Goal: Task Accomplishment & Management: Use online tool/utility

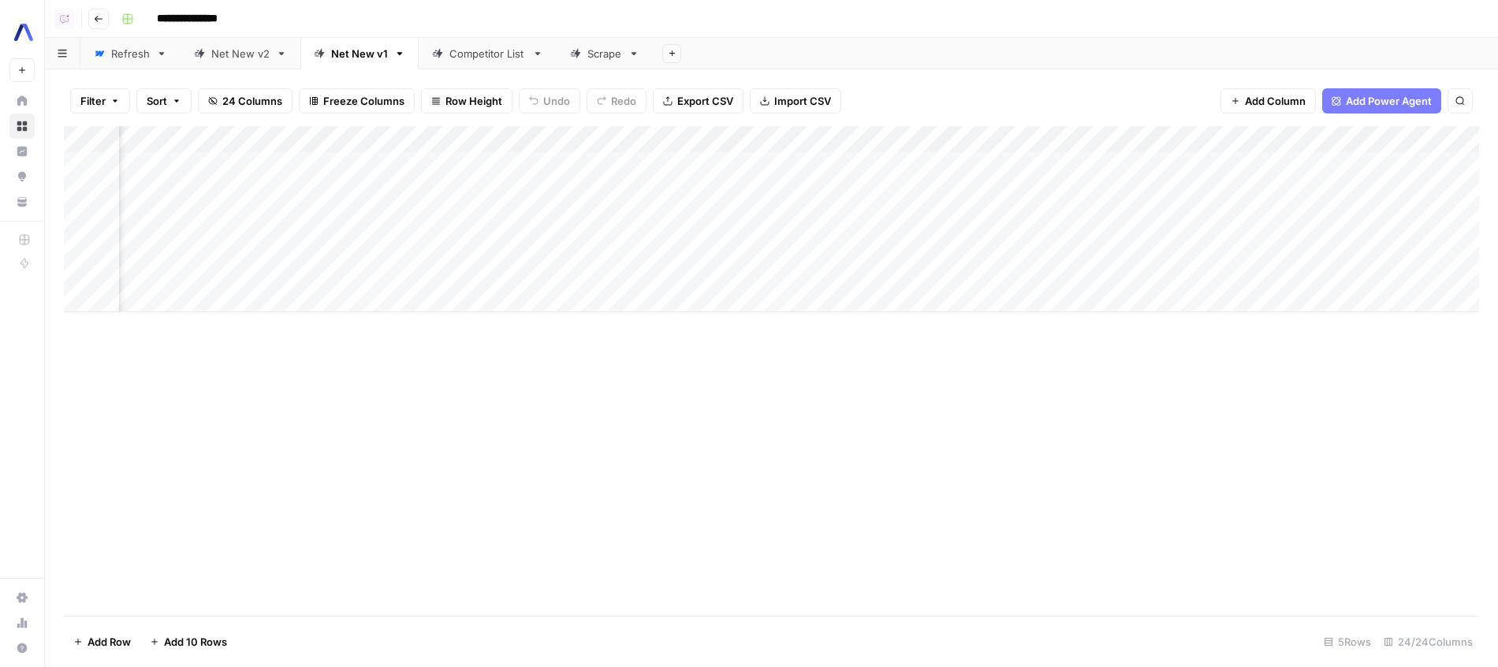
scroll to position [0, 2217]
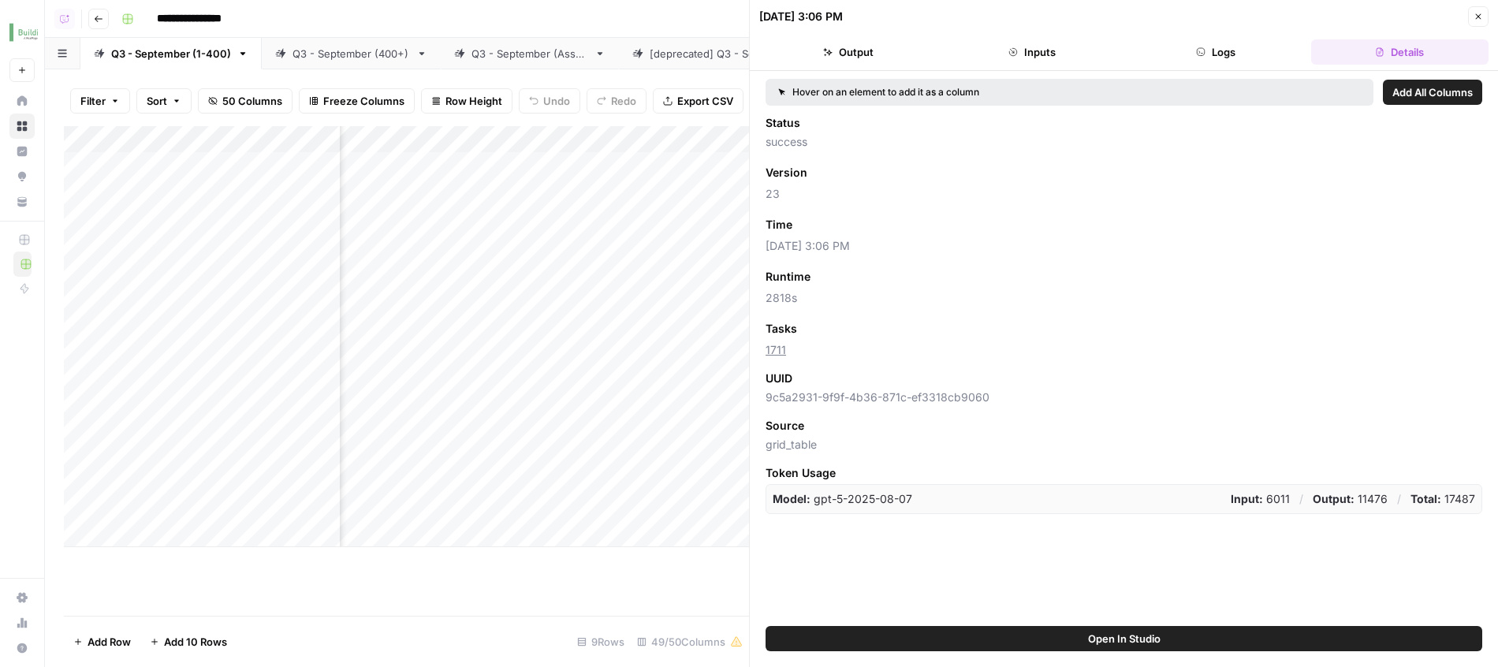
scroll to position [0, 2993]
click at [1467, 11] on div "09/09/25 at 3:06 PM Close" at bounding box center [1123, 16] width 729 height 20
click at [1468, 11] on button "Close" at bounding box center [1478, 16] width 20 height 20
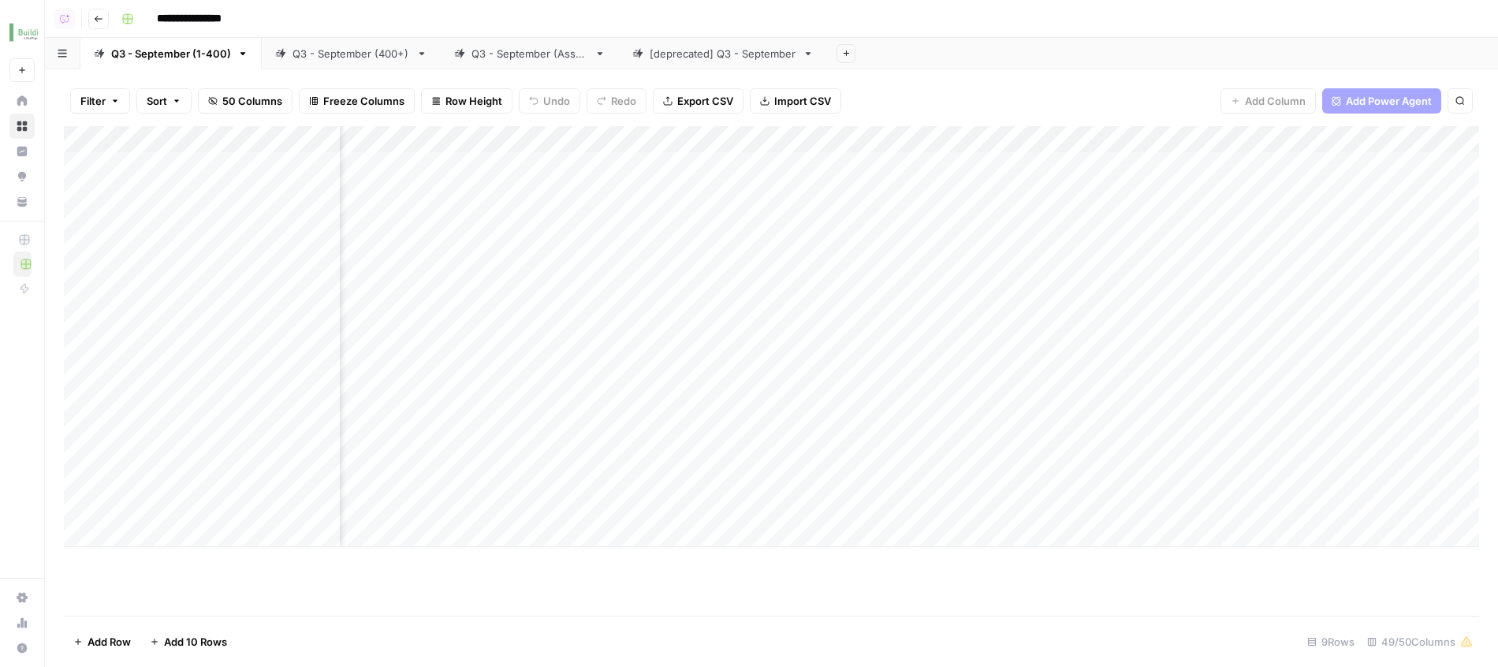
scroll to position [0, 3359]
click at [1141, 110] on div "Filter Sort 50 Columns Freeze Columns Row Height Undo Redo Export CSV Import CS…" at bounding box center [771, 101] width 1415 height 50
click at [353, 53] on div "Q3 - September (400+)" at bounding box center [350, 54] width 117 height 16
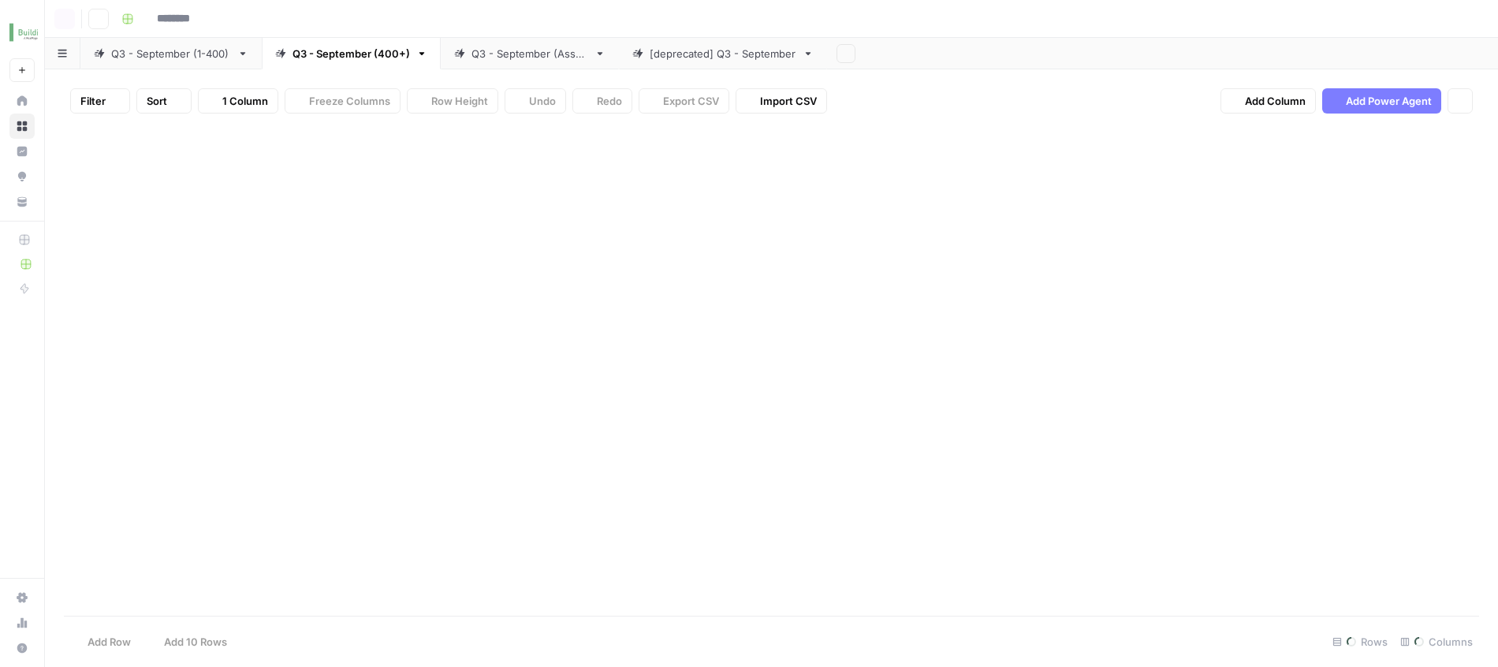
type input "**********"
click at [509, 45] on link "Q3 - September (Assn.)" at bounding box center [530, 54] width 178 height 32
type input "**********"
click at [702, 47] on div "[deprecated] Q3 - September" at bounding box center [723, 54] width 147 height 16
click at [191, 58] on div "Q3 - September (1-400)" at bounding box center [171, 54] width 120 height 16
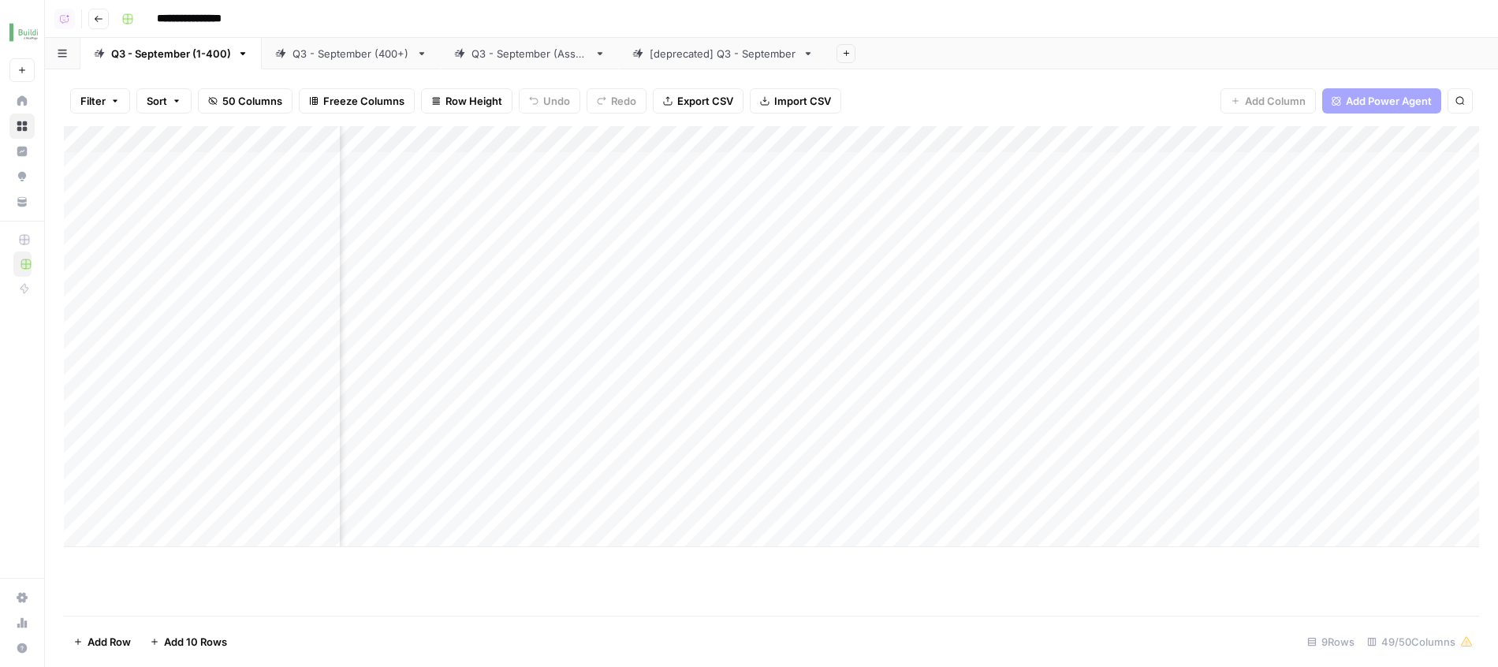
scroll to position [0, 3193]
click at [817, 284] on div "Add Column" at bounding box center [771, 336] width 1415 height 421
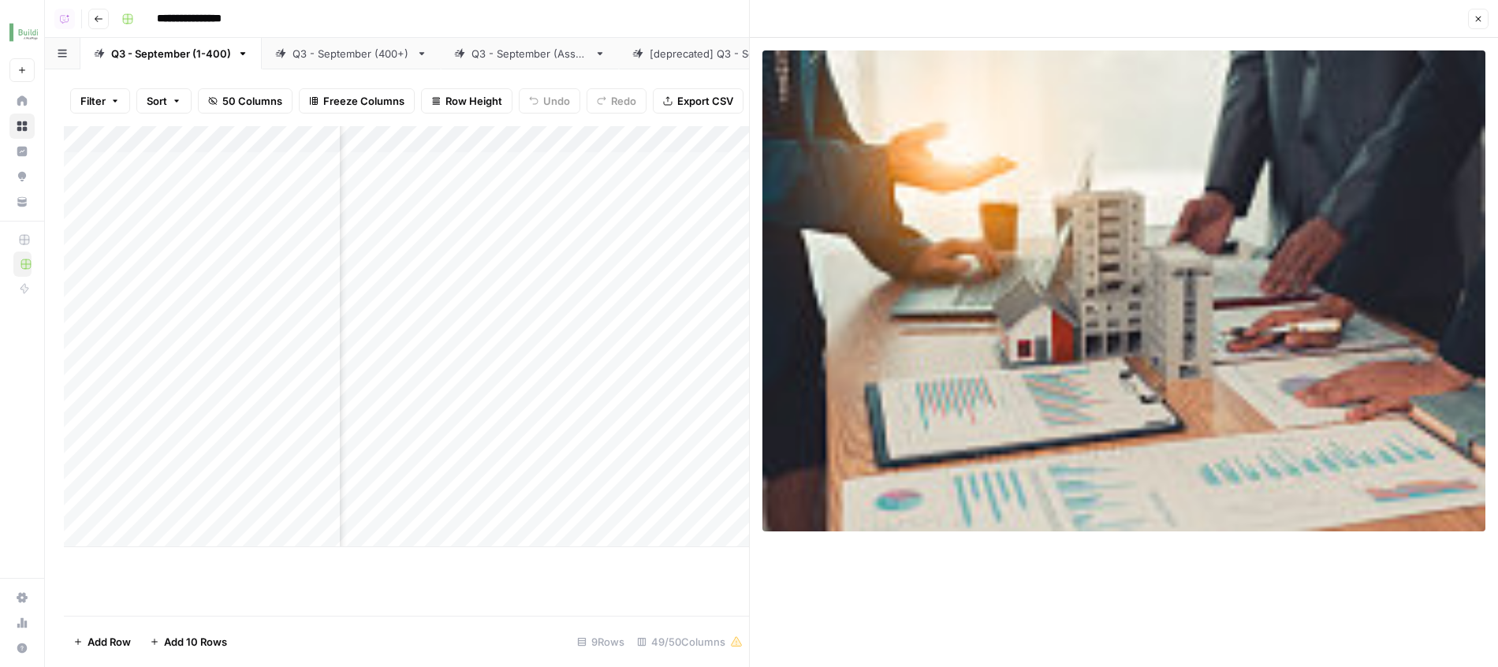
click at [1484, 13] on button "Close" at bounding box center [1478, 19] width 20 height 20
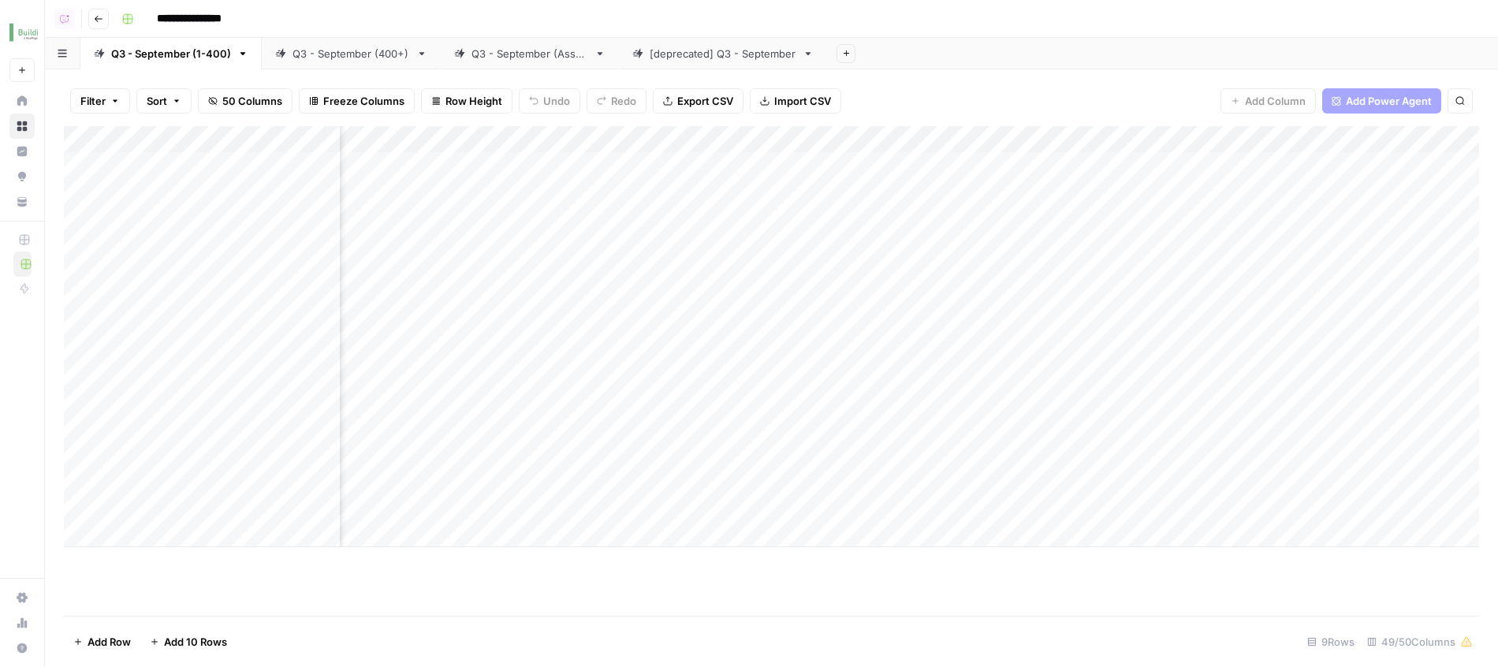
click at [1210, 87] on div "Filter Sort 50 Columns Freeze Columns Row Height Undo Redo Export CSV Import CS…" at bounding box center [771, 101] width 1415 height 50
click at [815, 283] on div "Add Column" at bounding box center [771, 336] width 1415 height 421
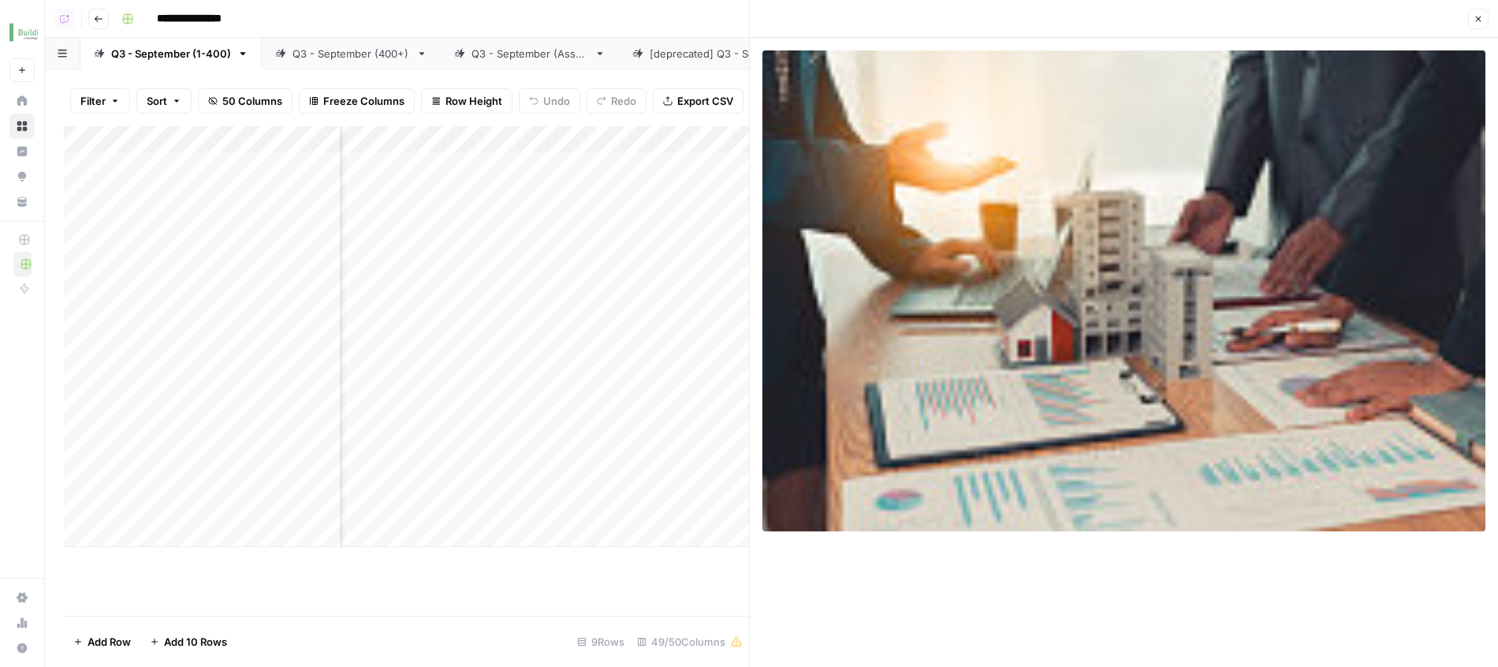
scroll to position [0, 3377]
click at [574, 292] on div "Add Column" at bounding box center [406, 336] width 685 height 421
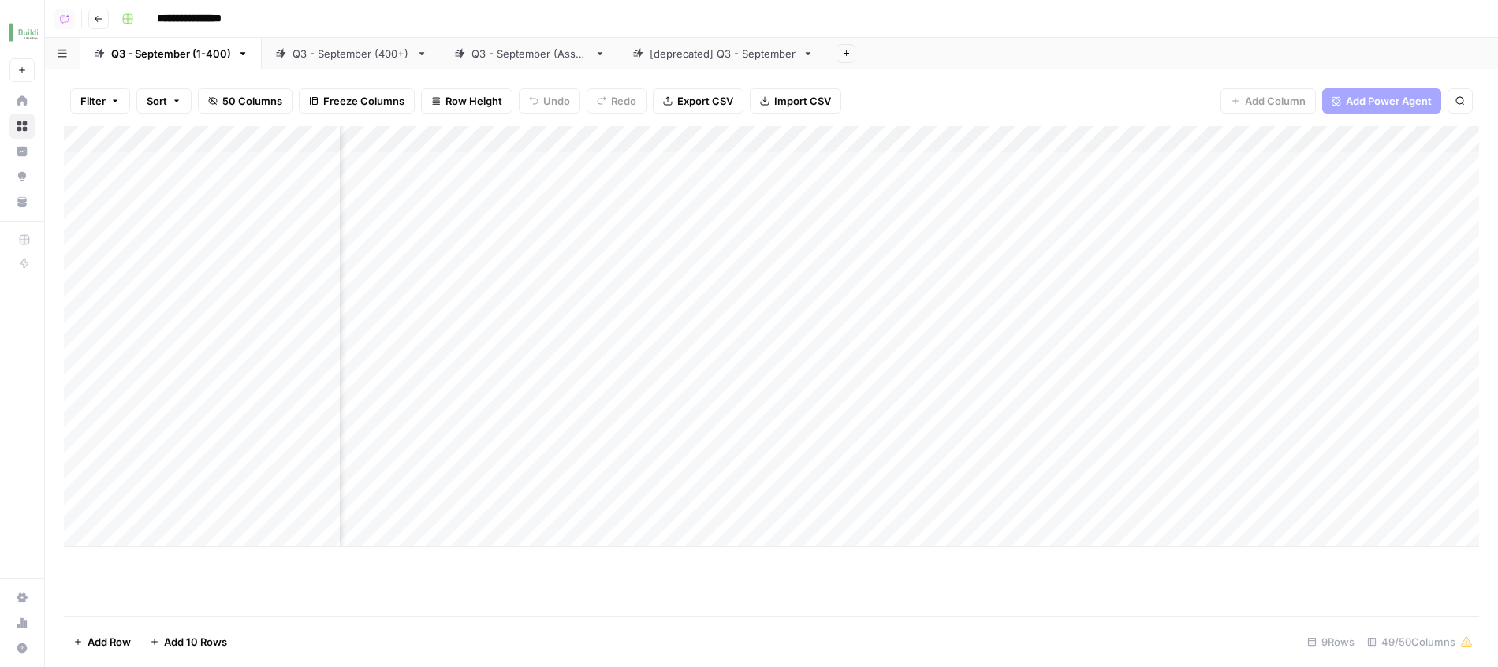
scroll to position [0, 3115]
click at [831, 286] on div "Add Column" at bounding box center [771, 336] width 1415 height 421
click at [447, 283] on div "Add Column" at bounding box center [771, 336] width 1415 height 421
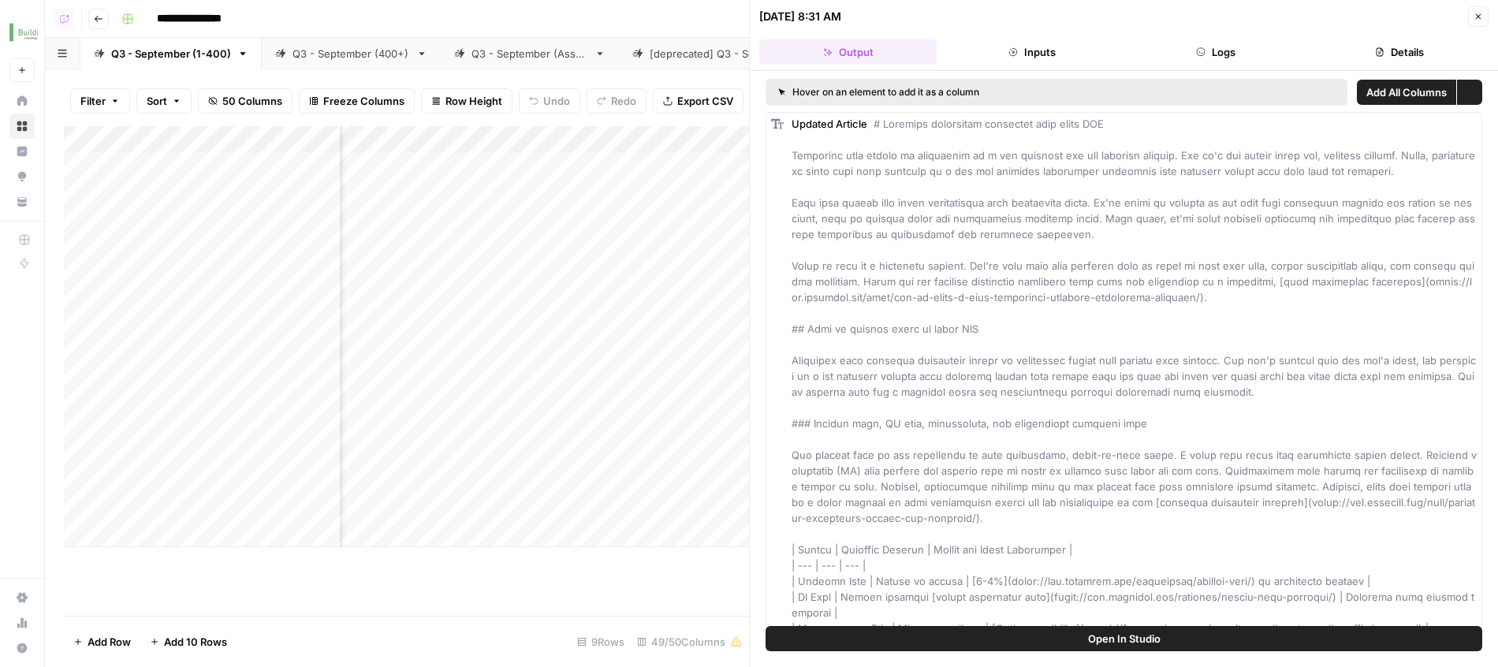
click at [1206, 47] on button "Logs" at bounding box center [1215, 51] width 177 height 25
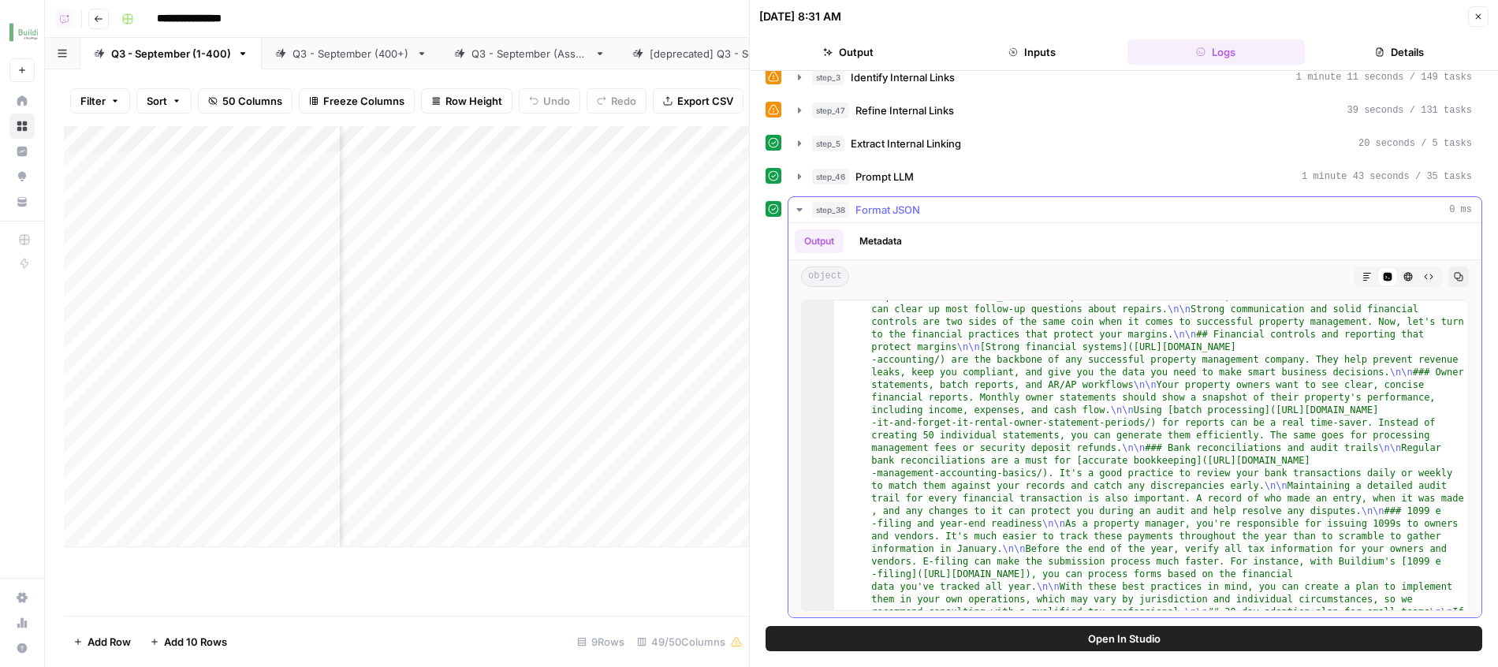
scroll to position [2528, 0]
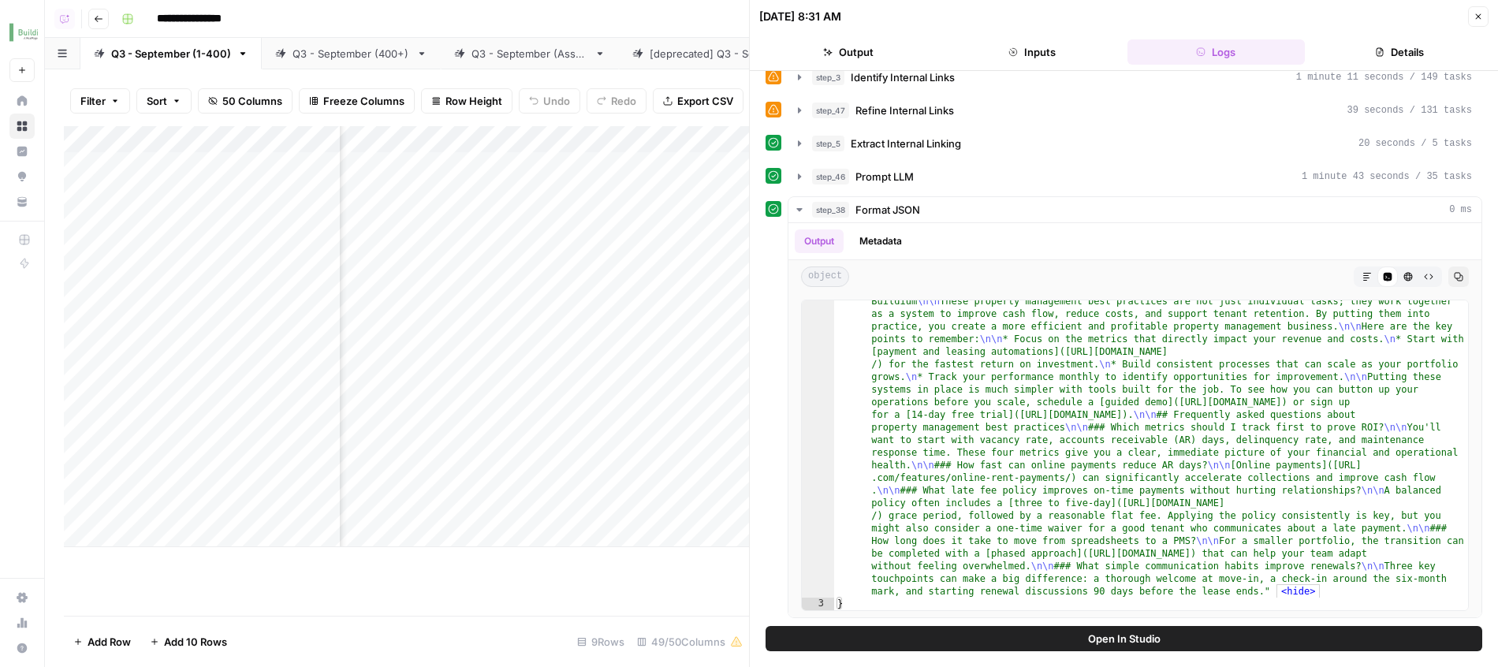
click at [954, 147] on span "Extract Internal Linking" at bounding box center [906, 144] width 110 height 16
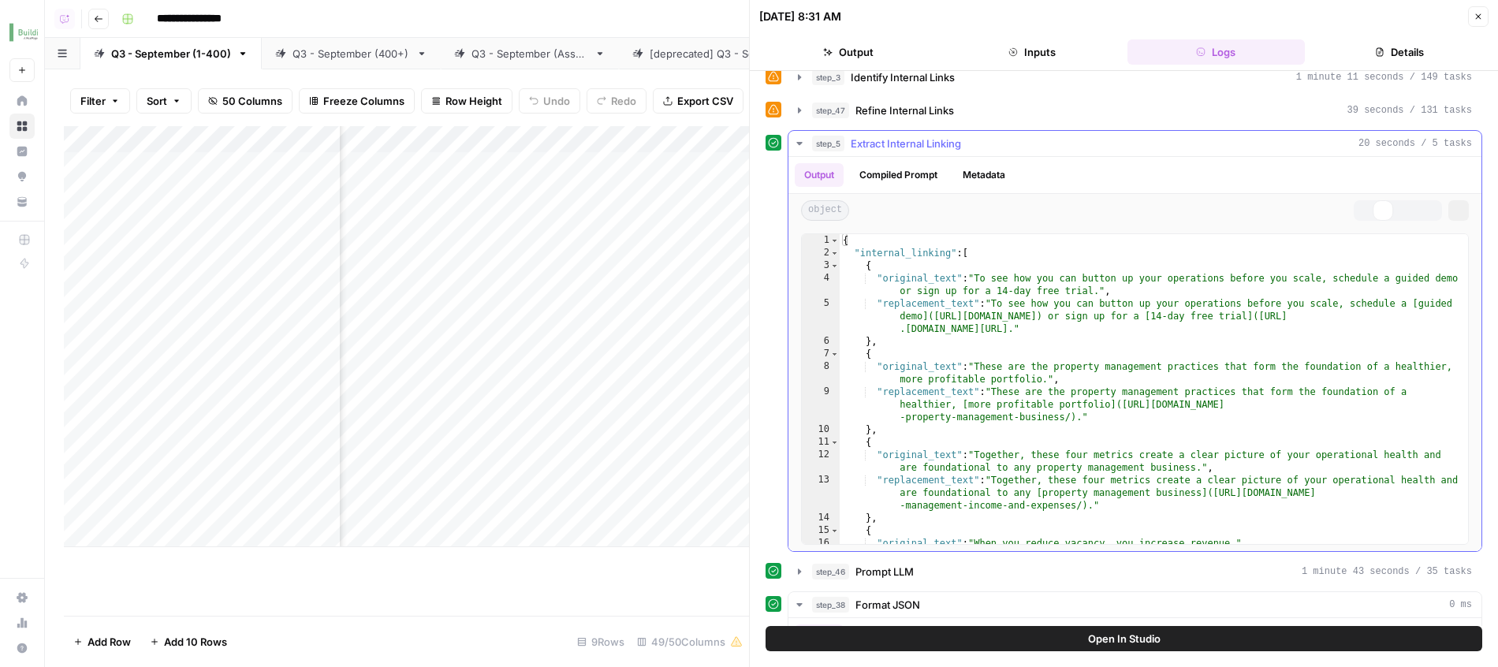
click at [953, 143] on span "Extract Internal Linking" at bounding box center [906, 144] width 110 height 16
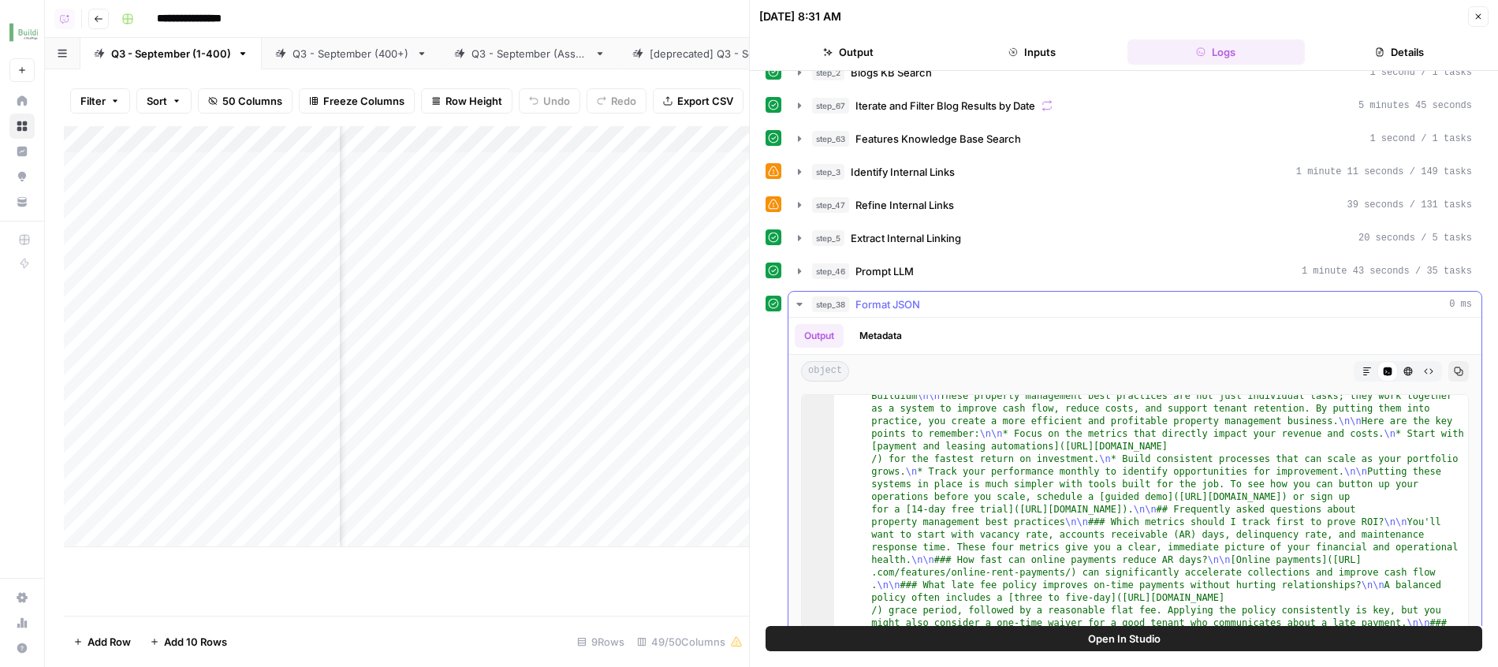
scroll to position [313, 0]
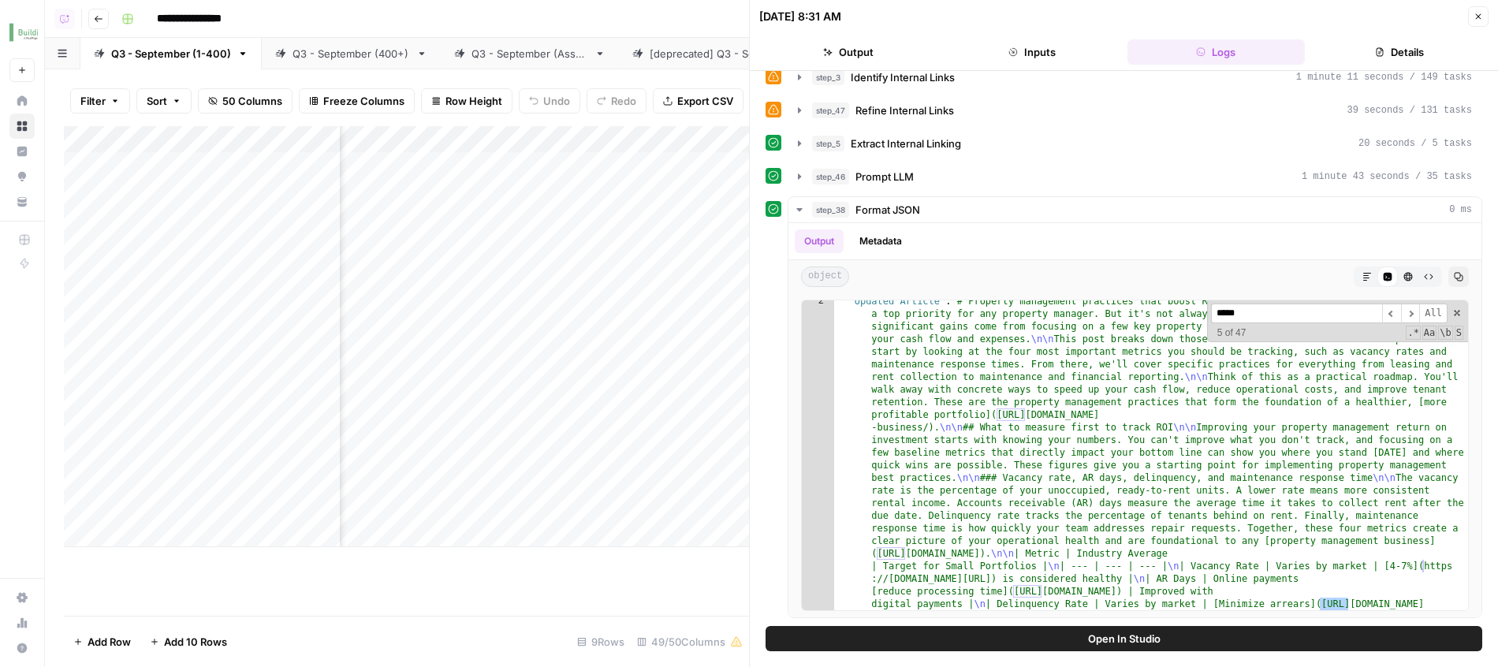
scroll to position [0, 3455]
type input "*****"
click at [567, 280] on div "Add Column" at bounding box center [406, 336] width 685 height 421
click at [552, 283] on div "Add Column" at bounding box center [406, 336] width 685 height 421
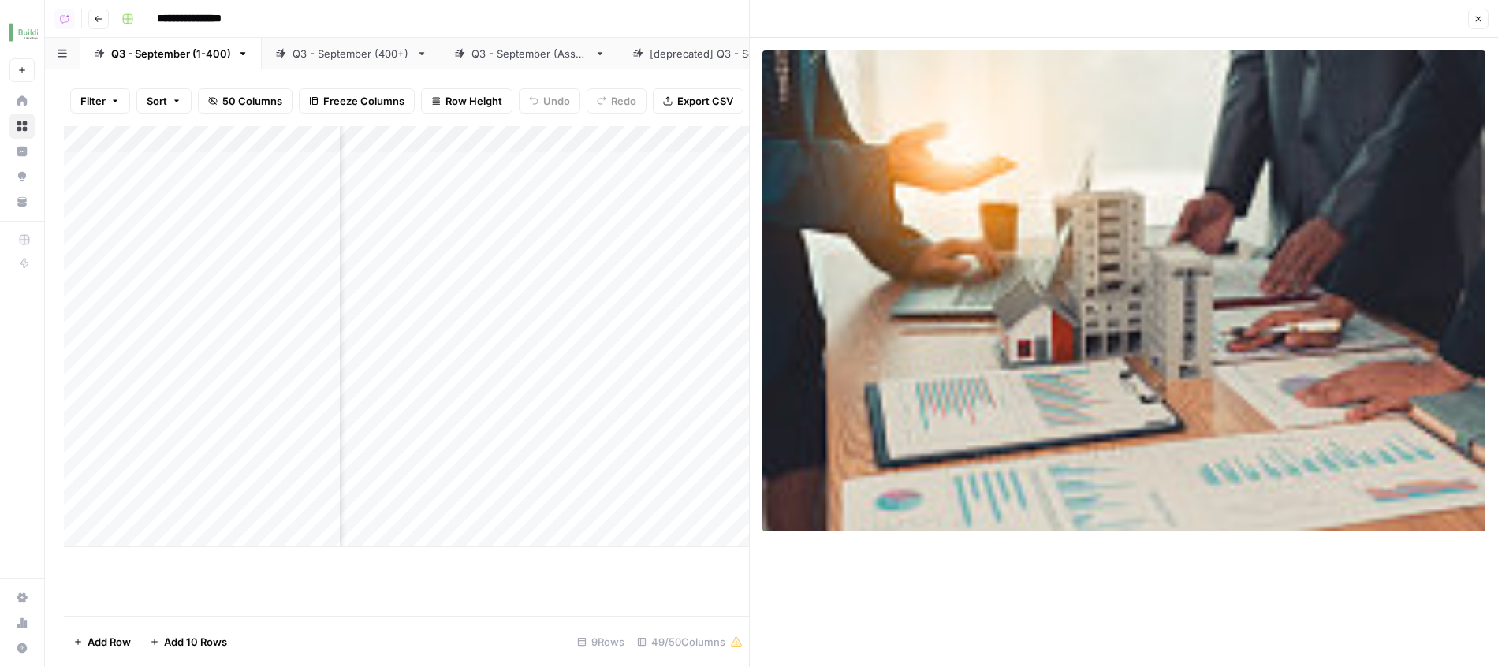
scroll to position [0, 2346]
click at [454, 286] on div "Add Column" at bounding box center [406, 336] width 685 height 421
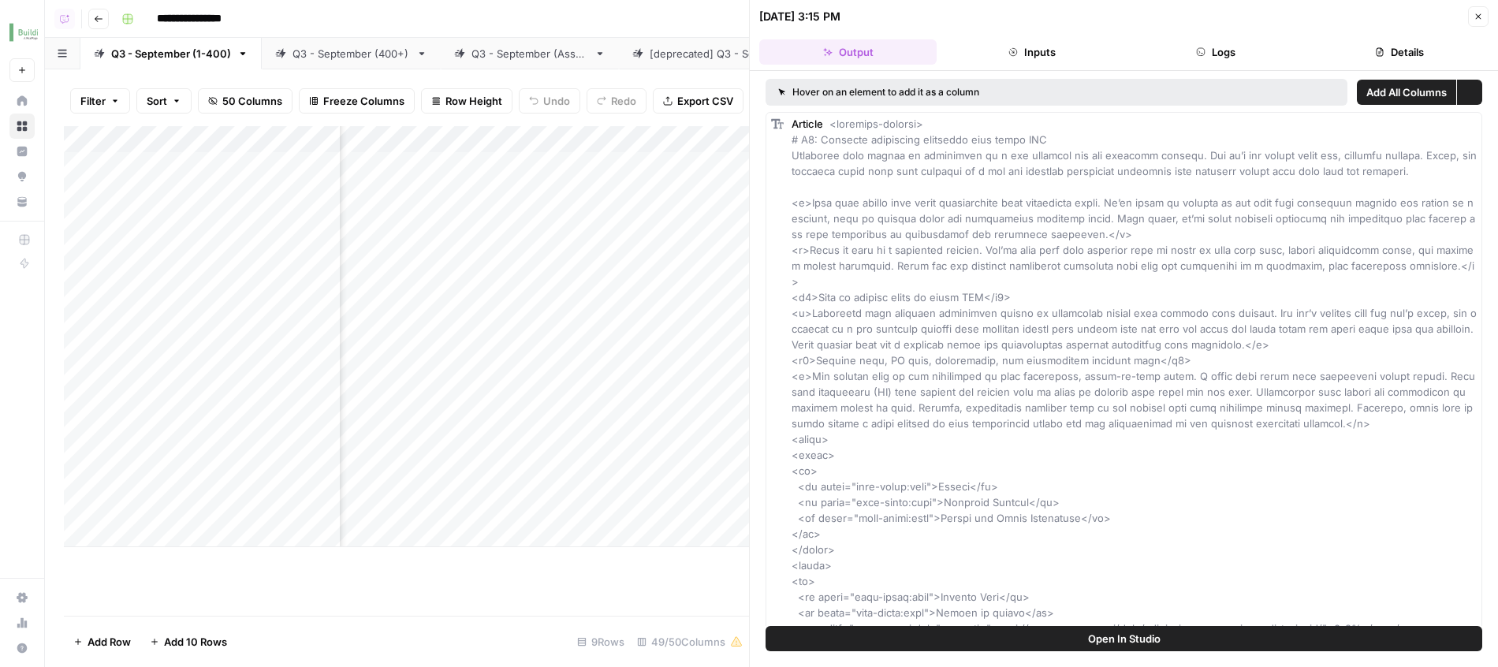
click at [1202, 52] on icon "button" at bounding box center [1200, 51] width 9 height 9
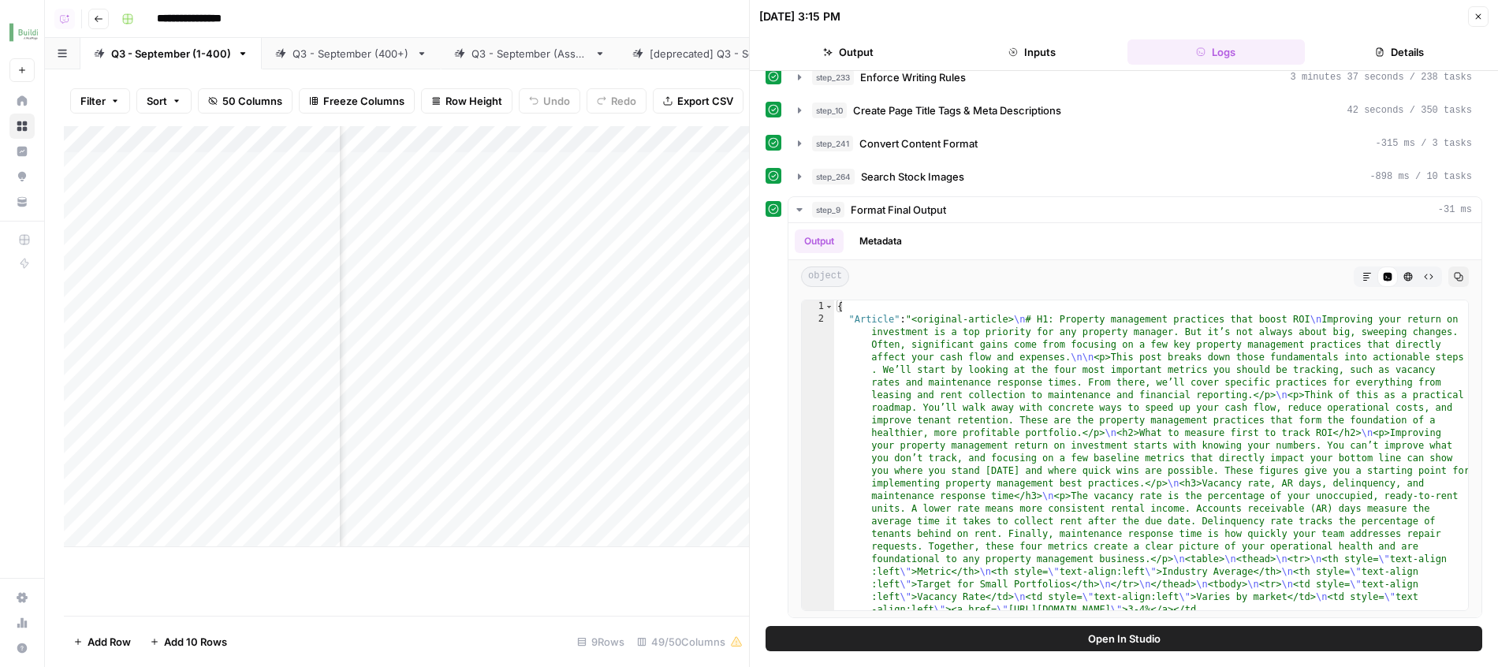
click at [1478, 18] on icon "button" at bounding box center [1478, 16] width 9 height 9
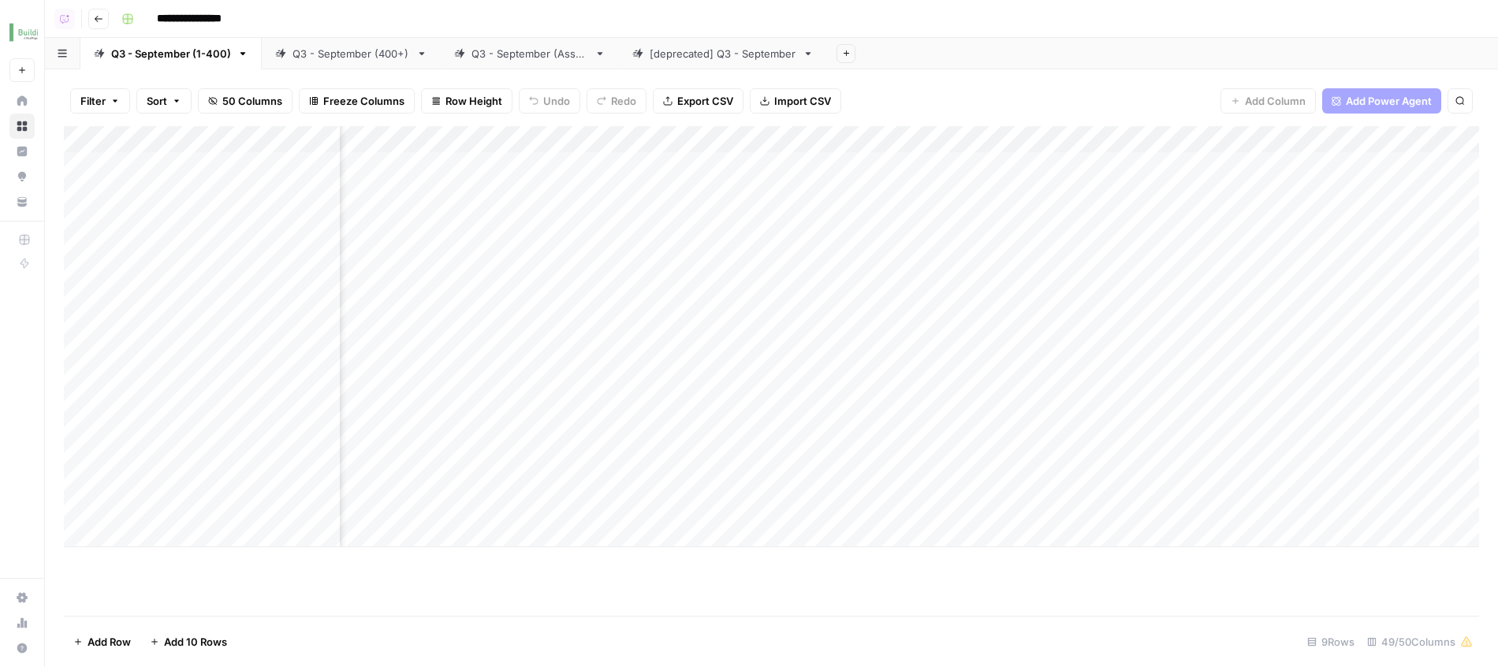
scroll to position [0, 3269]
click at [743, 285] on div "Add Column" at bounding box center [771, 336] width 1415 height 421
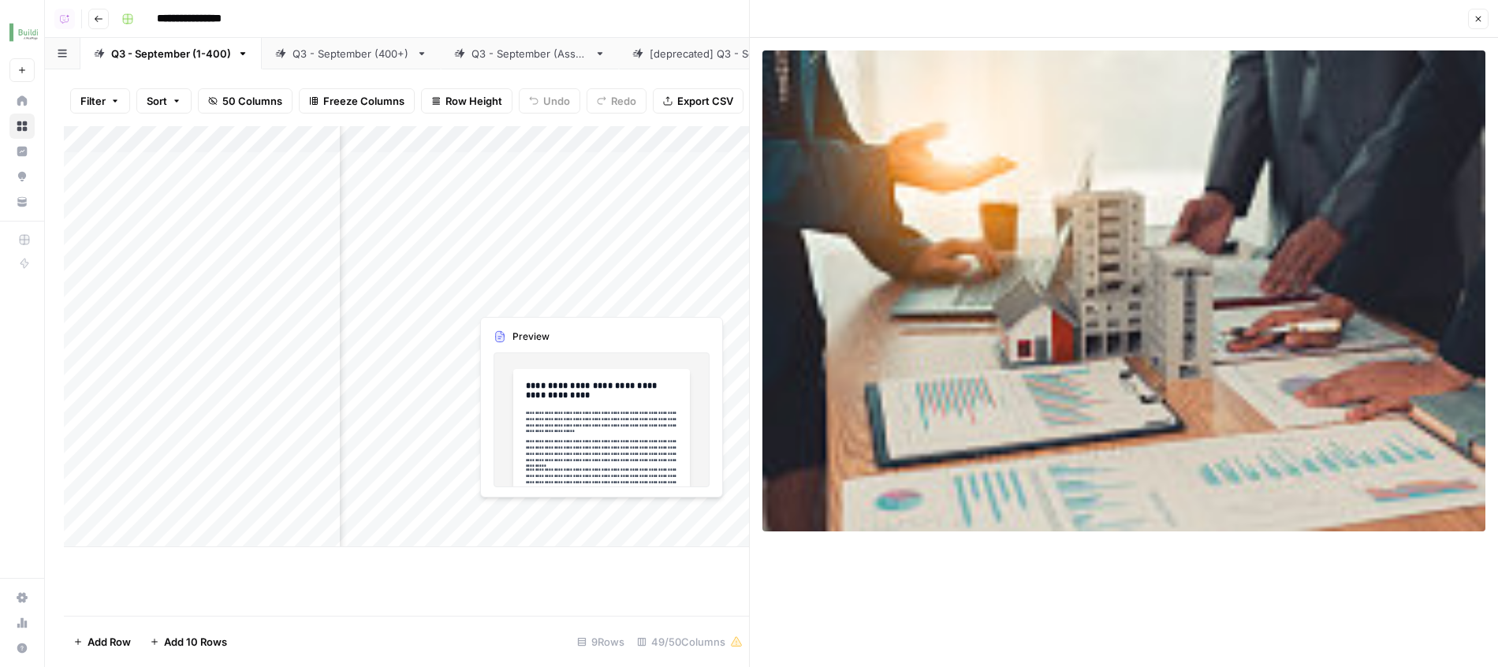
scroll to position [0, 3374]
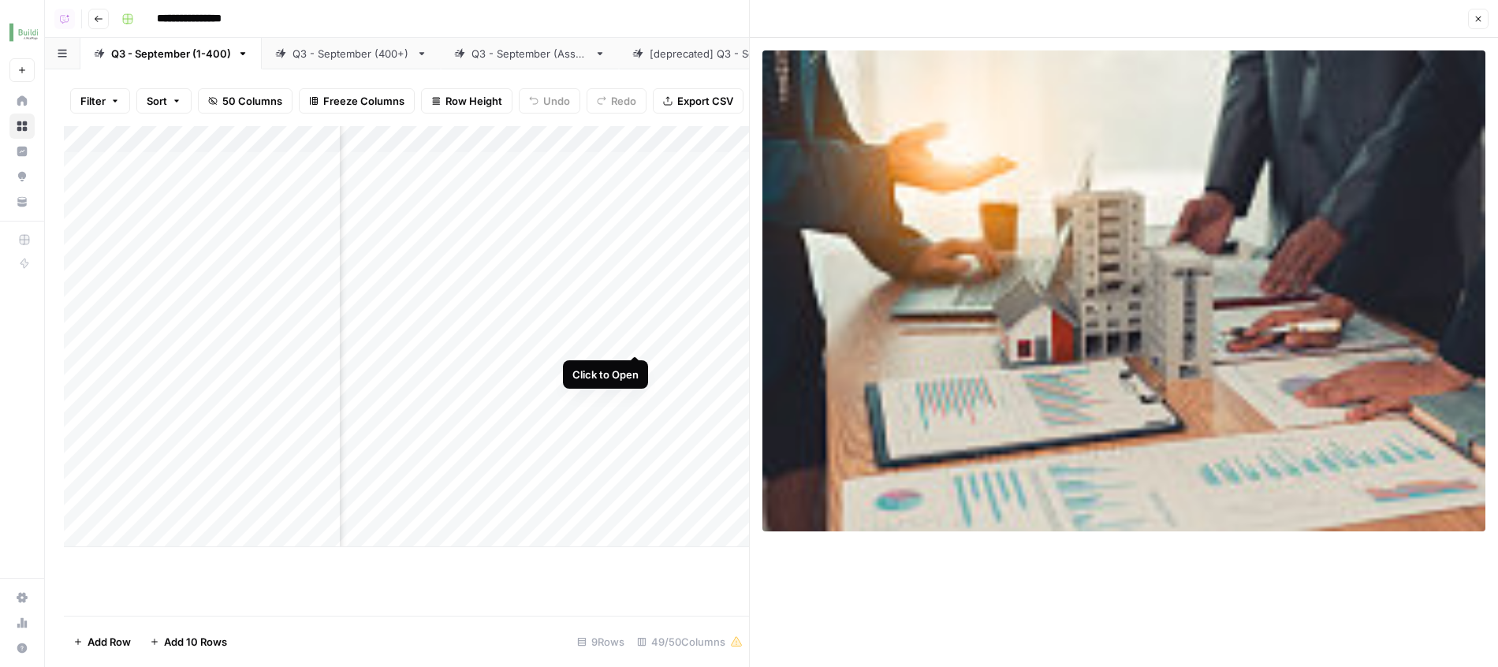
click at [635, 325] on div "Add Column" at bounding box center [406, 336] width 685 height 421
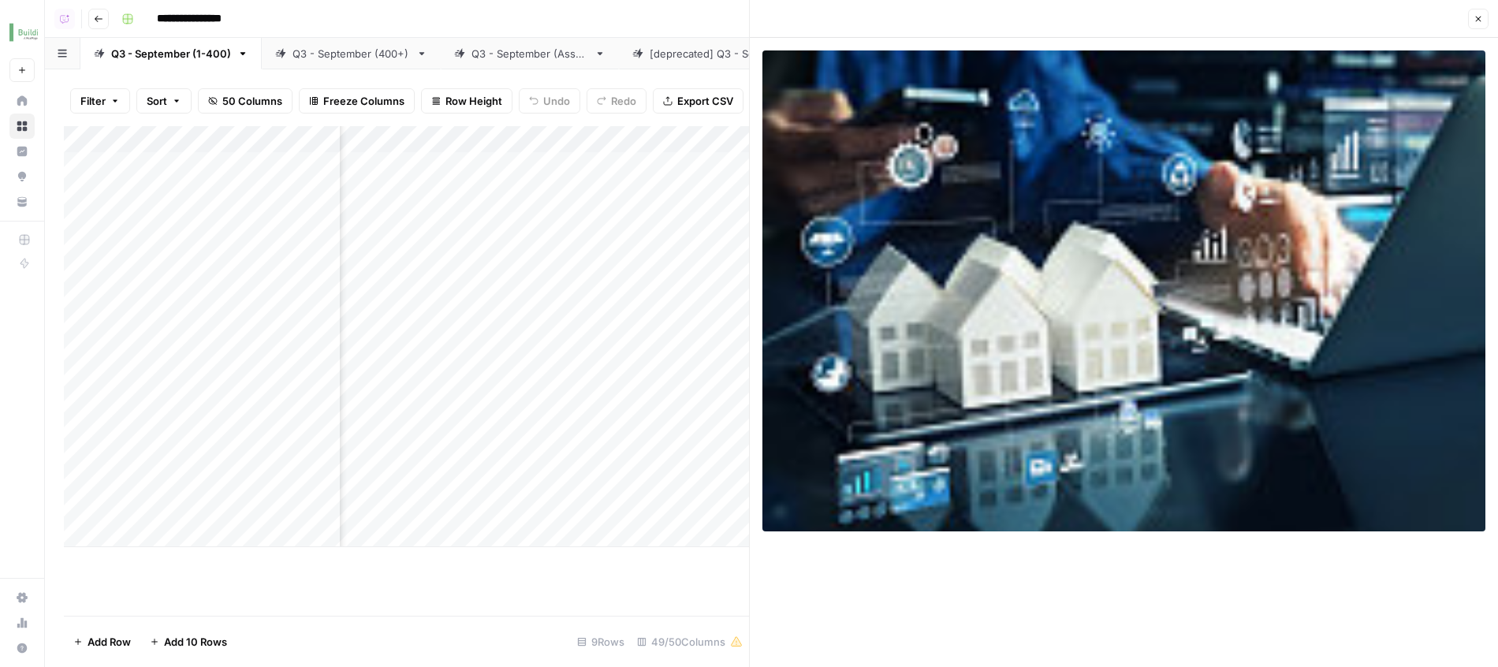
scroll to position [0, 2301]
click at [501, 137] on div "Add Column" at bounding box center [406, 336] width 685 height 421
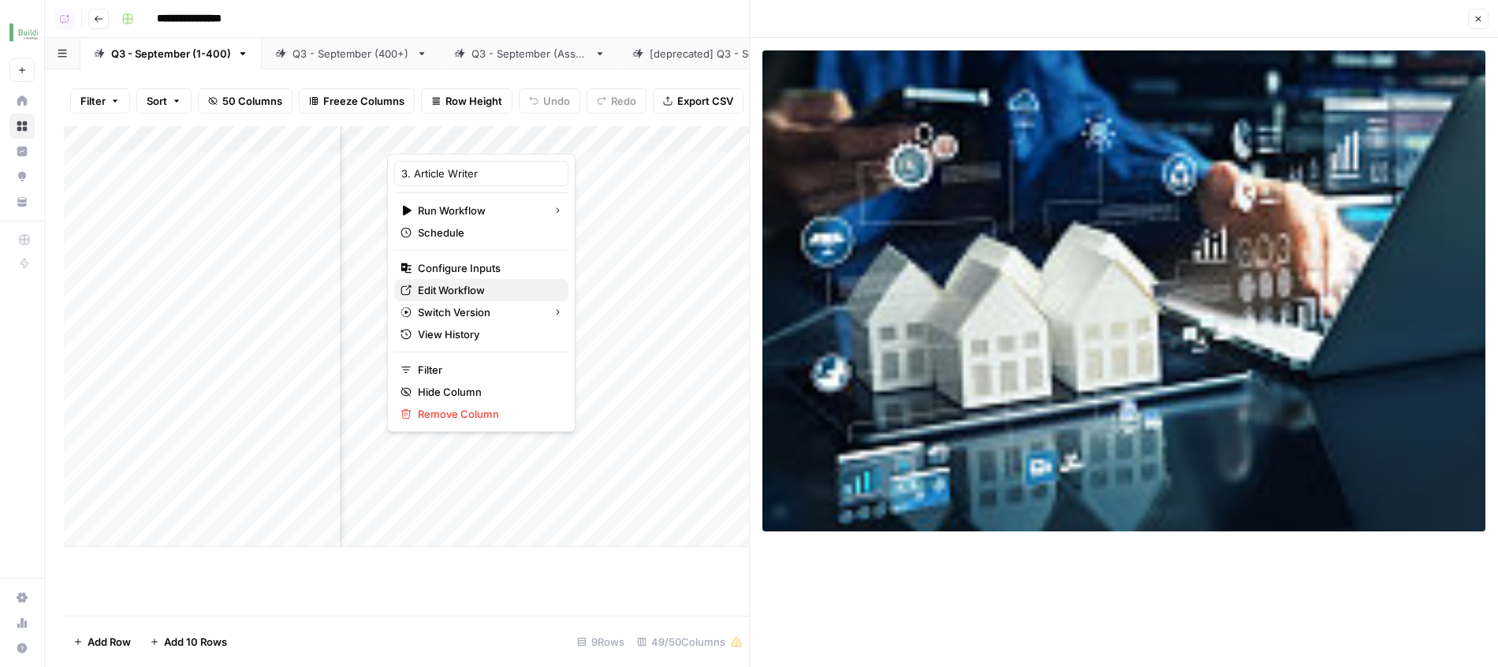
click at [457, 296] on span "Edit Workflow" at bounding box center [487, 290] width 138 height 16
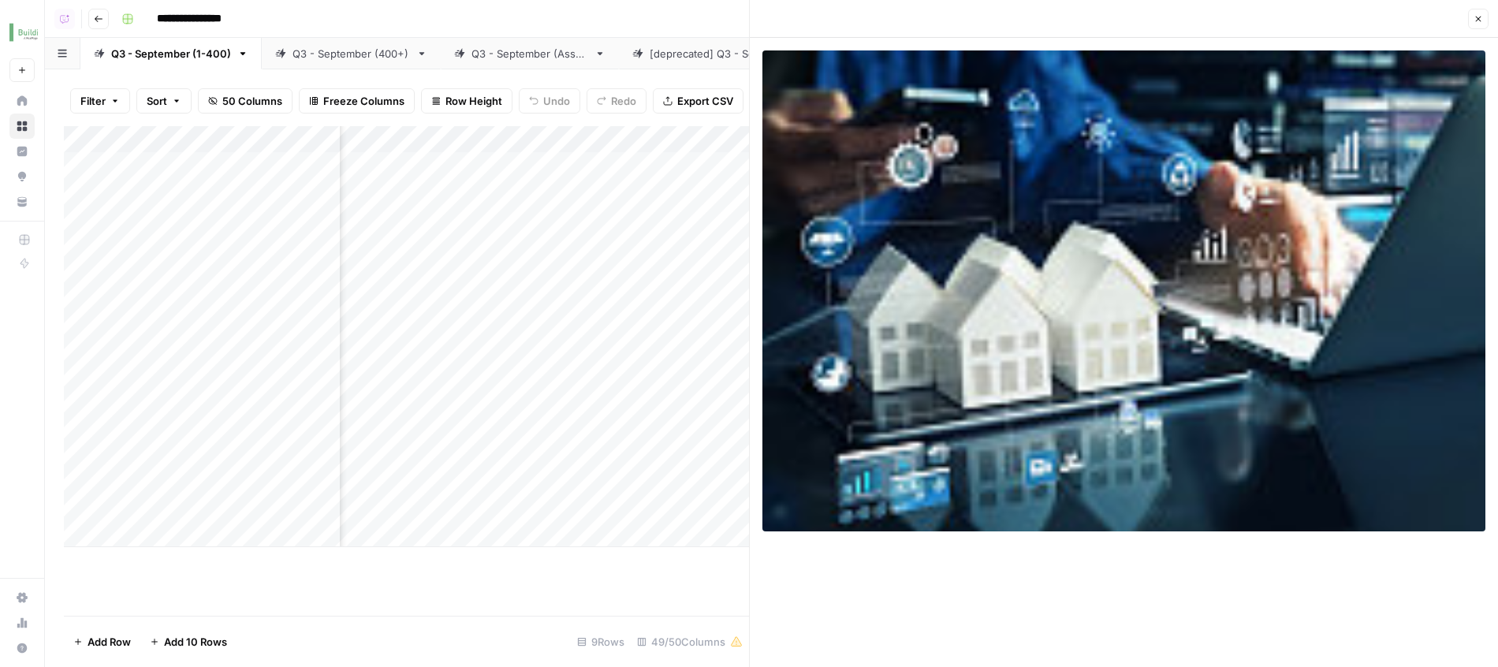
scroll to position [0, 3413]
click at [557, 290] on div "Add Column" at bounding box center [406, 336] width 685 height 421
click at [480, 324] on div "Add Column" at bounding box center [406, 336] width 685 height 421
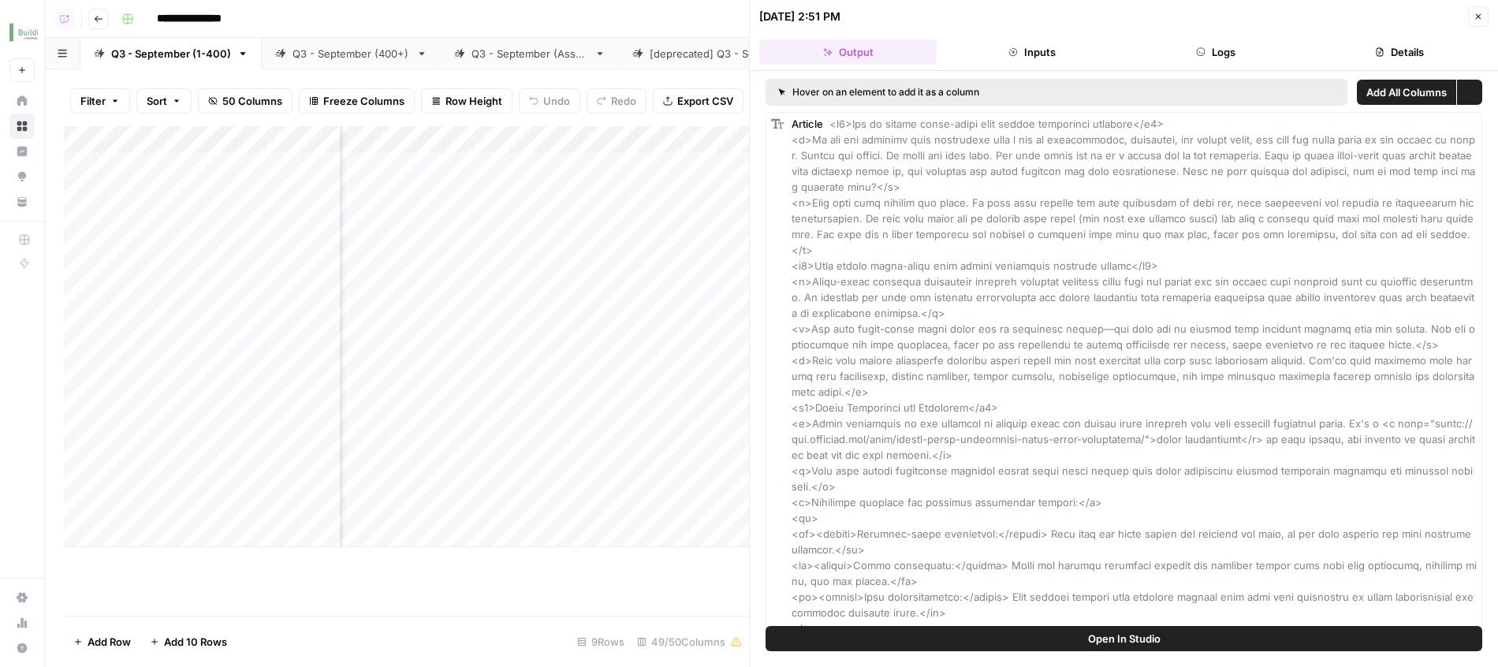
click at [1202, 52] on icon "button" at bounding box center [1200, 51] width 9 height 9
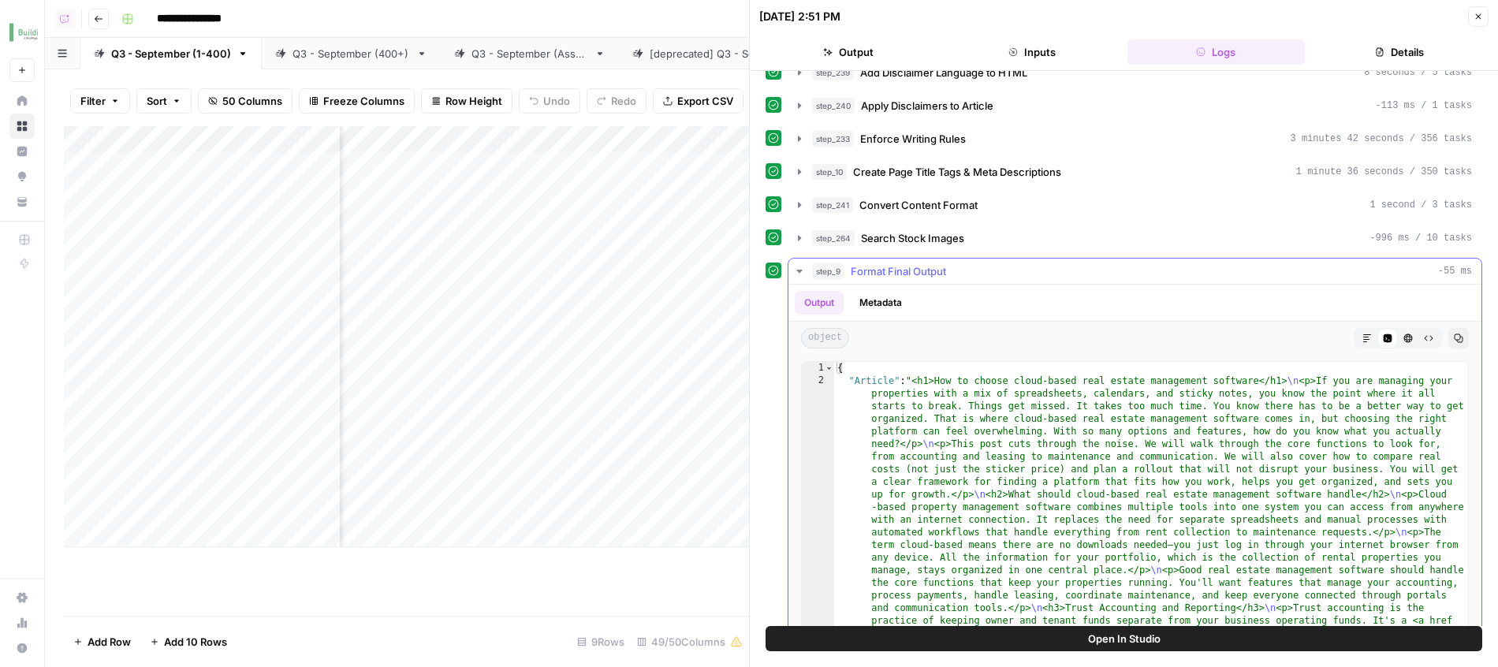
scroll to position [383, 0]
click at [963, 230] on button "step_264 Search Stock Images -996 ms / 10 tasks" at bounding box center [1134, 238] width 693 height 25
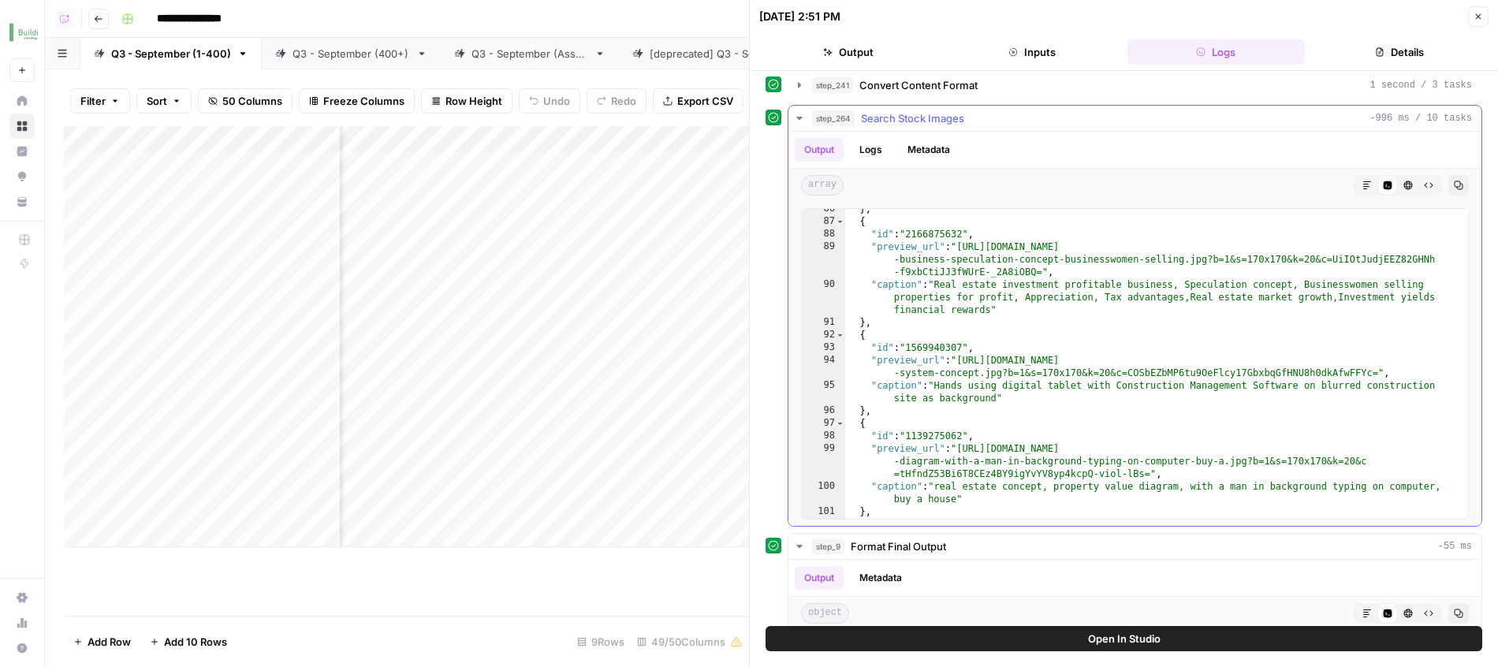
scroll to position [1702, 0]
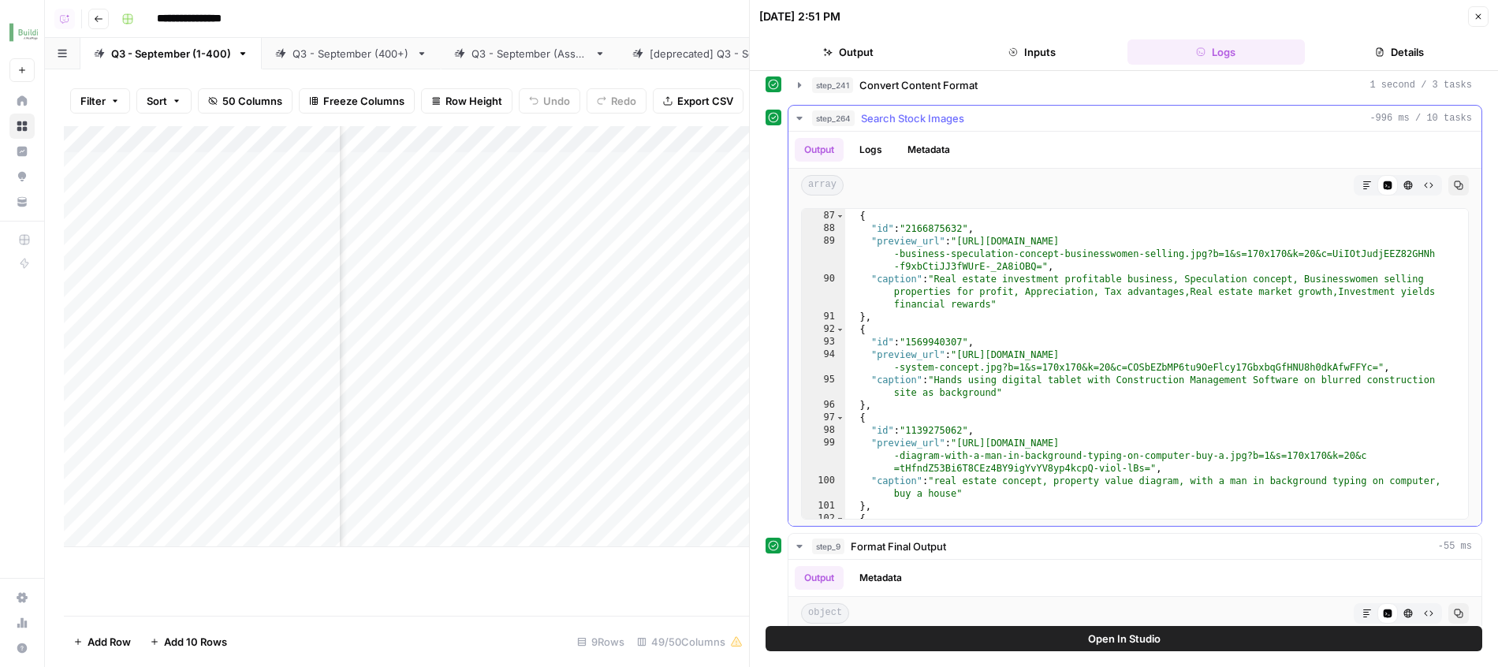
click at [958, 378] on div "} , { "id" : "2166875632" , "preview_url" : "https://media.gettyimages.com/id/2…" at bounding box center [1156, 364] width 623 height 335
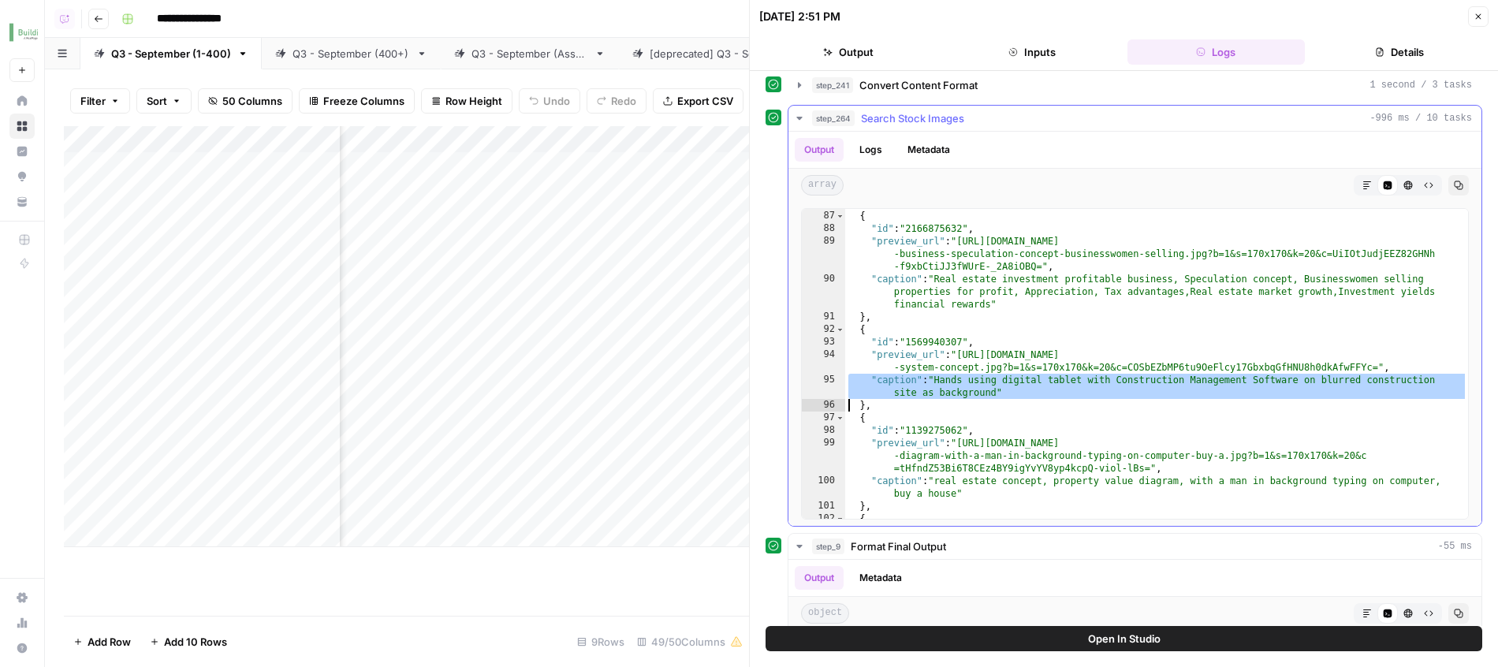
drag, startPoint x: 958, startPoint y: 378, endPoint x: 957, endPoint y: 389, distance: 10.3
click at [957, 389] on div "} , { "id" : "2166875632" , "preview_url" : "https://media.gettyimages.com/id/2…" at bounding box center [1156, 364] width 623 height 335
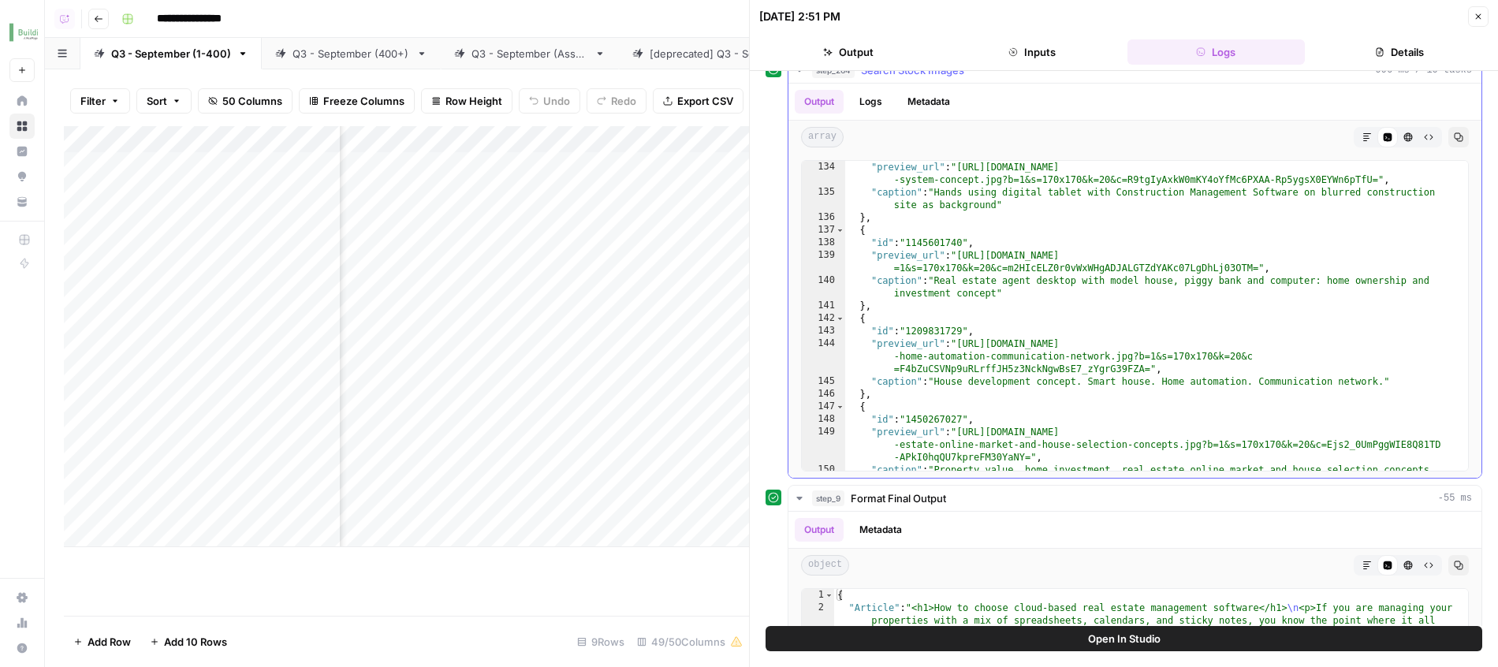
scroll to position [562, 0]
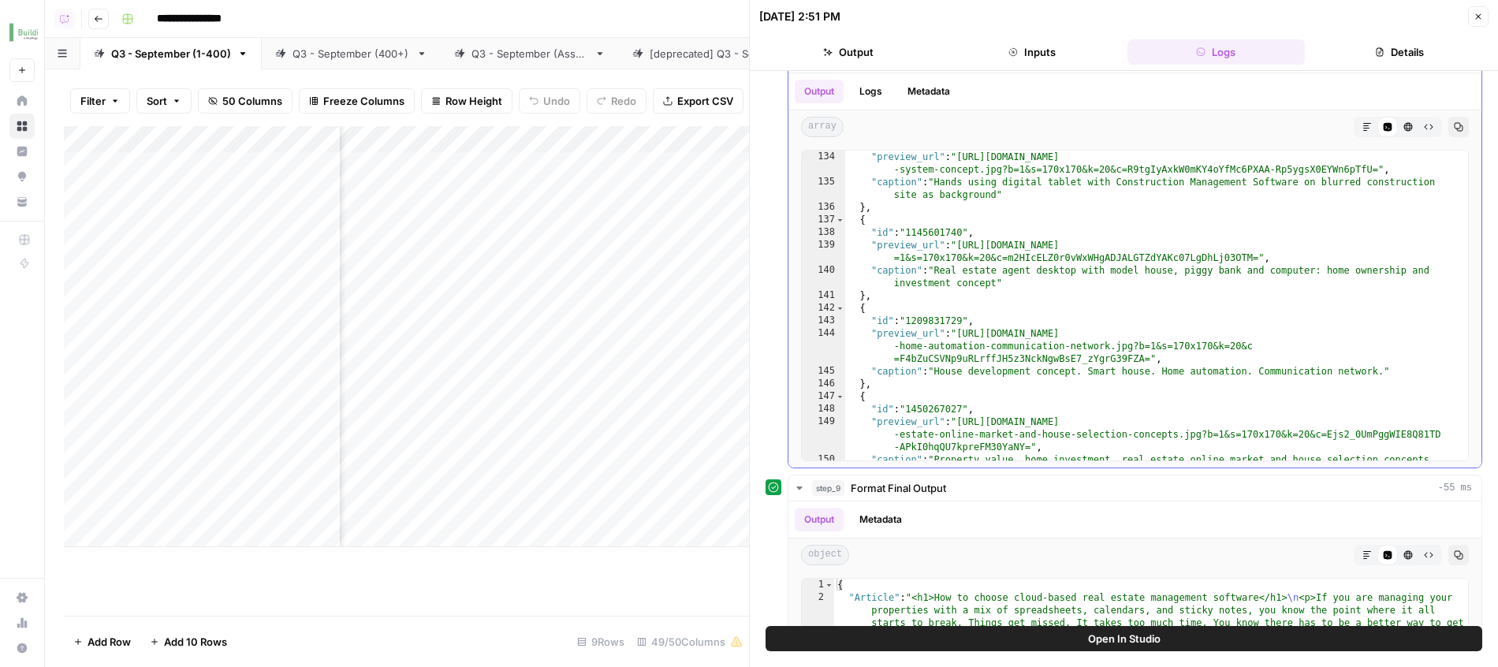
click at [950, 356] on div ""id" : "1906607132" , "preview_url" : "https://media.gettyimages.com/id/1906607…" at bounding box center [1156, 318] width 623 height 360
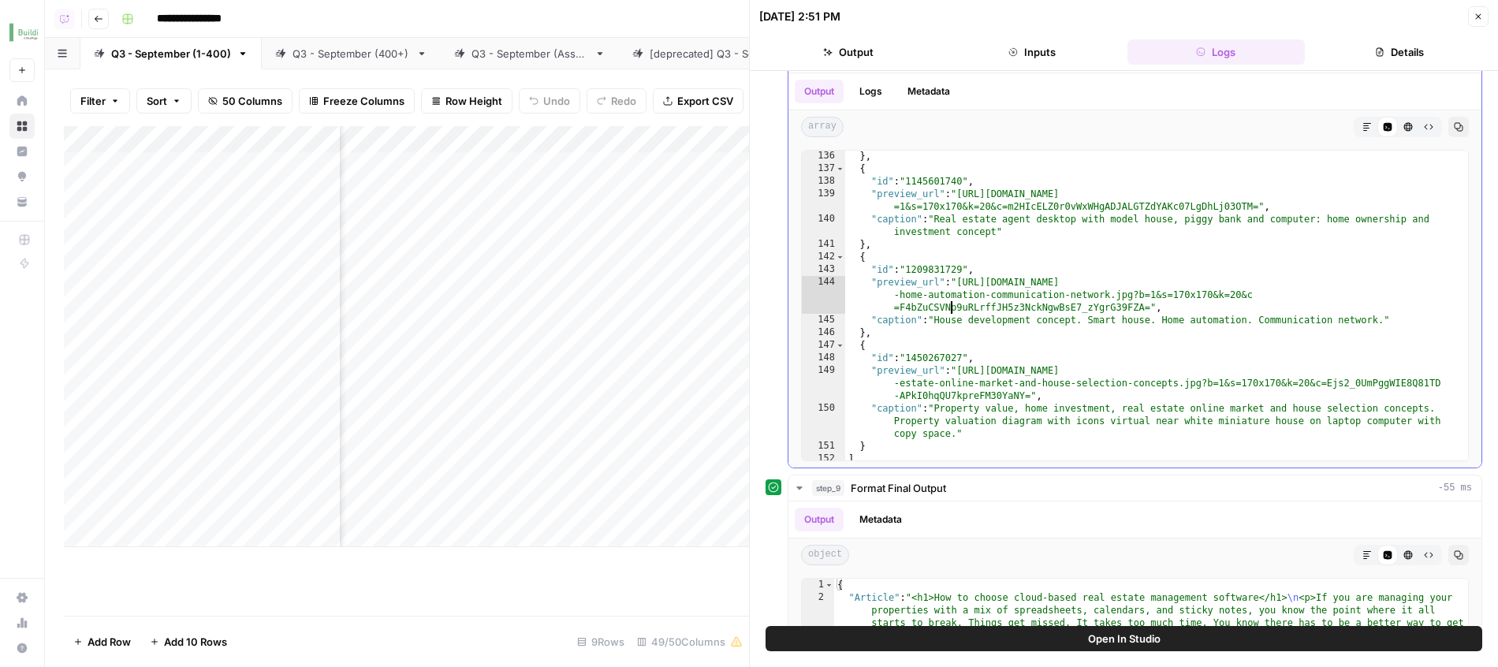
scroll to position [2680, 0]
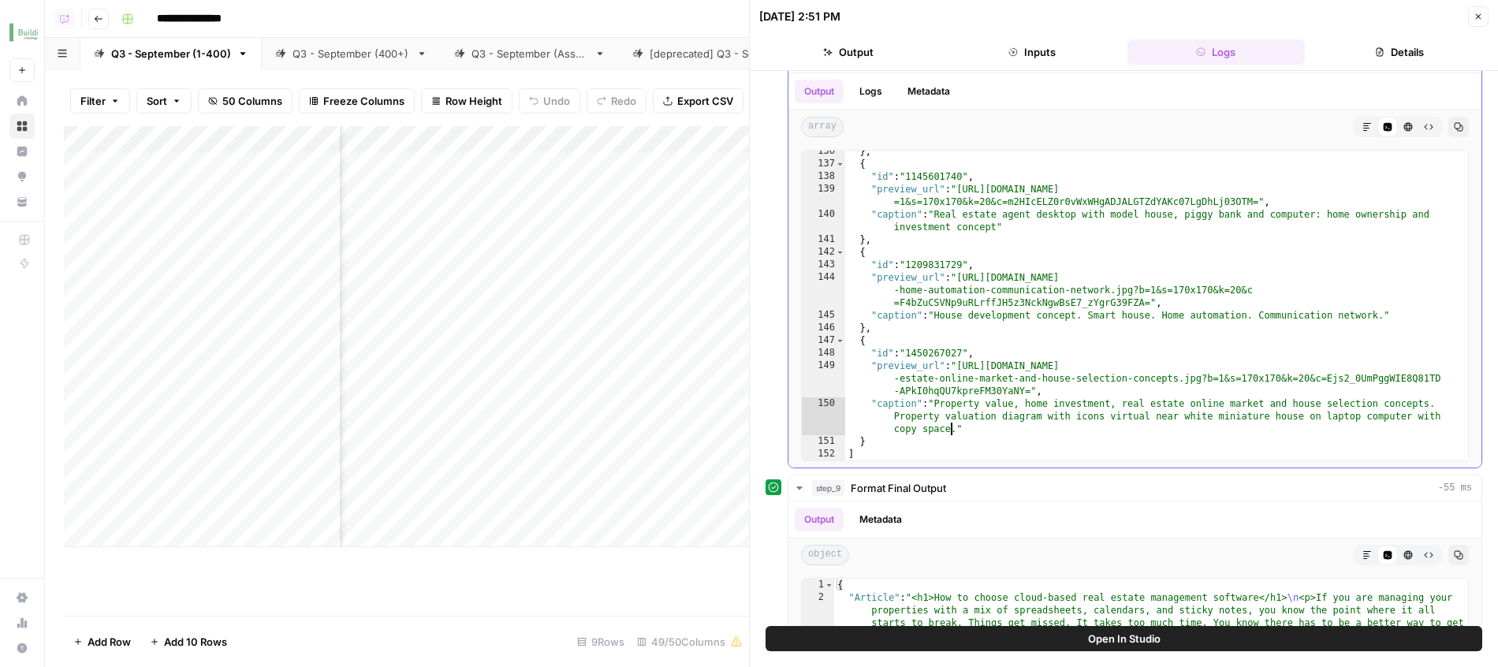
click at [948, 430] on div "} , { "id" : "1145601740" , "preview_url" : "https://media.gettyimages.com/id/1…" at bounding box center [1156, 312] width 623 height 335
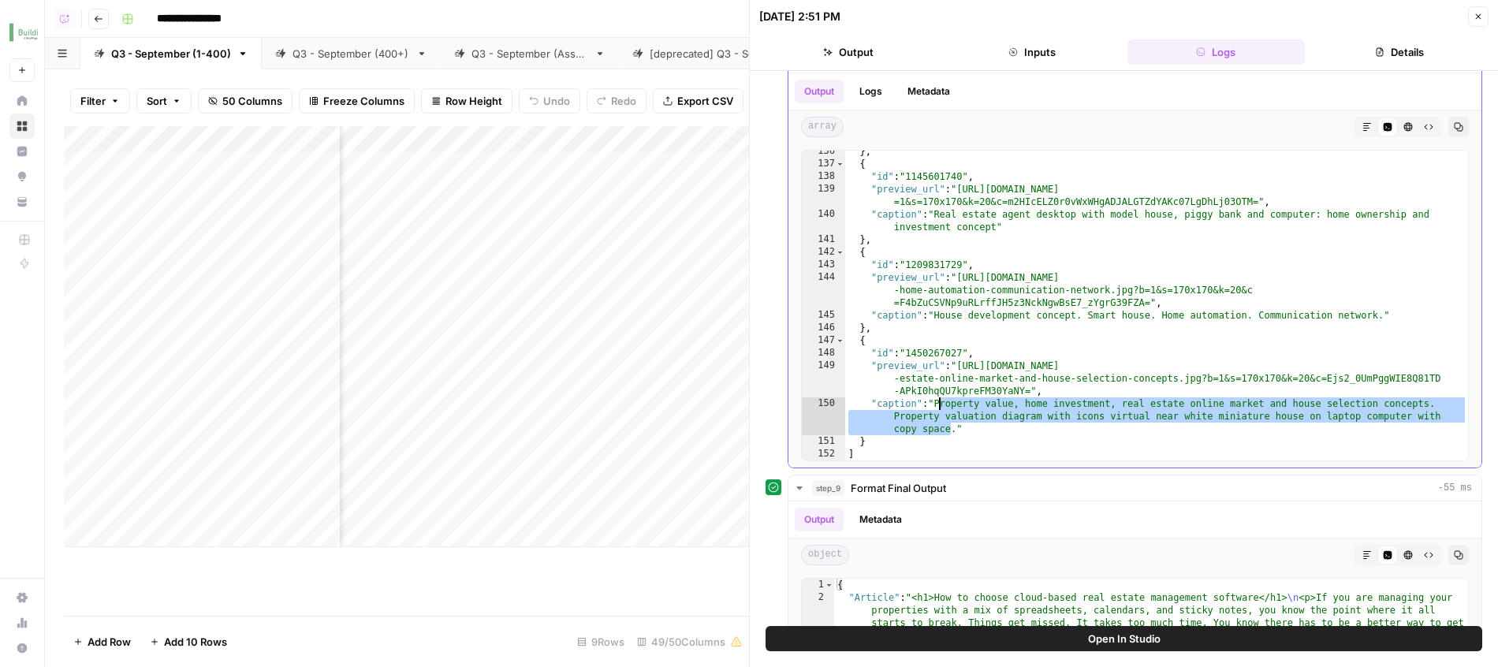
drag, startPoint x: 948, startPoint y: 430, endPoint x: 951, endPoint y: 408, distance: 23.1
click at [951, 408] on div "} , { "id" : "1145601740" , "preview_url" : "https://media.gettyimages.com/id/1…" at bounding box center [1156, 312] width 623 height 335
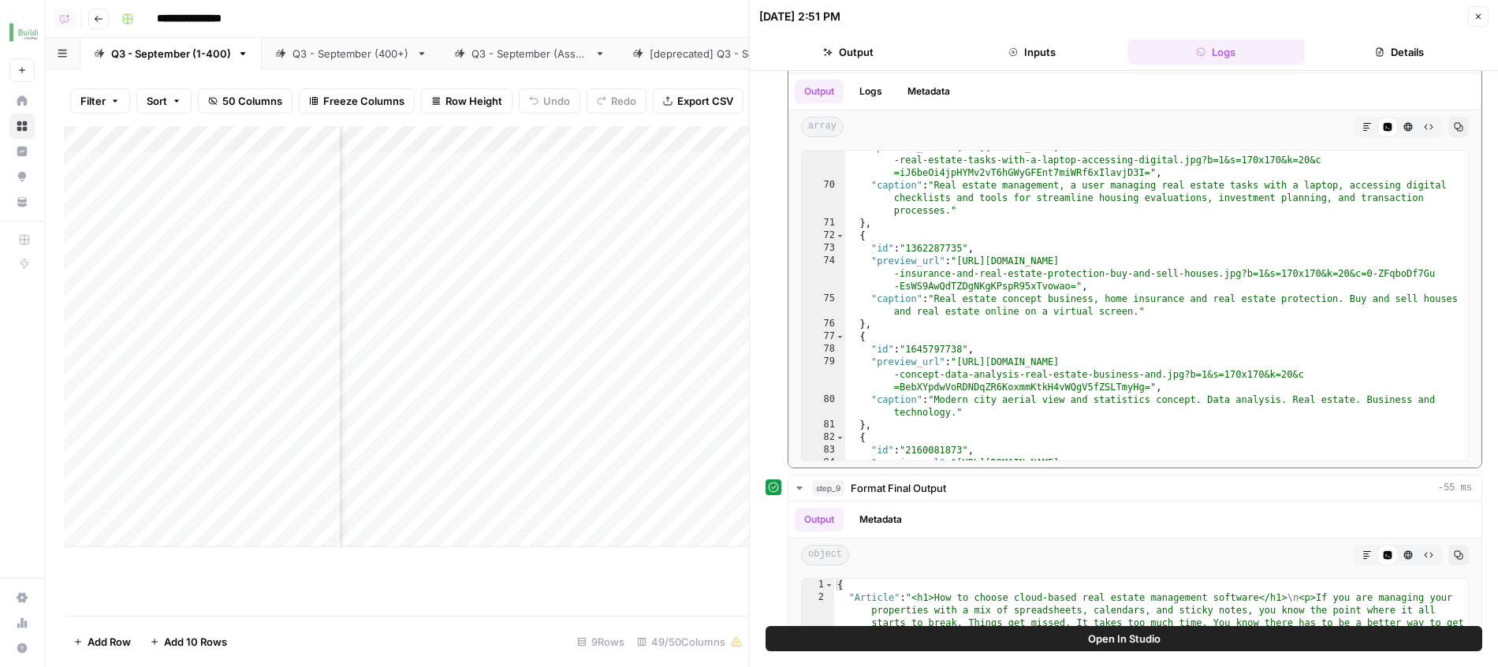
scroll to position [1324, 0]
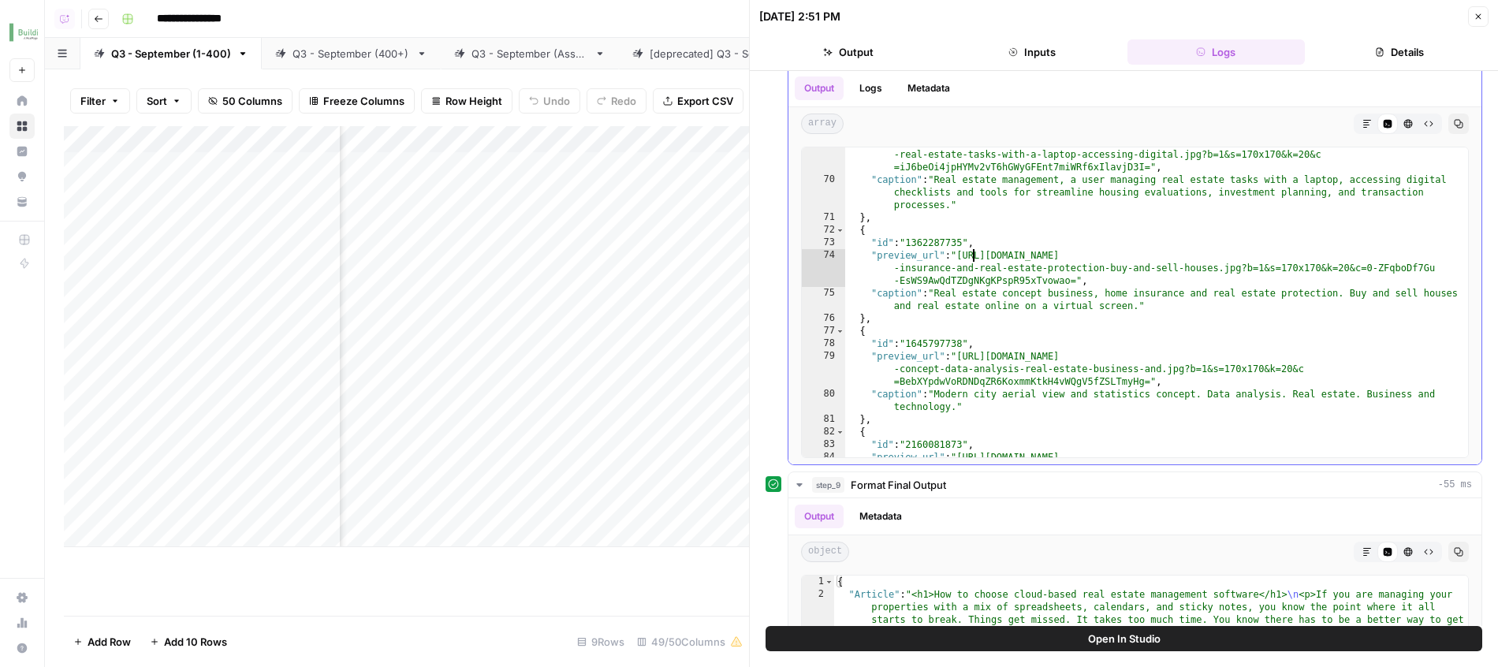
click at [975, 256] on div ""preview_url" : "https://media.gettyimages.com/id/2218852482/photo/real-estate-…" at bounding box center [1156, 329] width 623 height 386
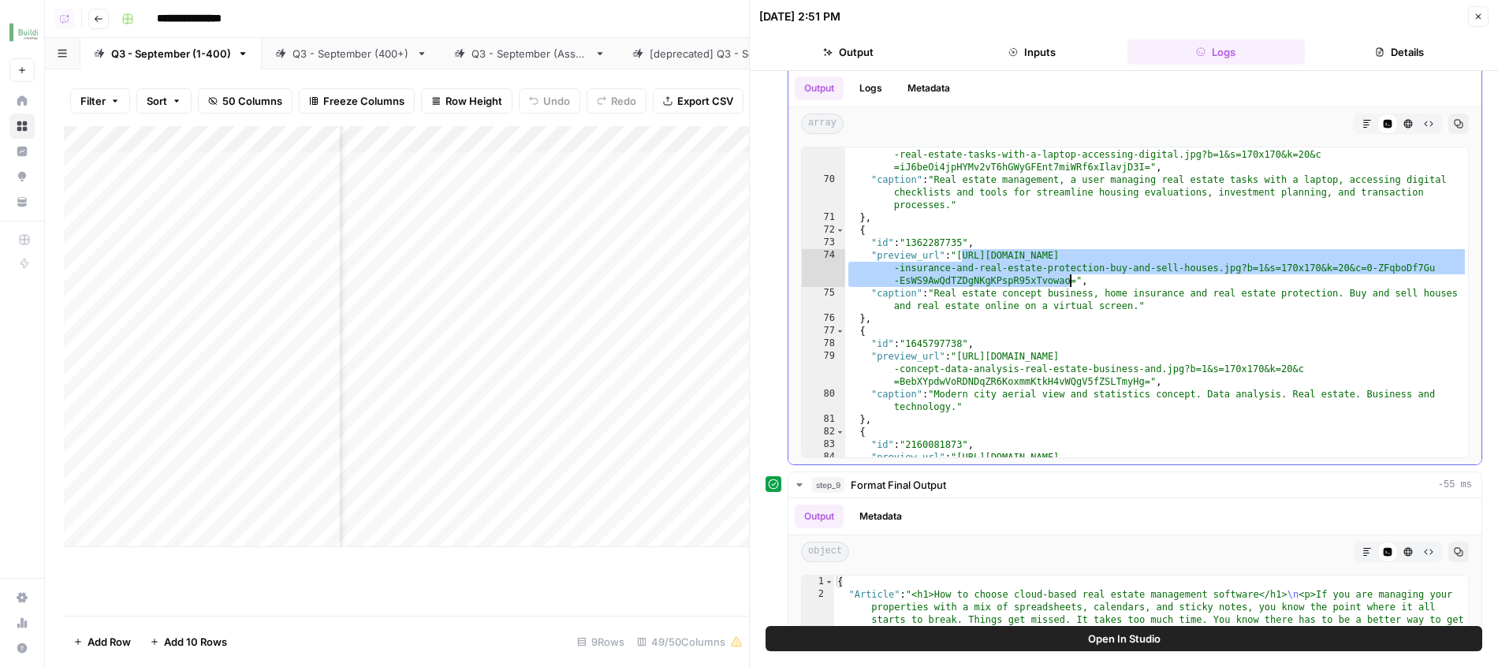
drag, startPoint x: 975, startPoint y: 256, endPoint x: 1064, endPoint y: 285, distance: 93.5
click at [1064, 285] on div ""preview_url" : "https://media.gettyimages.com/id/2218852482/photo/real-estate-…" at bounding box center [1156, 329] width 623 height 386
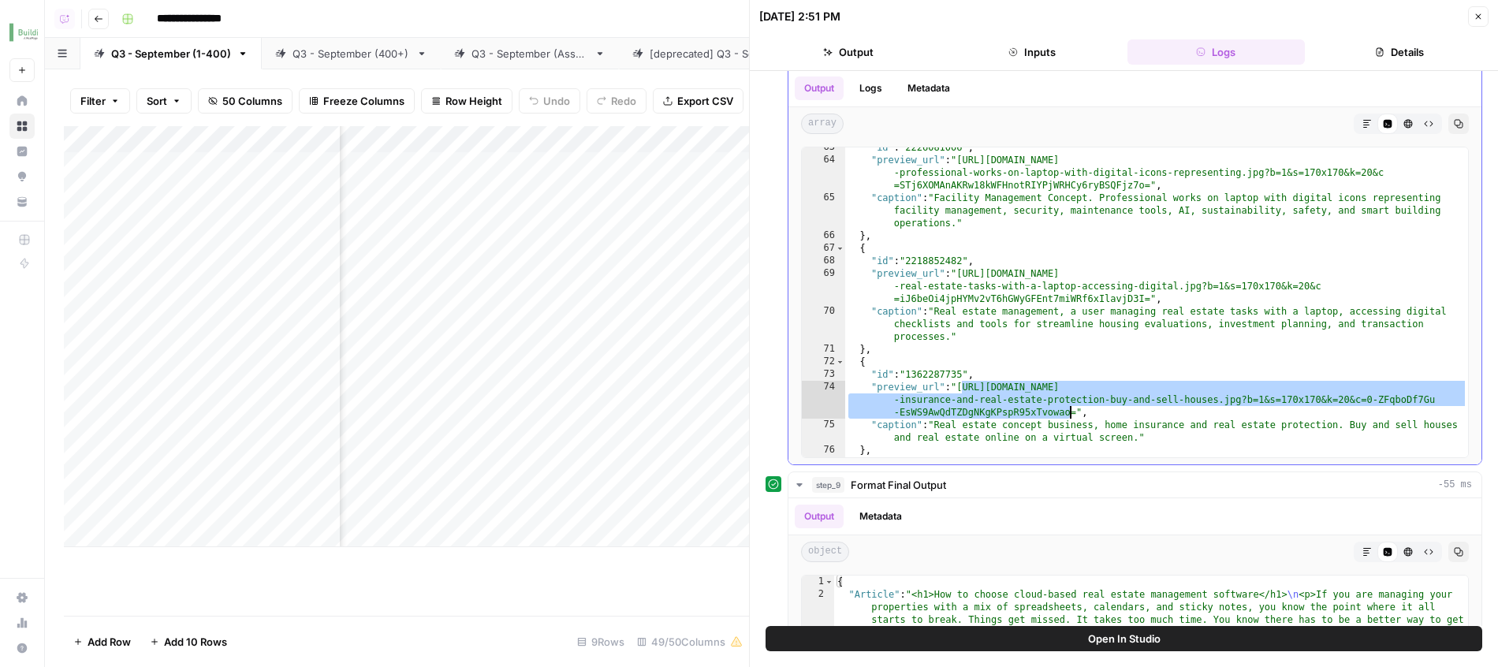
scroll to position [1184, 0]
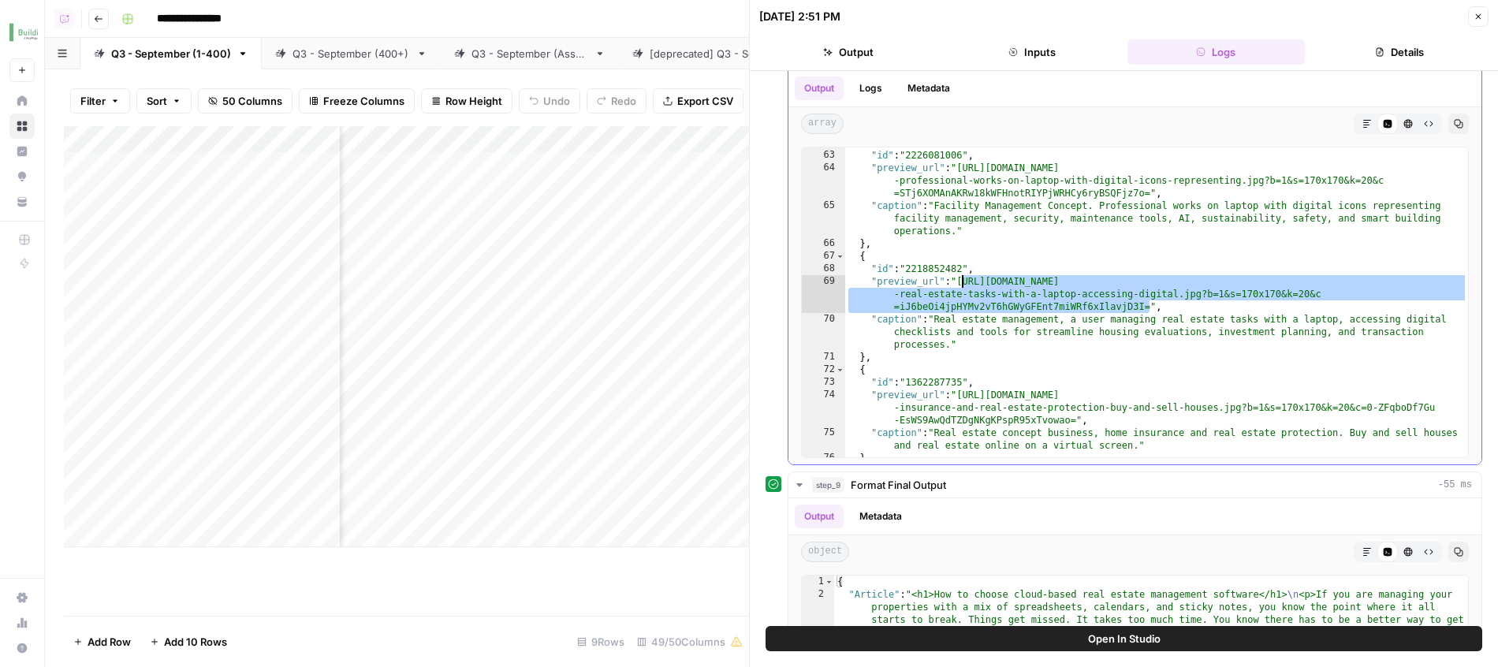
drag, startPoint x: 1149, startPoint y: 310, endPoint x: 963, endPoint y: 287, distance: 187.5
click at [963, 287] on div "{ "id" : "2226081006" , "preview_url" : "https://media.gettyimages.com/id/22260…" at bounding box center [1156, 303] width 623 height 335
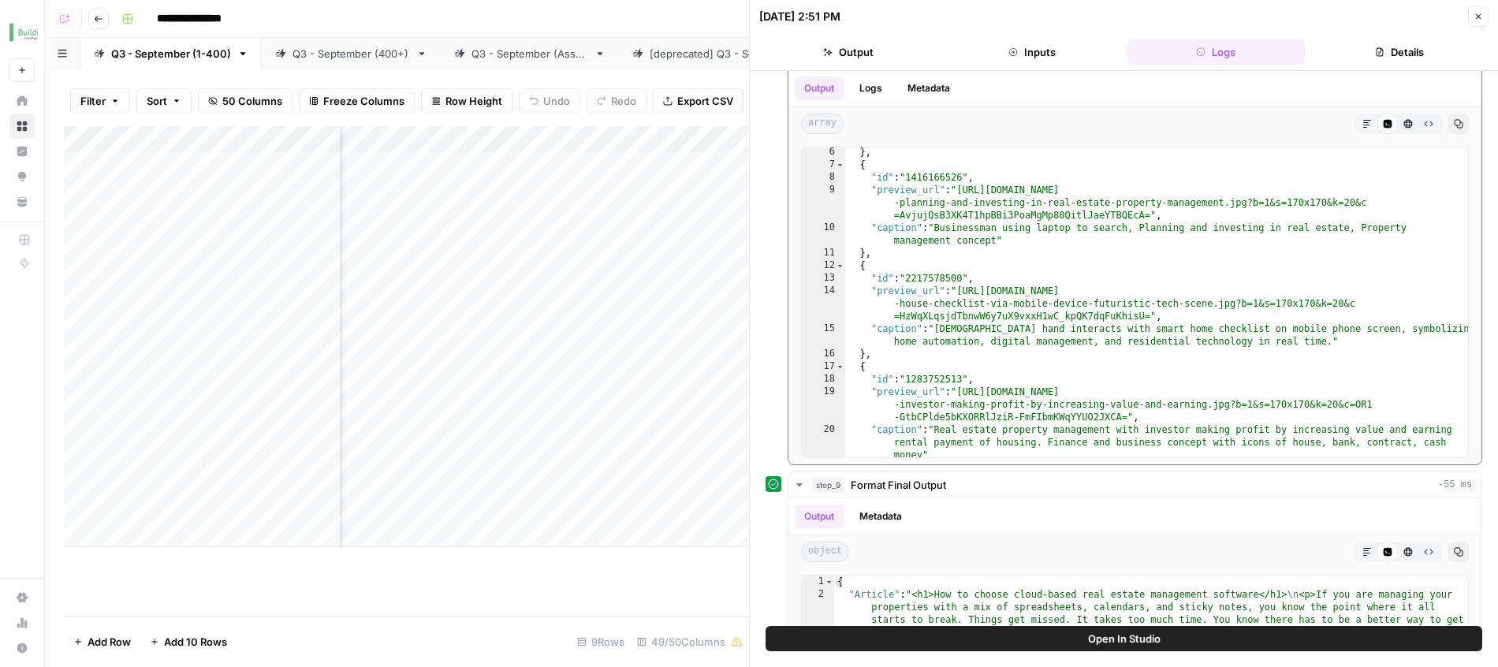
scroll to position [0, 0]
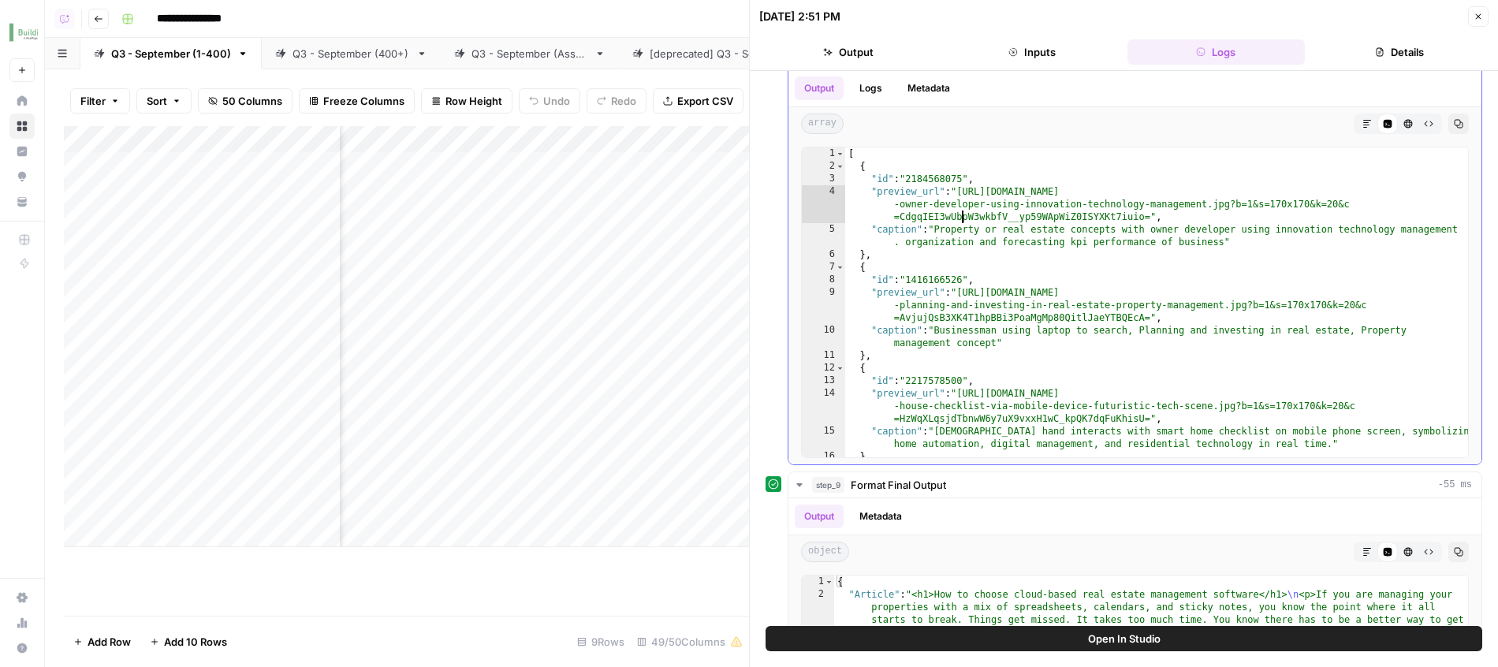
click at [963, 222] on div "[ { "id" : "2184568075" , "preview_url" : "https://media.gettyimages.com/id/218…" at bounding box center [1156, 314] width 623 height 335
click at [967, 192] on div "[ { "id" : "2184568075" , "preview_url" : "https://media.gettyimages.com/id/218…" at bounding box center [1156, 314] width 623 height 335
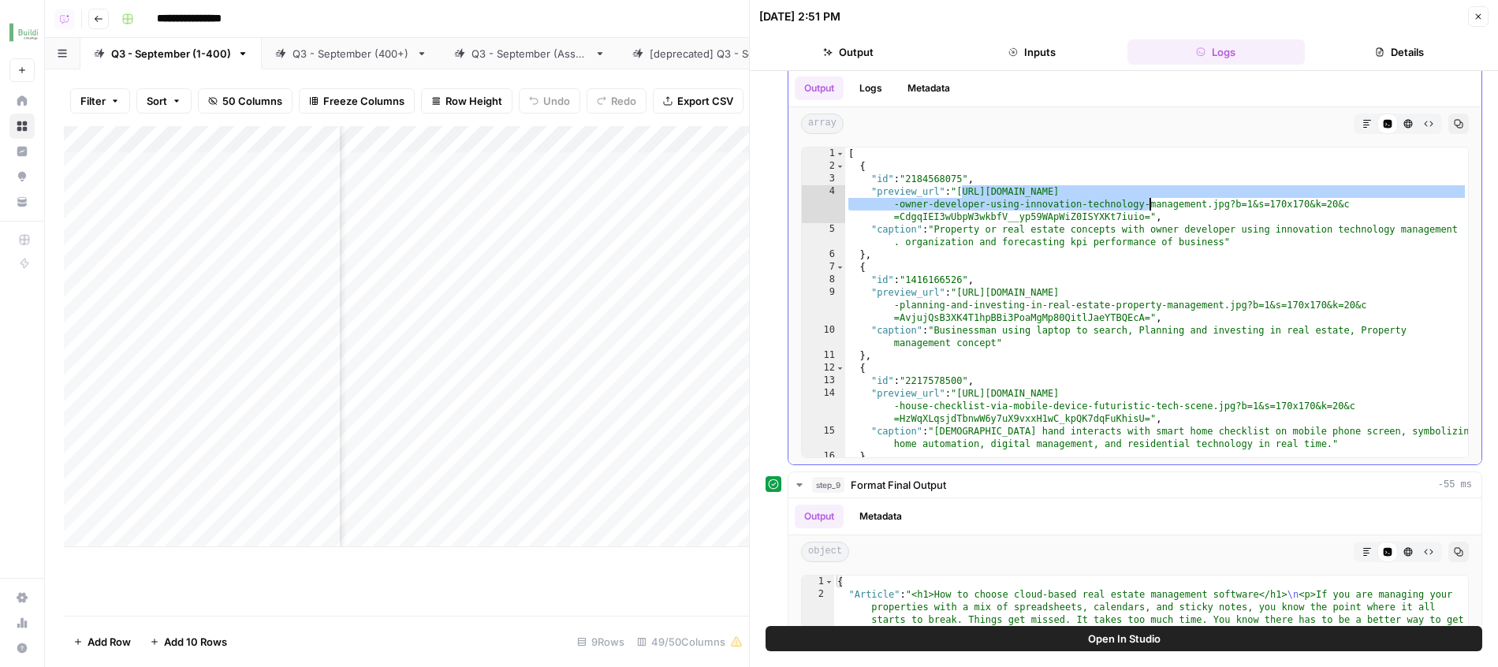
drag, startPoint x: 967, startPoint y: 192, endPoint x: 1149, endPoint y: 206, distance: 182.6
click at [1149, 206] on div "[ { "id" : "2184568075" , "preview_url" : "https://media.gettyimages.com/id/218…" at bounding box center [1156, 314] width 623 height 335
click at [1149, 207] on div "[ { "id" : "2184568075" , "preview_url" : "https://media.gettyimages.com/id/218…" at bounding box center [1156, 314] width 623 height 335
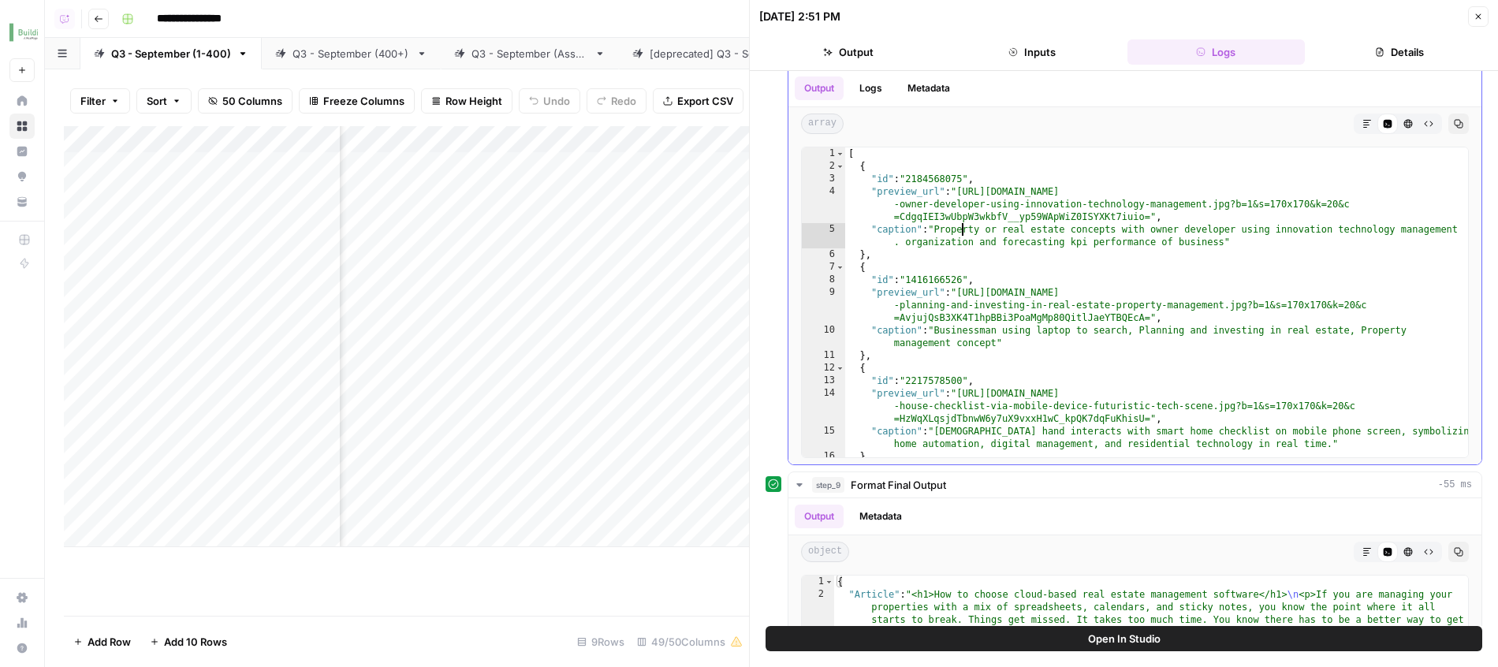
click at [964, 230] on div "[ { "id" : "2184568075" , "preview_url" : "https://media.gettyimages.com/id/218…" at bounding box center [1156, 314] width 623 height 335
type textarea "**********"
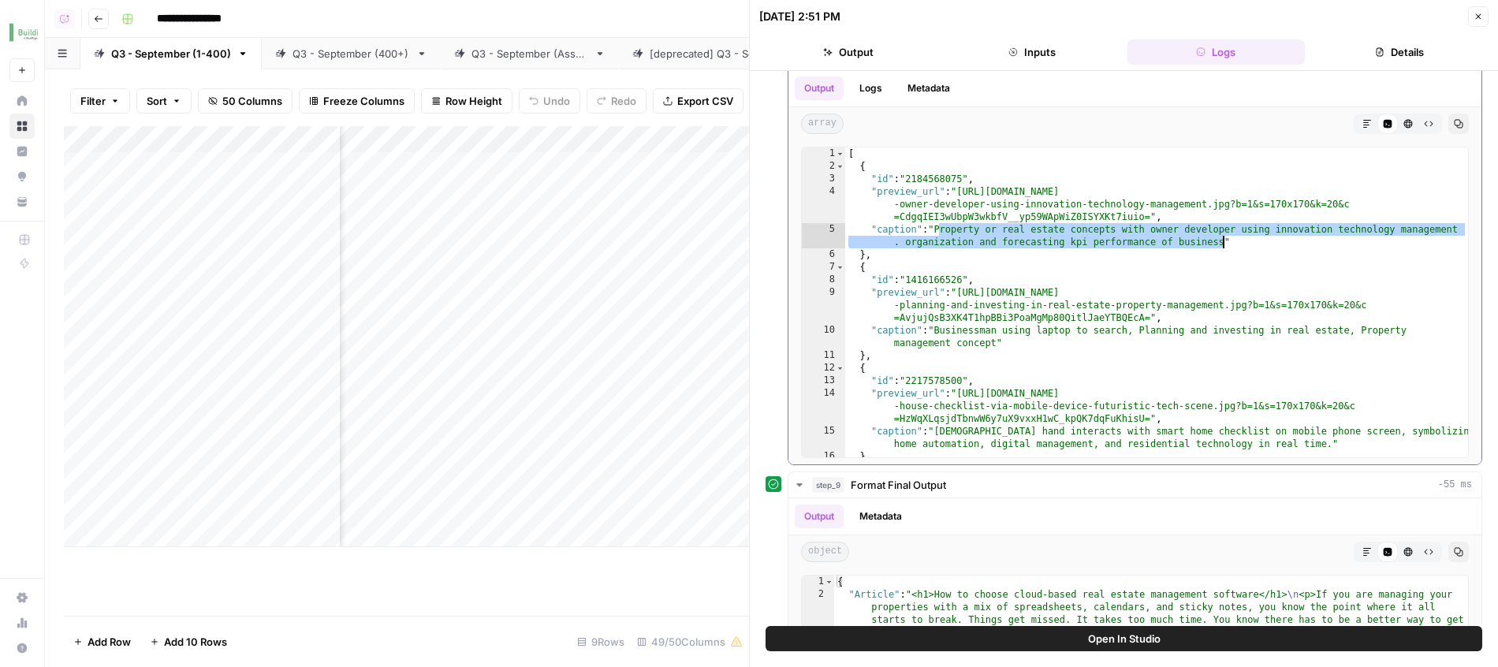
drag, startPoint x: 964, startPoint y: 230, endPoint x: 1195, endPoint y: 241, distance: 231.3
click at [1195, 241] on div "[ { "id" : "2184568075" , "preview_url" : "https://media.gettyimages.com/id/218…" at bounding box center [1156, 314] width 623 height 335
click at [1480, 16] on icon "button" at bounding box center [1478, 16] width 9 height 9
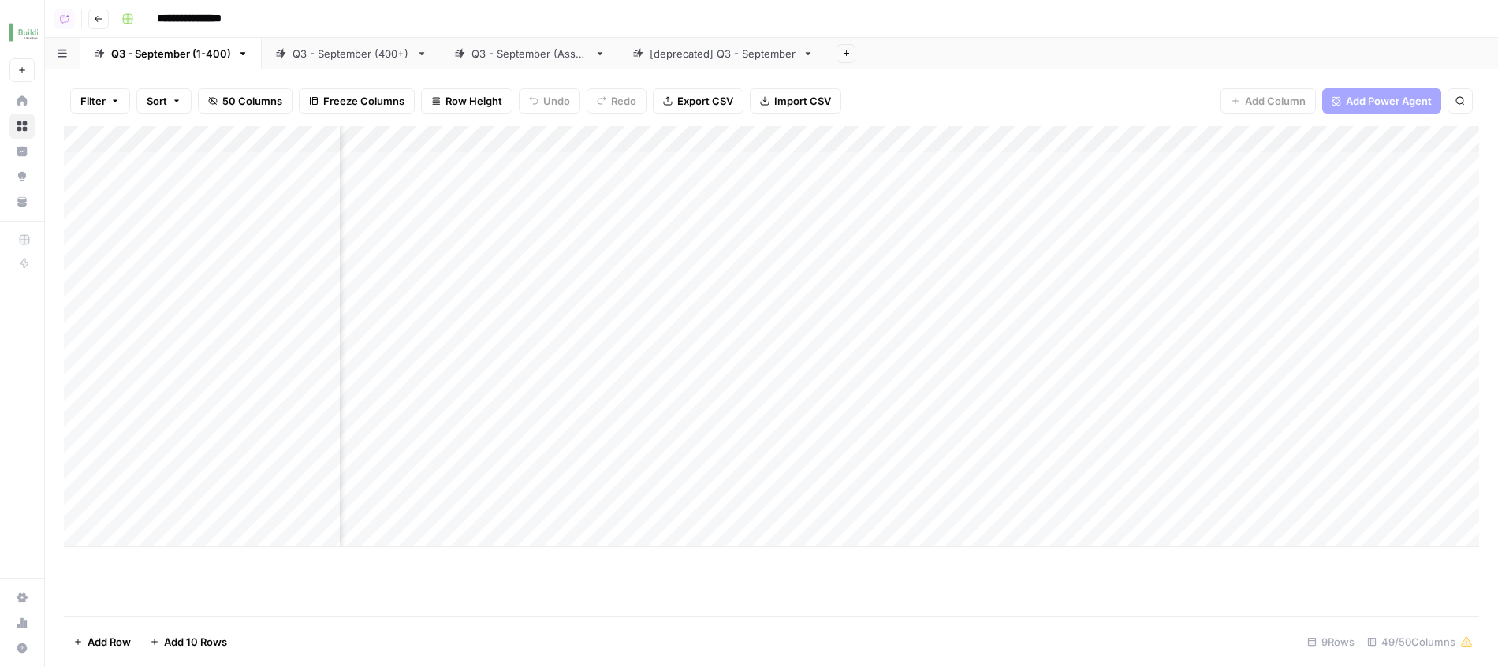
scroll to position [0, 2718]
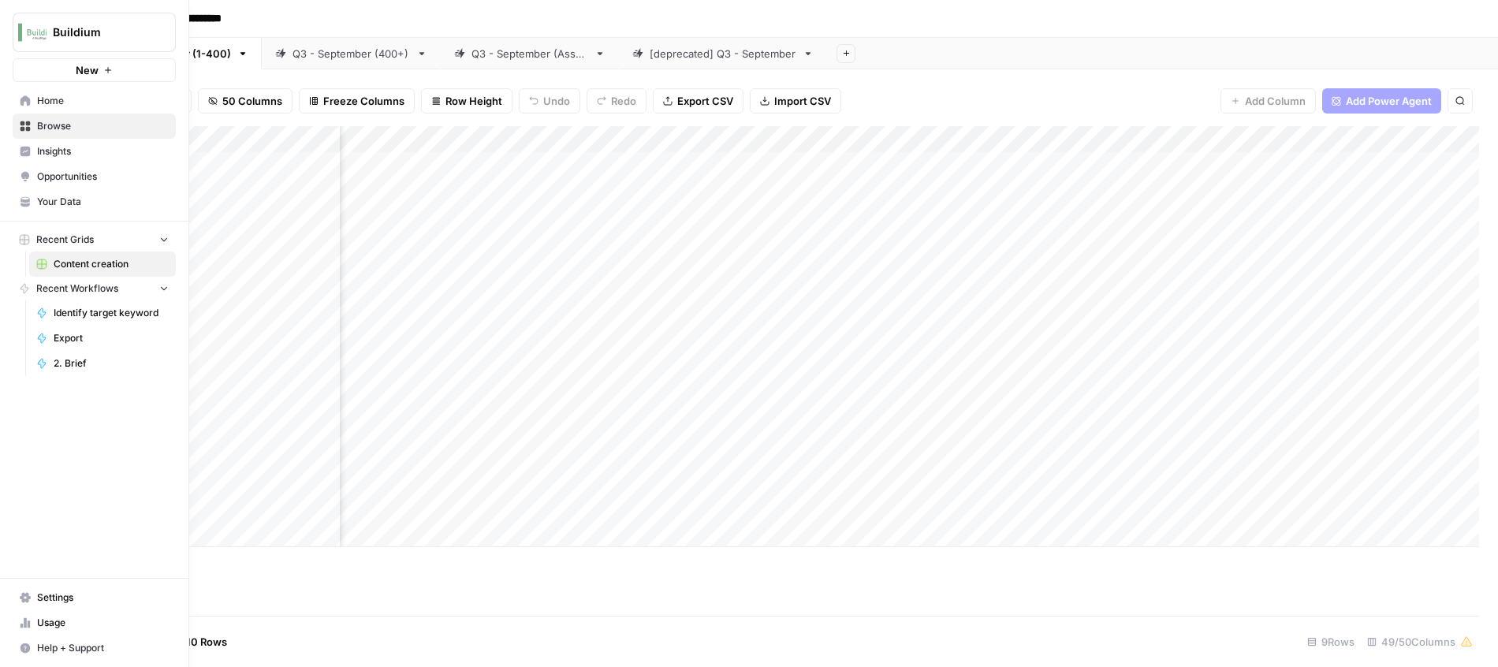
click at [46, 172] on span "Opportunities" at bounding box center [103, 177] width 132 height 14
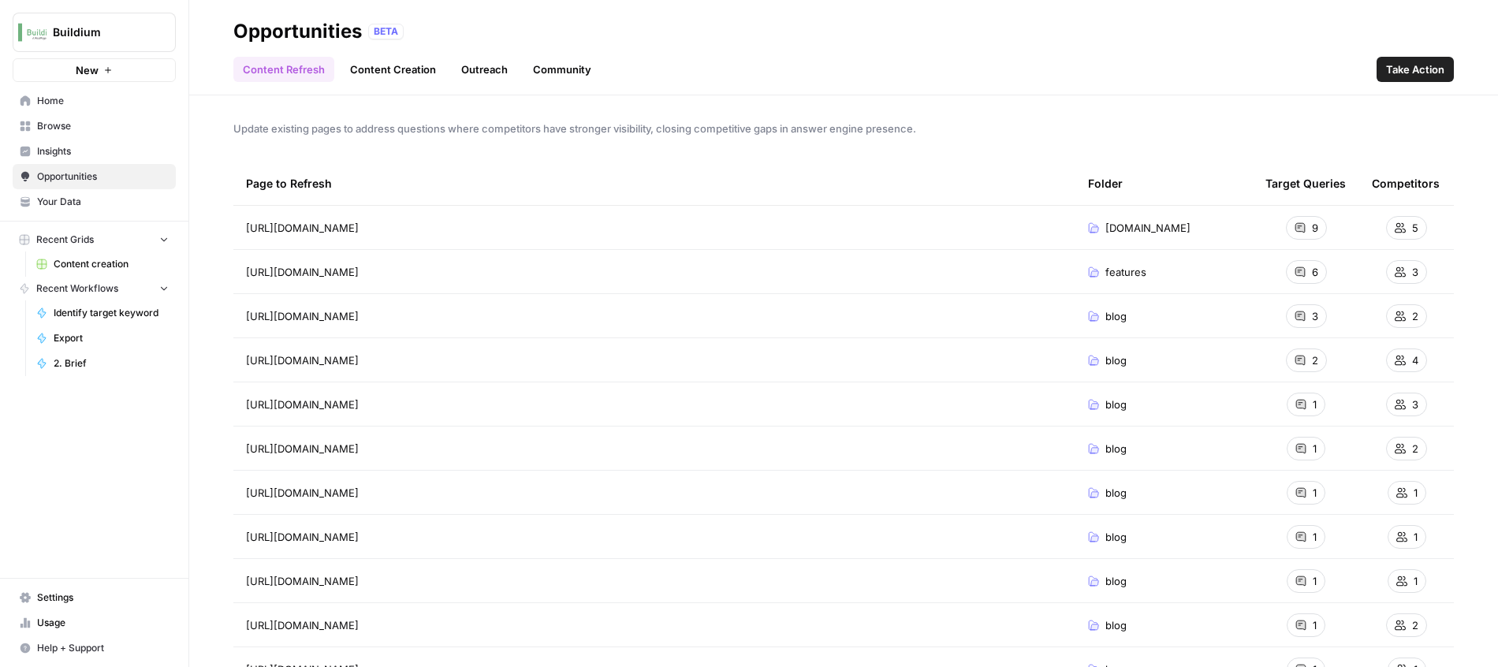
click at [695, 118] on div "Update existing pages to address questions where competitors have stronger visi…" at bounding box center [843, 381] width 1309 height 572
click at [120, 158] on span "Insights" at bounding box center [103, 151] width 132 height 14
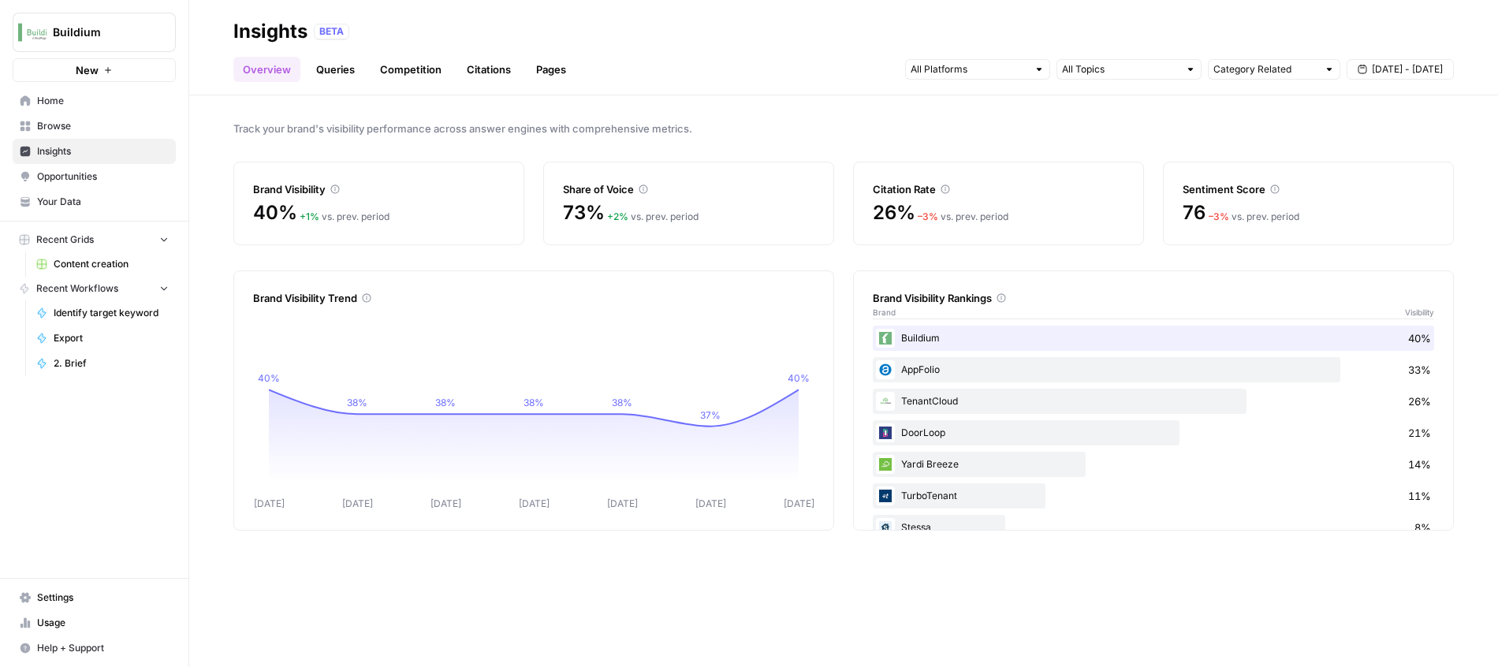
click at [101, 171] on span "Opportunities" at bounding box center [103, 177] width 132 height 14
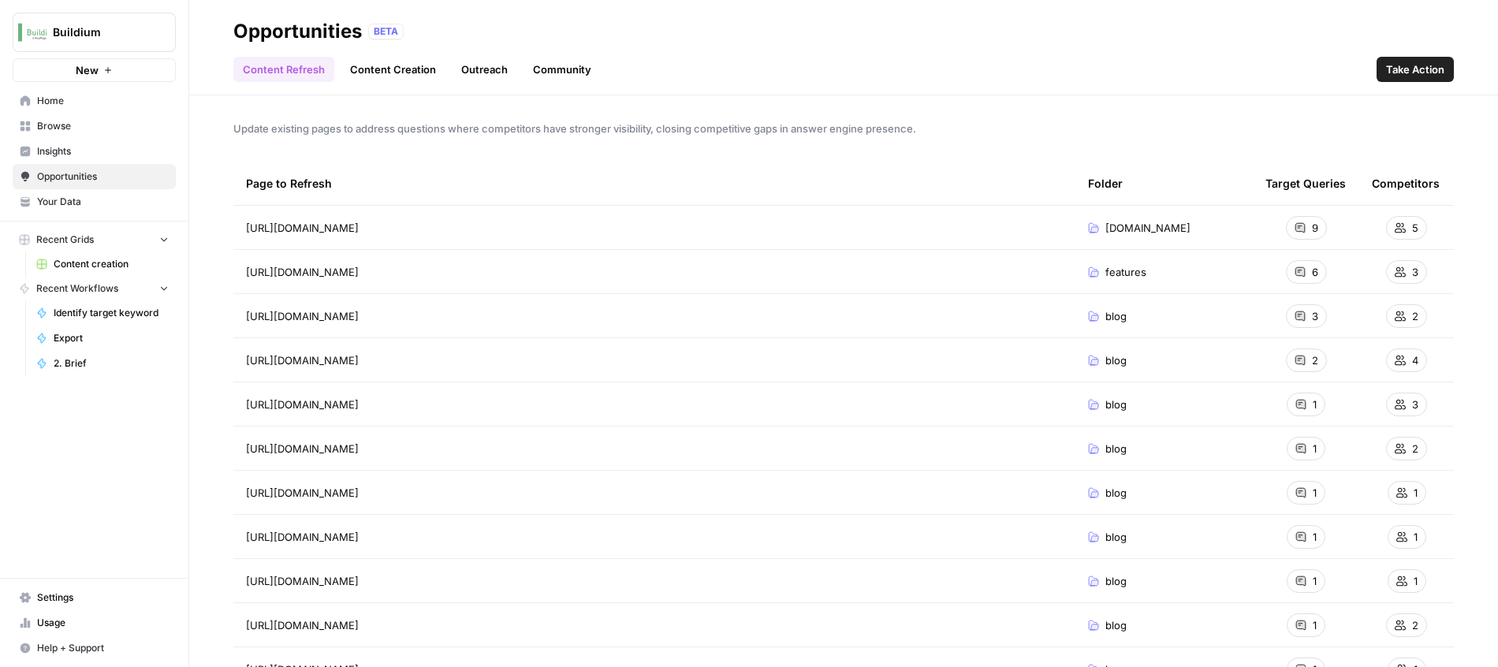
click at [399, 67] on link "Content Creation" at bounding box center [393, 69] width 105 height 25
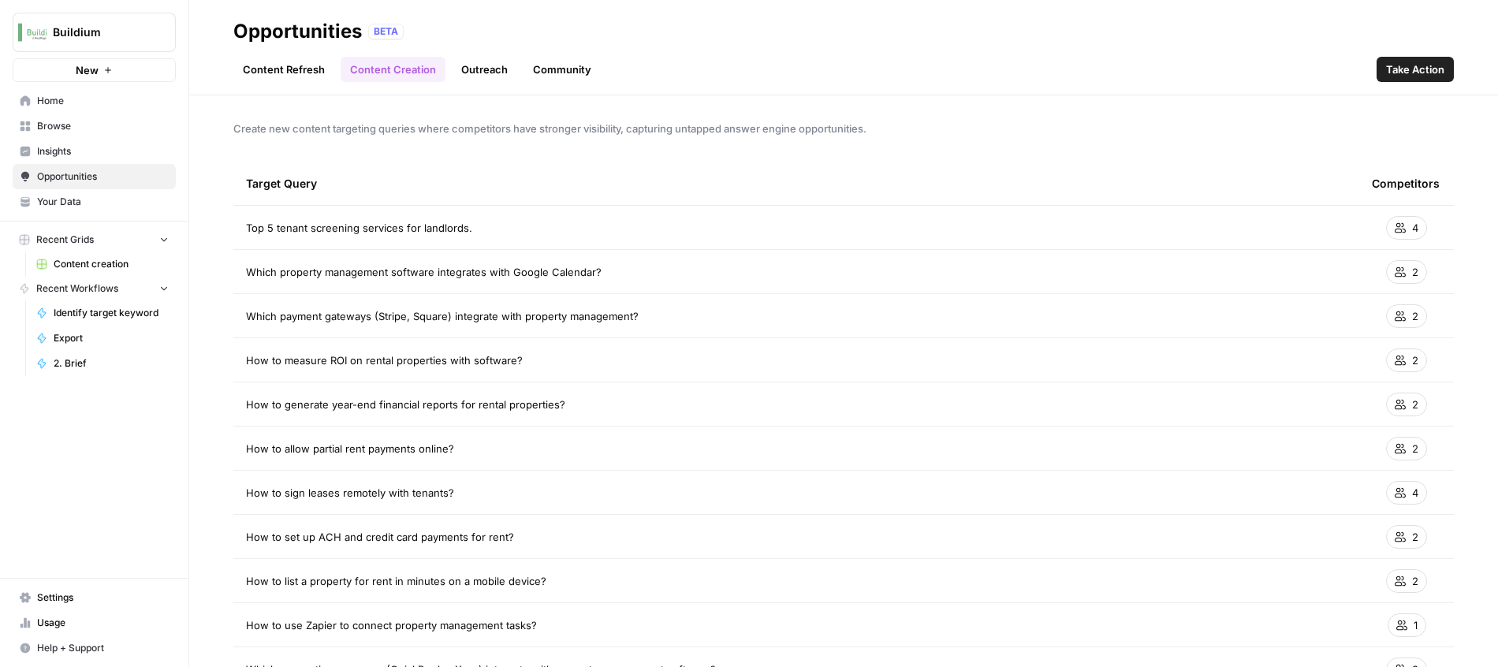
click at [1037, 35] on div "Opportunities BETA" at bounding box center [843, 31] width 1220 height 25
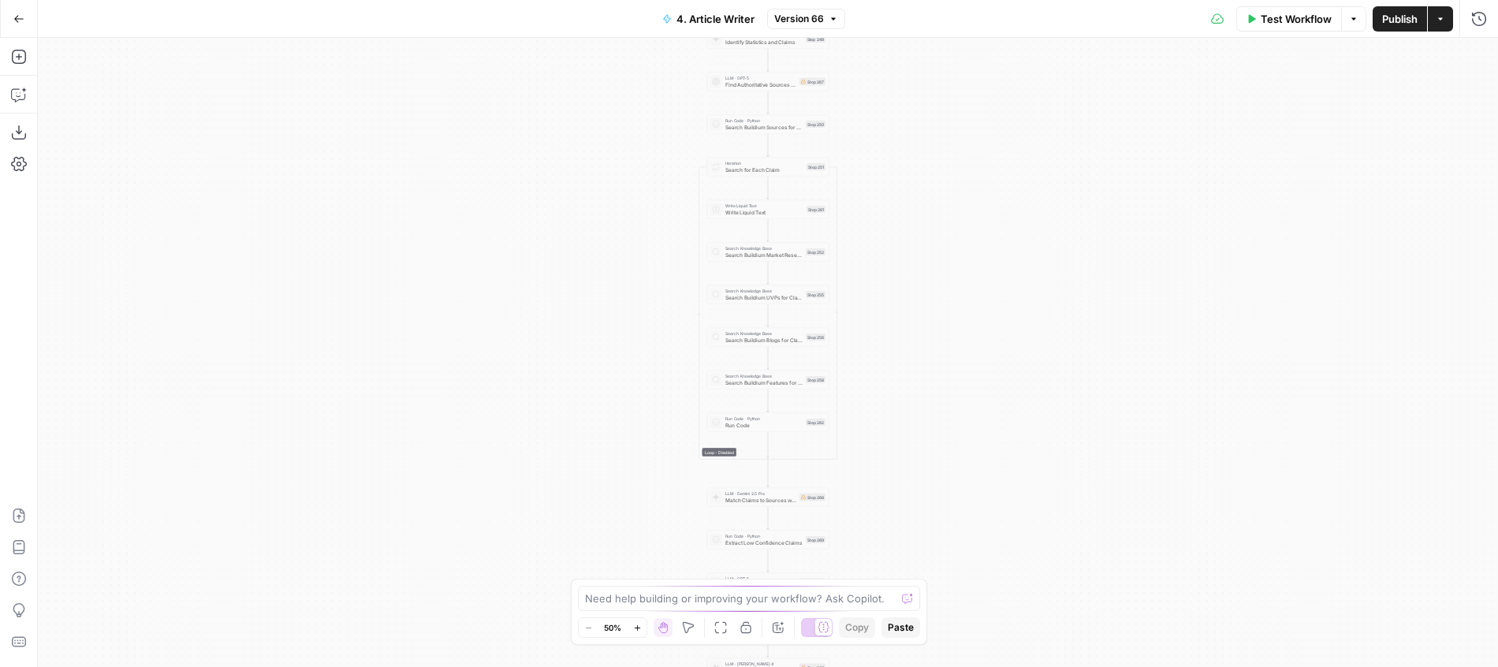
click at [945, 366] on div "**********" at bounding box center [768, 352] width 1460 height 629
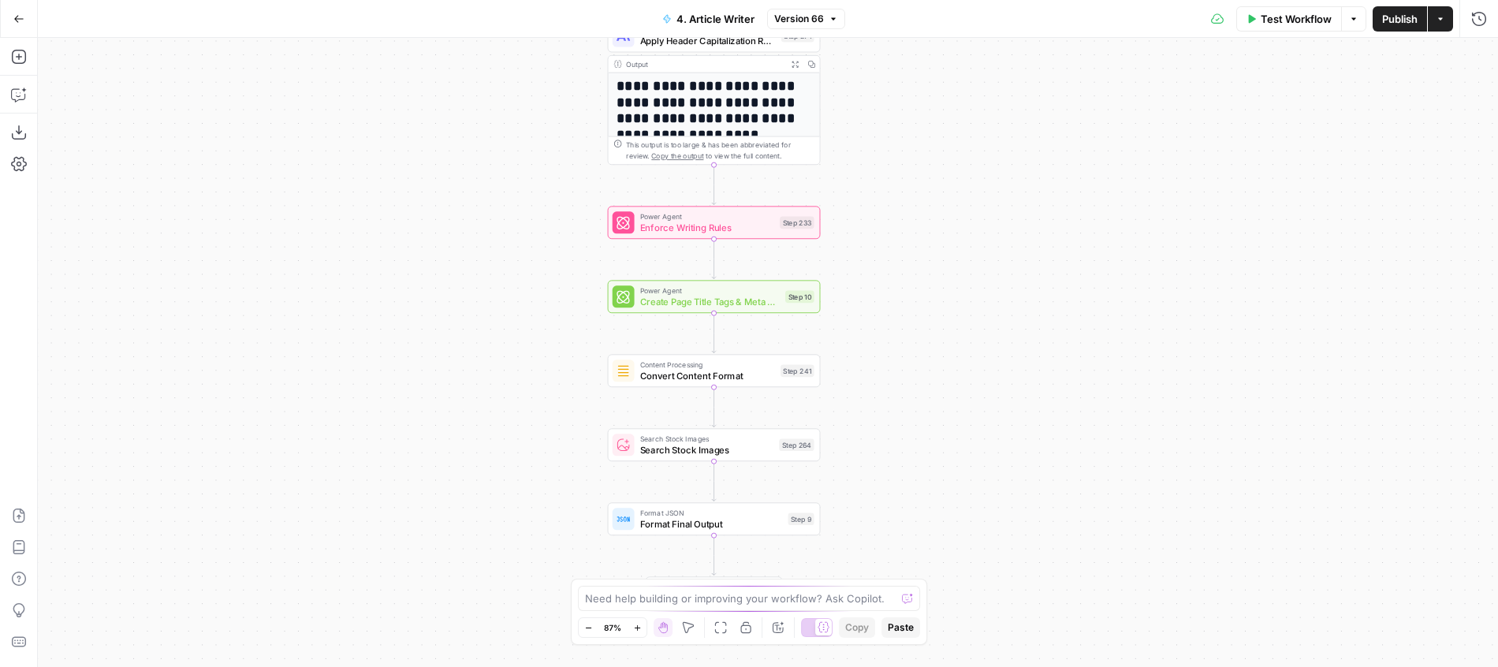
click at [779, 451] on div "Step 264" at bounding box center [796, 444] width 35 height 13
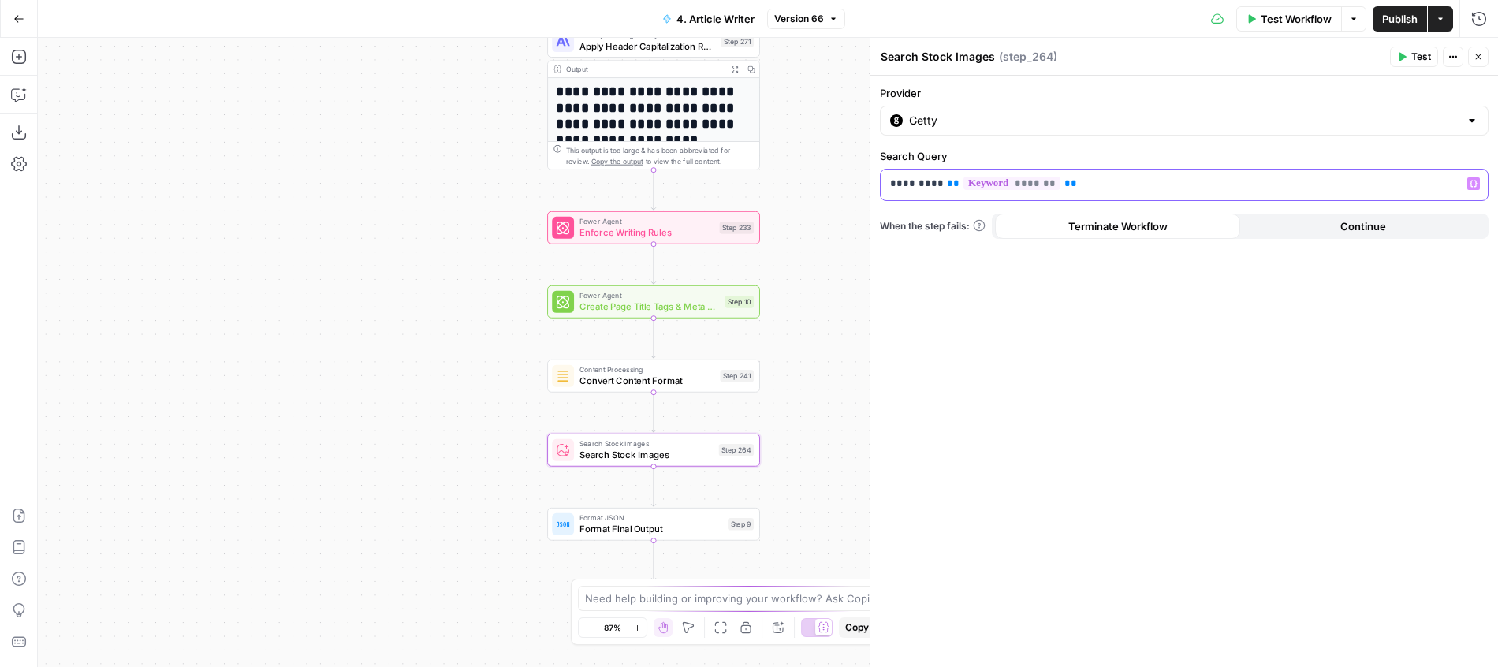
click at [896, 179] on p "********* ** ******* **" at bounding box center [1184, 184] width 588 height 16
drag, startPoint x: 896, startPoint y: 179, endPoint x: 1117, endPoint y: 196, distance: 221.4
click at [1117, 196] on div "********* ** ******* **" at bounding box center [1172, 185] width 582 height 31
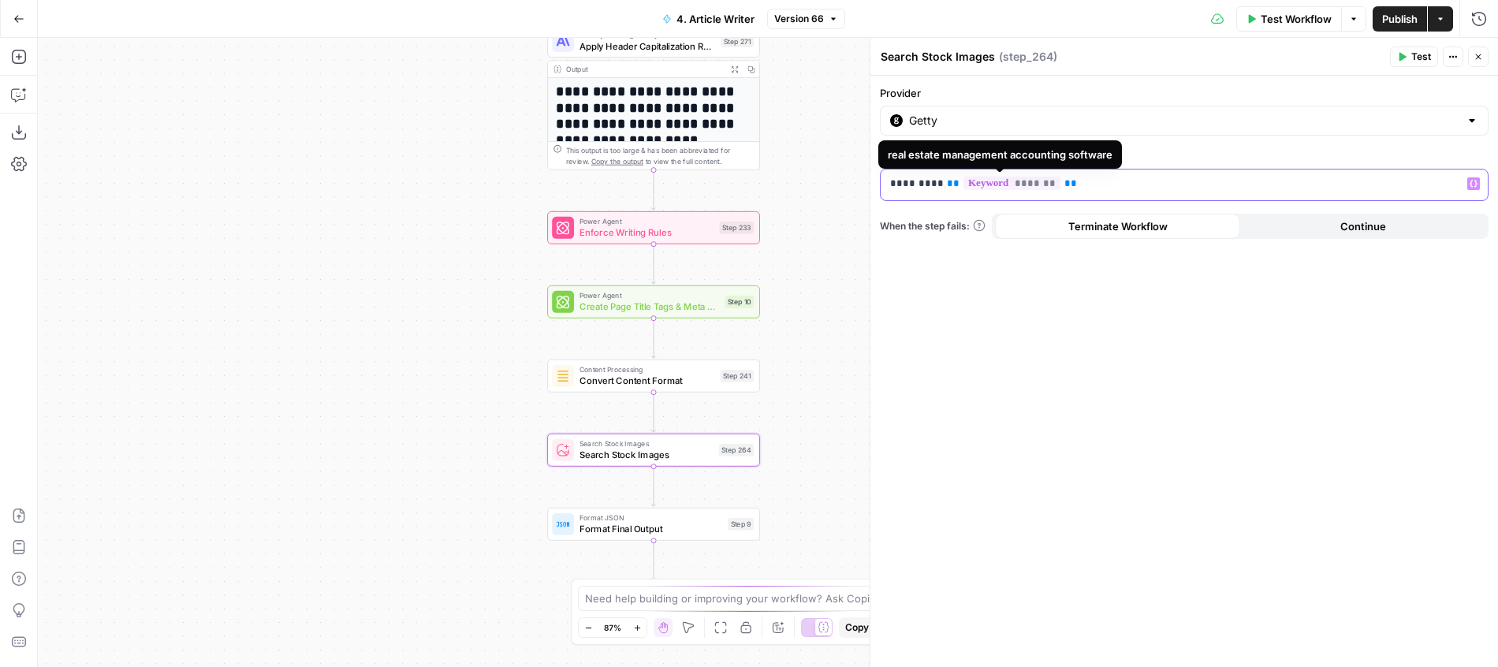
click at [998, 182] on span "*******" at bounding box center [1011, 183] width 97 height 13
click at [1263, 71] on header "Search Stock Images Search Stock Images ( step_264 ) Test Actions Close" at bounding box center [1184, 57] width 628 height 38
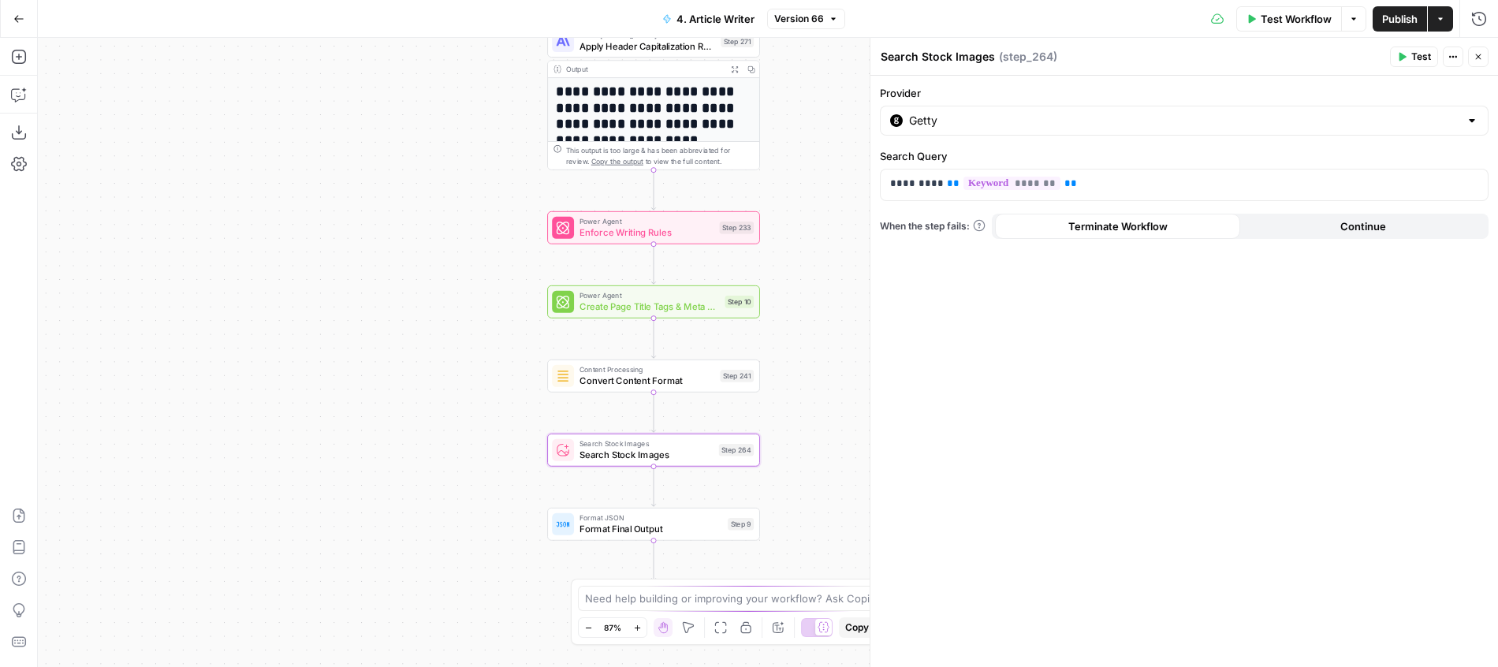
click at [1413, 57] on span "Test" at bounding box center [1421, 57] width 20 height 14
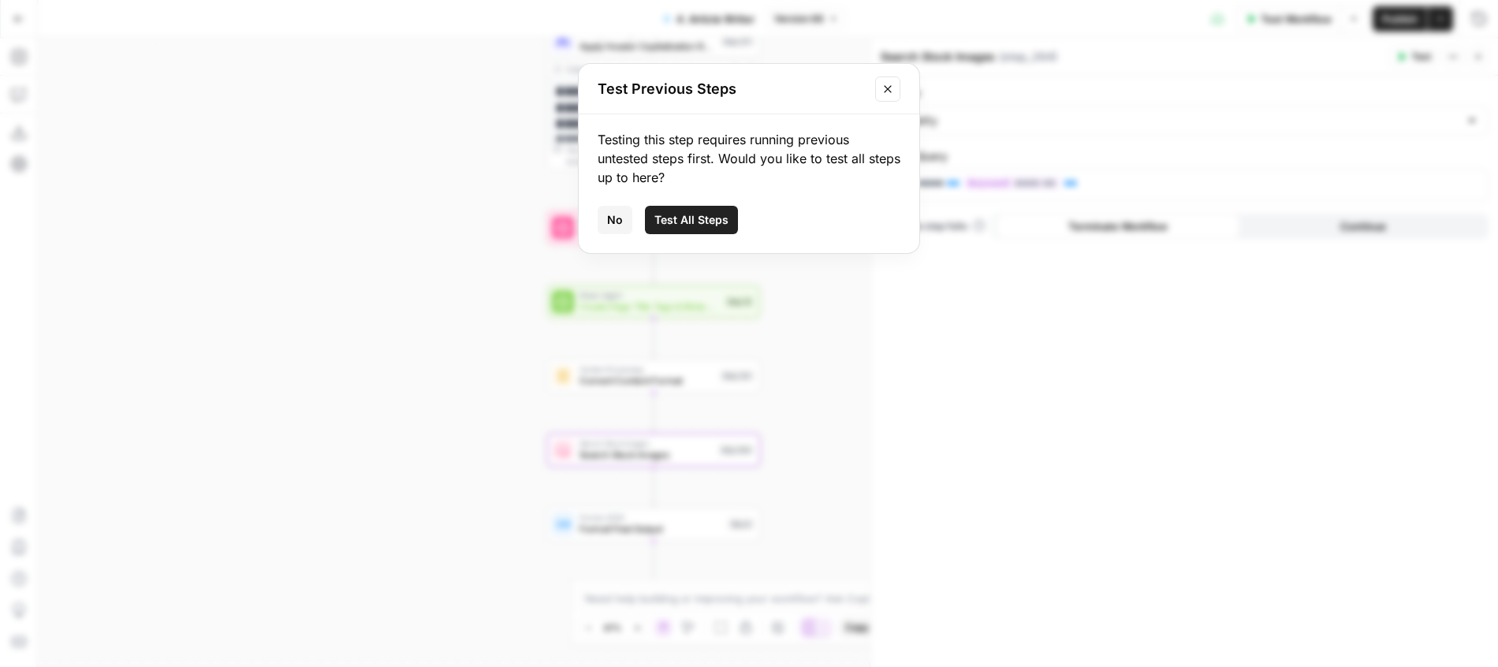
click at [619, 224] on span "No" at bounding box center [615, 220] width 16 height 16
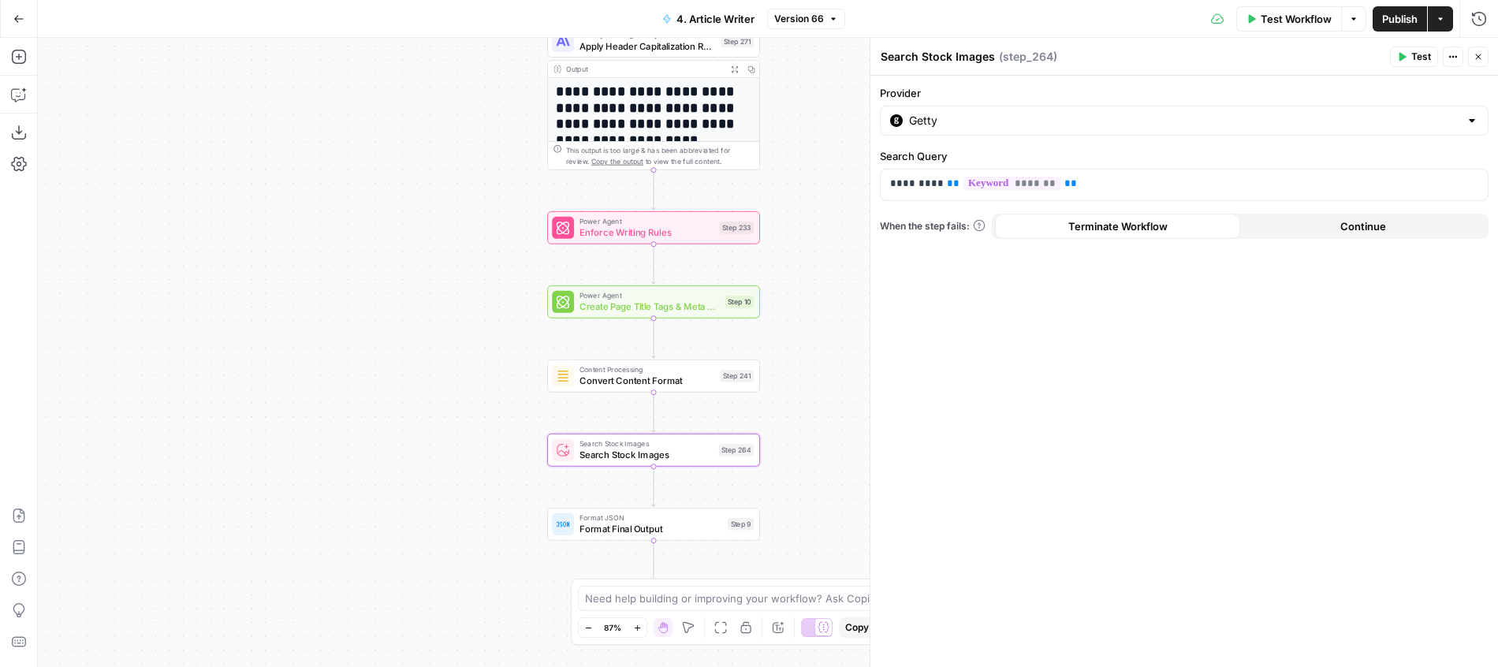
click at [1488, 52] on button "Close" at bounding box center [1478, 57] width 20 height 20
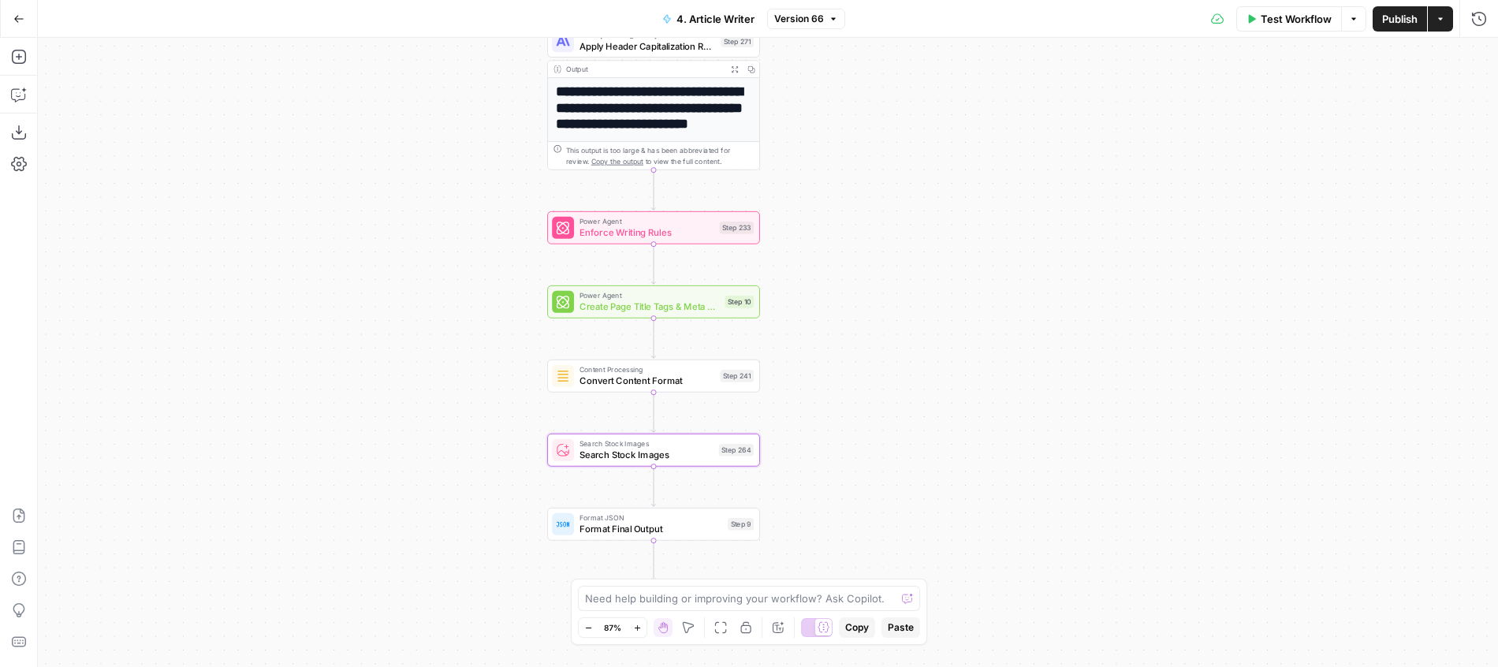
click at [691, 458] on span "Search Stock Images" at bounding box center [646, 454] width 134 height 13
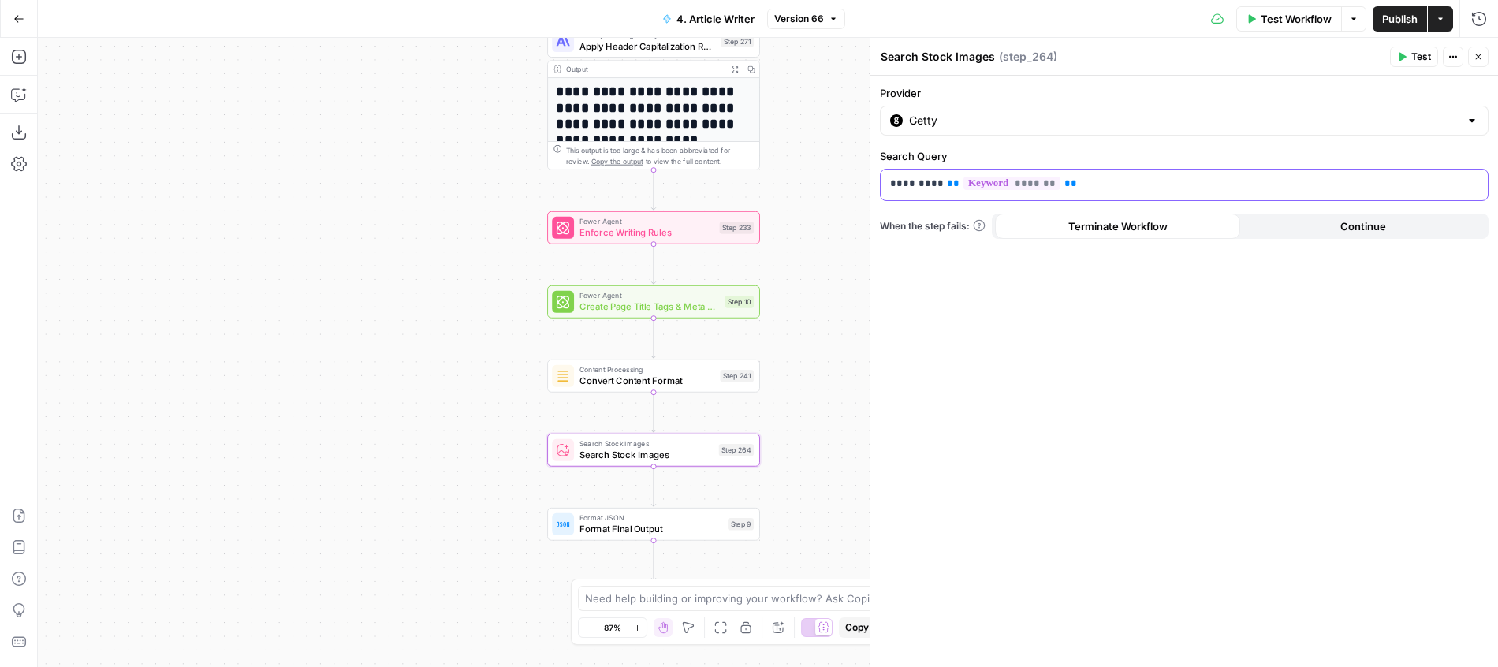
click at [1218, 184] on p "********* ** ******* **" at bounding box center [1184, 184] width 588 height 16
click at [1142, 391] on div "**********" at bounding box center [1184, 371] width 628 height 591
click at [1410, 64] on button "Test" at bounding box center [1414, 57] width 48 height 20
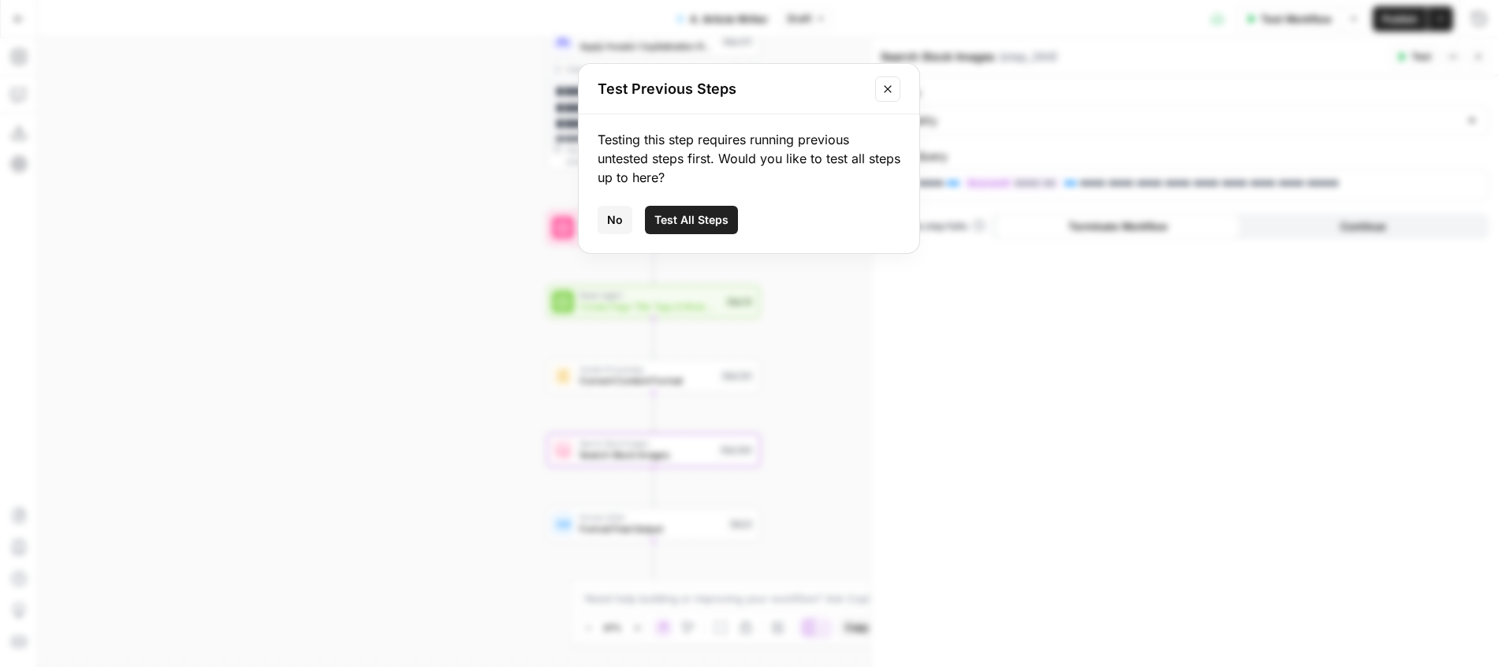
click at [697, 208] on button "Test All Steps" at bounding box center [691, 220] width 93 height 28
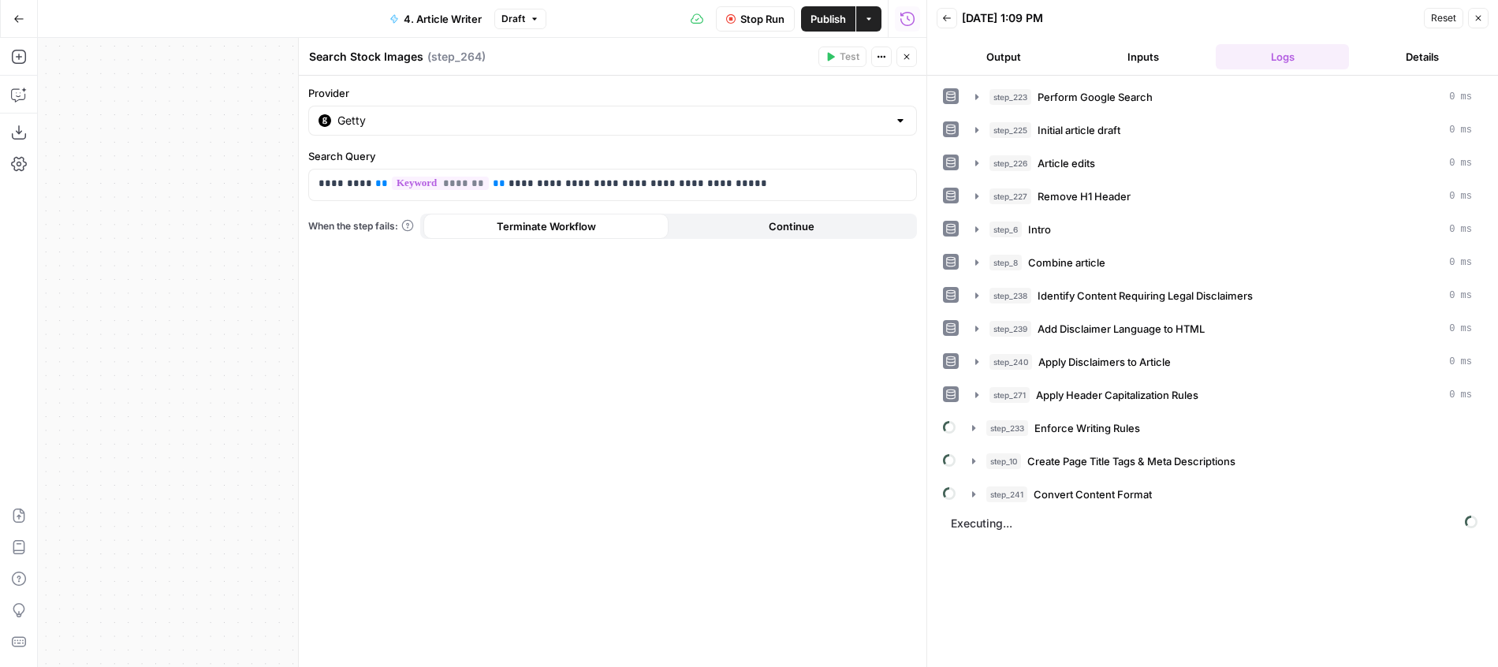
click at [908, 48] on button "Close" at bounding box center [906, 57] width 20 height 20
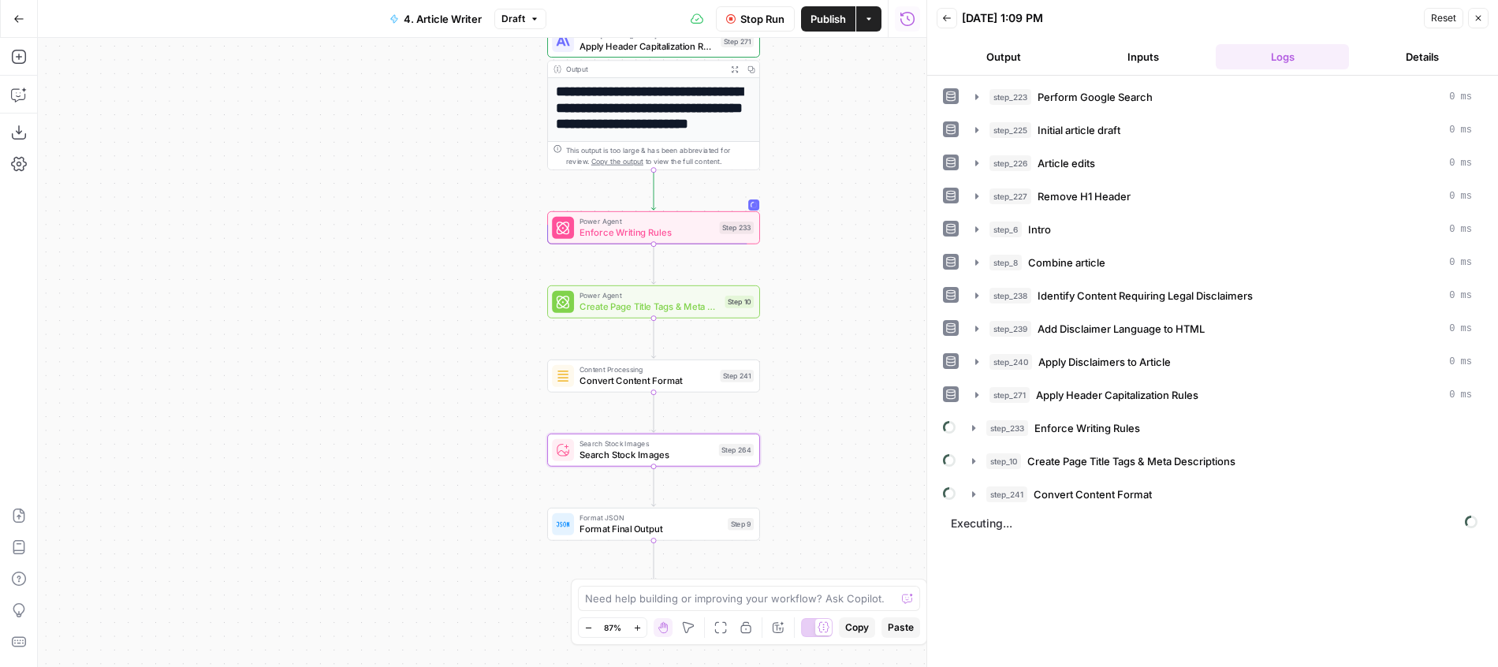
click at [754, 20] on span "Stop Run" at bounding box center [762, 19] width 44 height 16
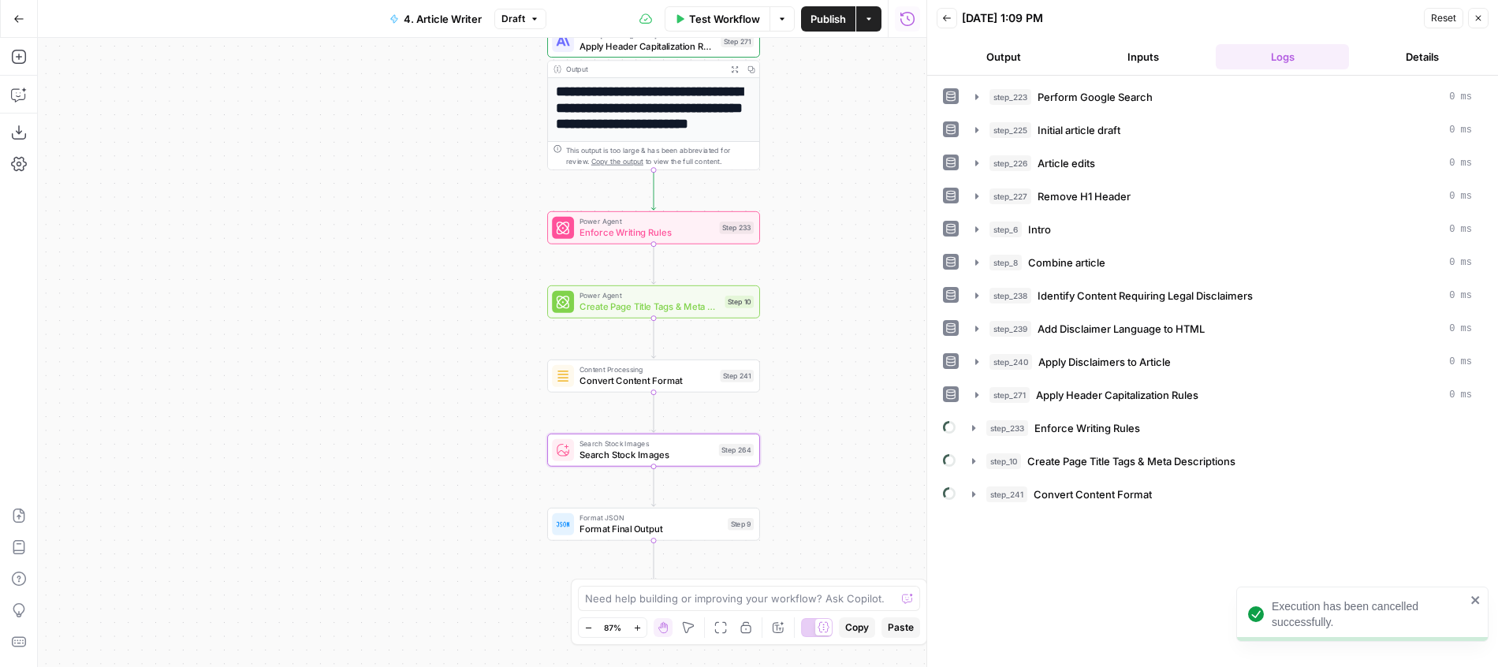
click at [708, 448] on span "Search Stock Images" at bounding box center [646, 443] width 134 height 11
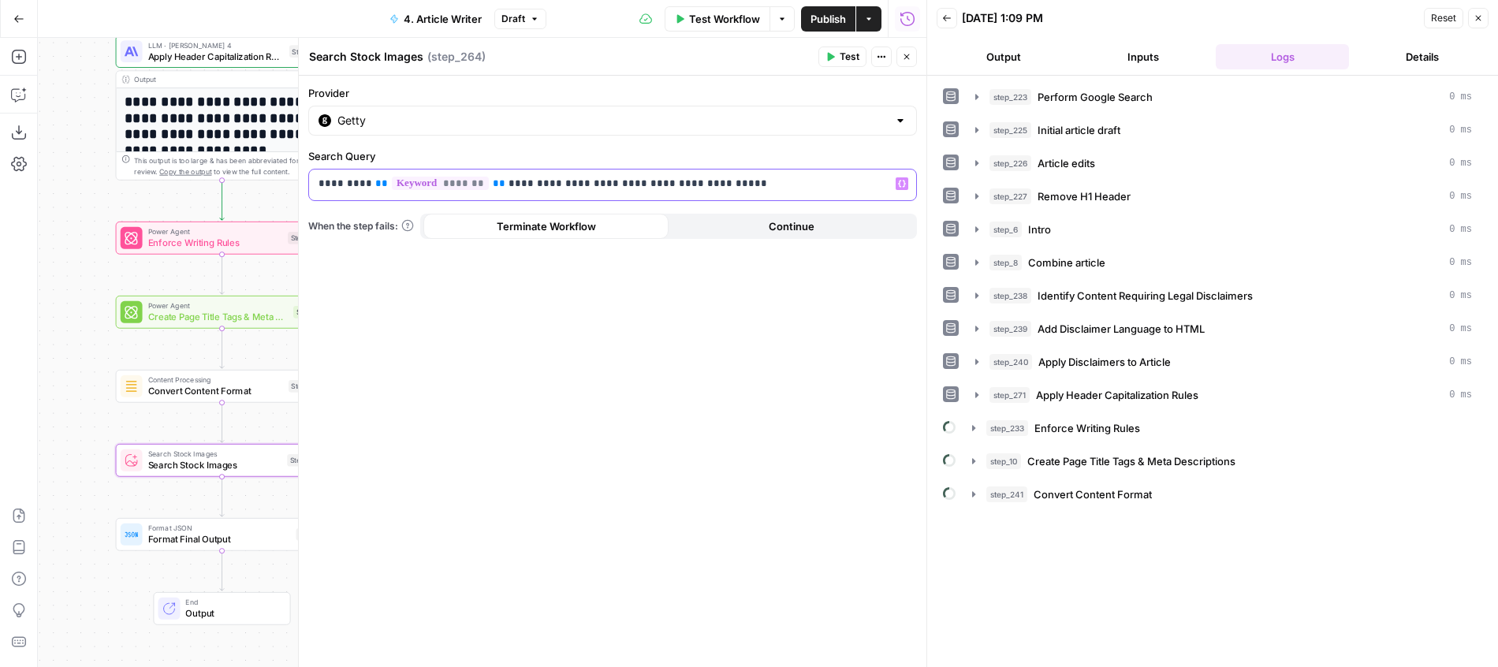
click at [587, 181] on p "**********" at bounding box center [613, 184] width 588 height 16
click at [587, 181] on p "**********" at bounding box center [600, 184] width 563 height 16
click at [693, 190] on p "**********" at bounding box center [600, 184] width 563 height 16
drag, startPoint x: 693, startPoint y: 190, endPoint x: 499, endPoint y: 188, distance: 194.0
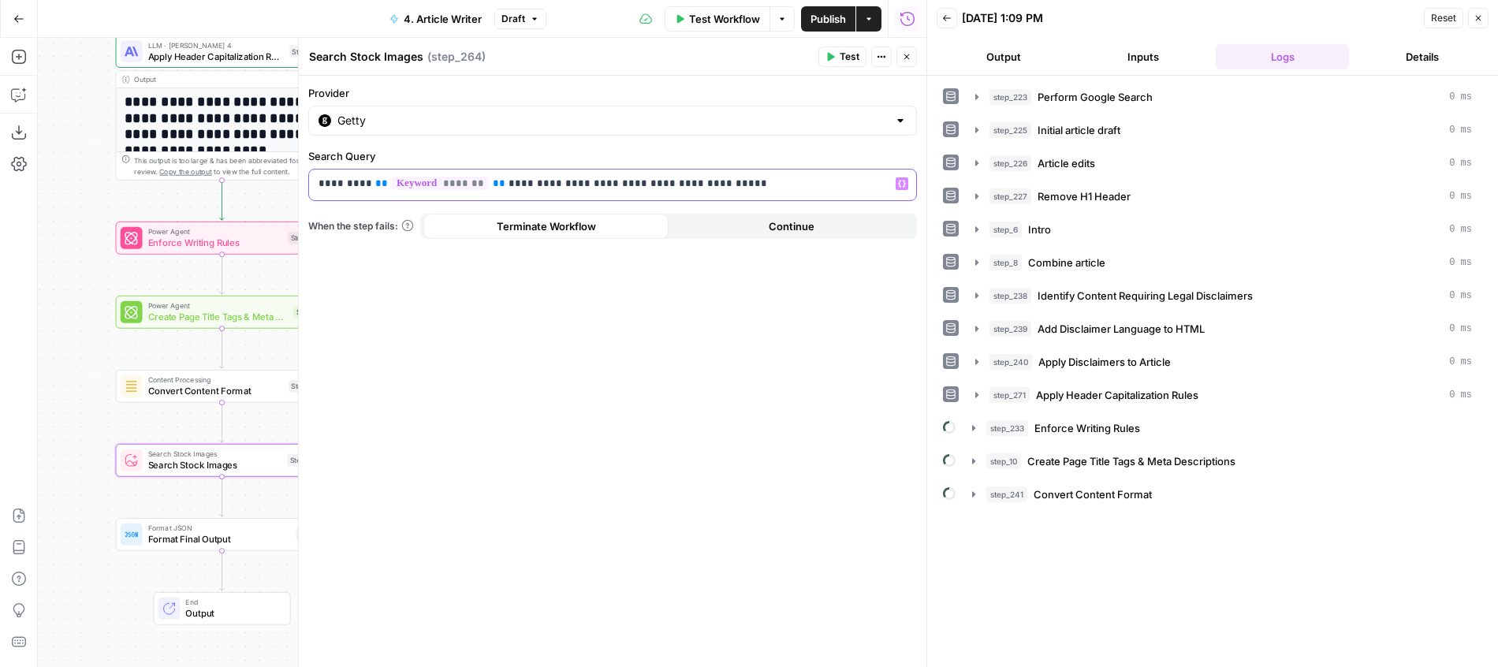
click at [499, 188] on p "**********" at bounding box center [600, 184] width 563 height 16
click at [1483, 17] on button "Close" at bounding box center [1478, 18] width 20 height 20
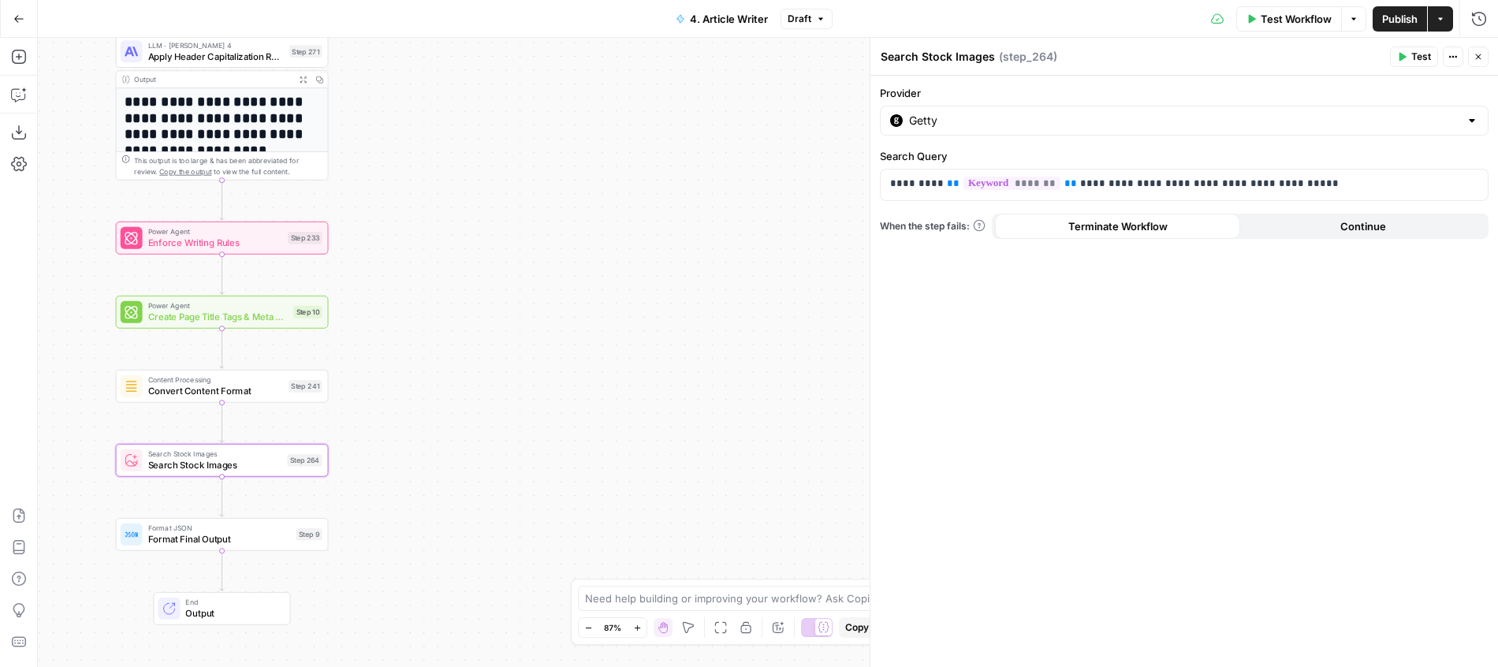
click at [632, 238] on div "**********" at bounding box center [768, 352] width 1460 height 629
click at [1077, 181] on p "**********" at bounding box center [1184, 184] width 588 height 16
drag, startPoint x: 1077, startPoint y: 181, endPoint x: 1297, endPoint y: 179, distance: 220.0
click at [1297, 179] on p "**********" at bounding box center [1171, 184] width 563 height 16
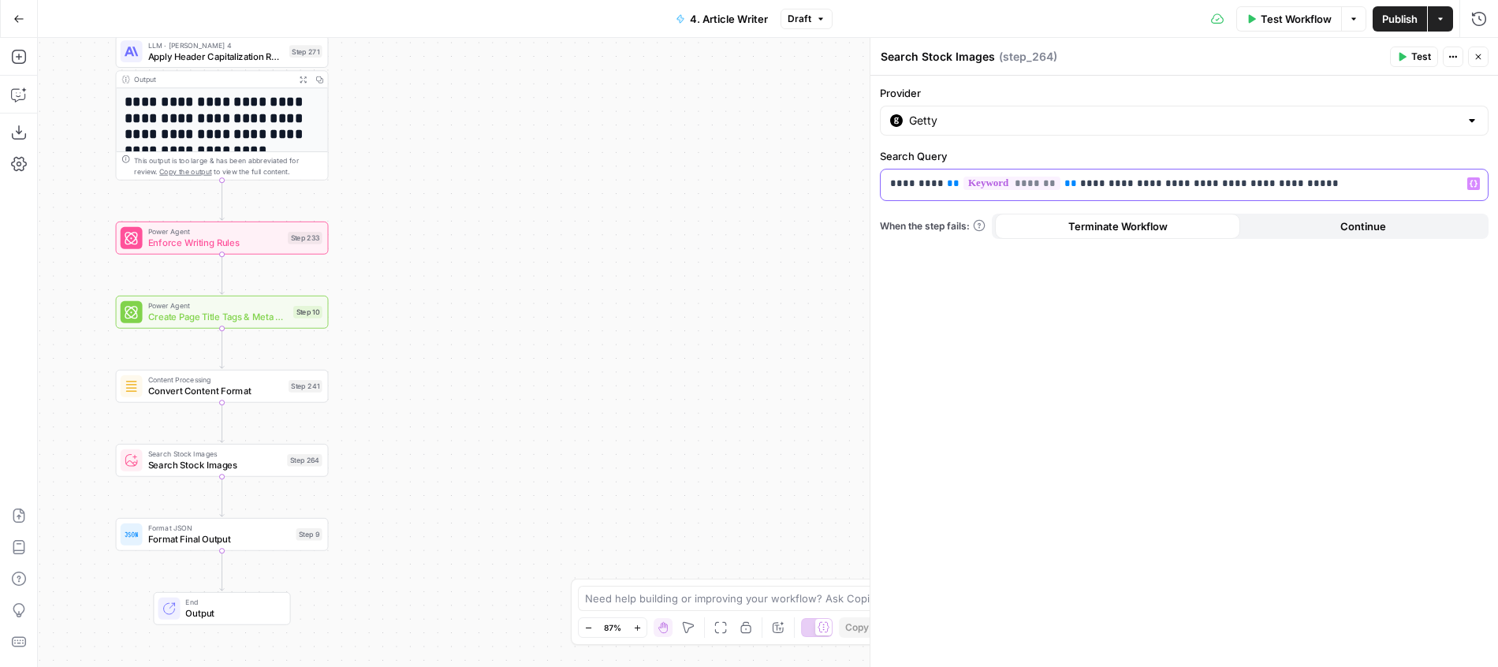
drag, startPoint x: 1297, startPoint y: 179, endPoint x: 1079, endPoint y: 181, distance: 217.6
click at [1079, 181] on p "**********" at bounding box center [1171, 184] width 563 height 16
click at [1074, 346] on div "**********" at bounding box center [1184, 371] width 628 height 591
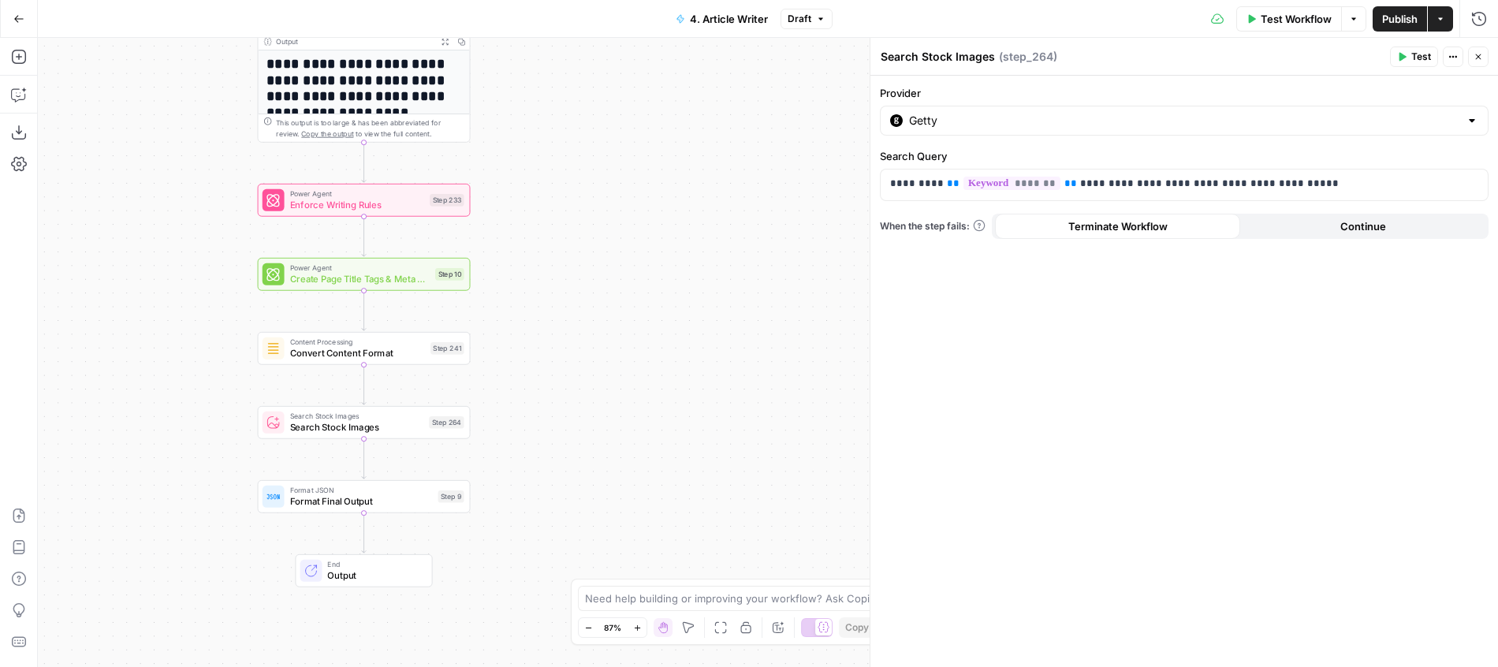
drag, startPoint x: 456, startPoint y: 265, endPoint x: 608, endPoint y: 231, distance: 155.9
click at [605, 230] on div "**********" at bounding box center [768, 352] width 1460 height 629
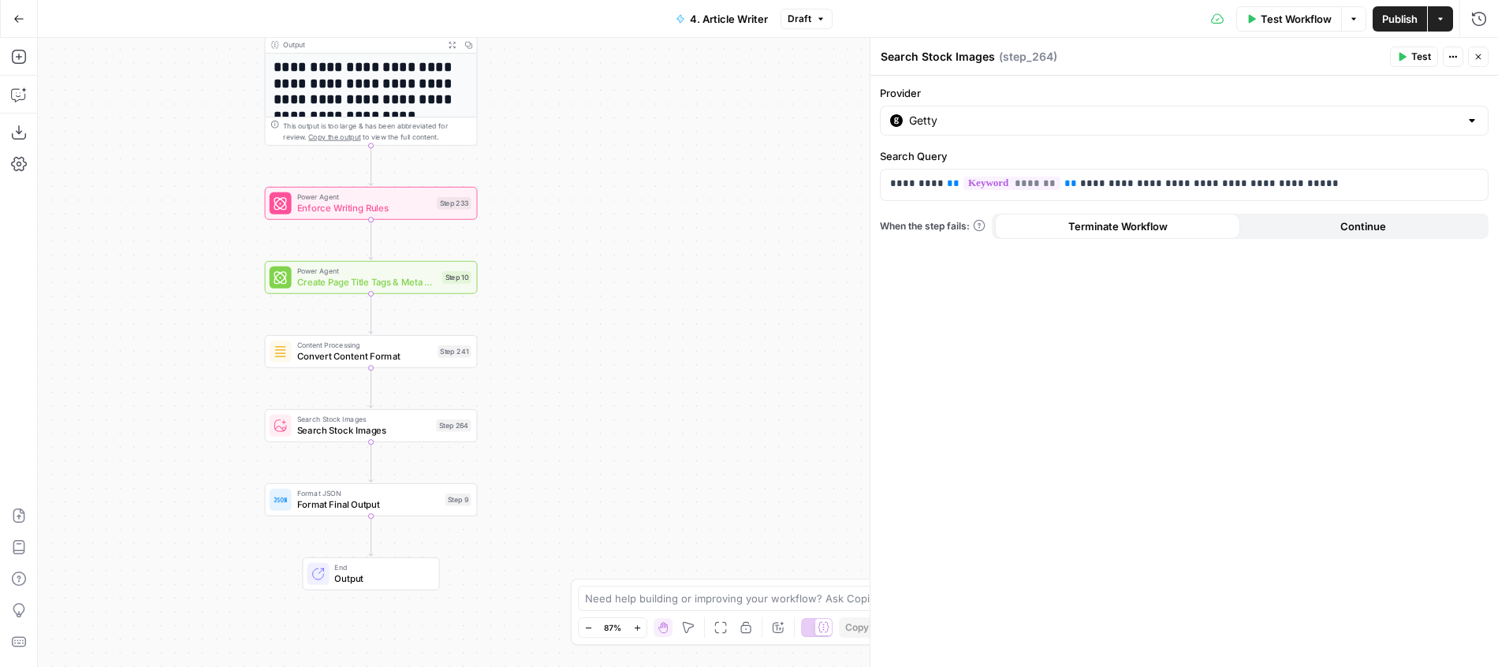
click at [453, 427] on div "Step 264" at bounding box center [453, 425] width 35 height 13
click at [673, 197] on div "**********" at bounding box center [768, 352] width 1460 height 629
click at [1080, 180] on p "**********" at bounding box center [1171, 184] width 563 height 16
click at [1080, 184] on p "**********" at bounding box center [1171, 184] width 563 height 16
drag, startPoint x: 1080, startPoint y: 184, endPoint x: 1346, endPoint y: 190, distance: 265.7
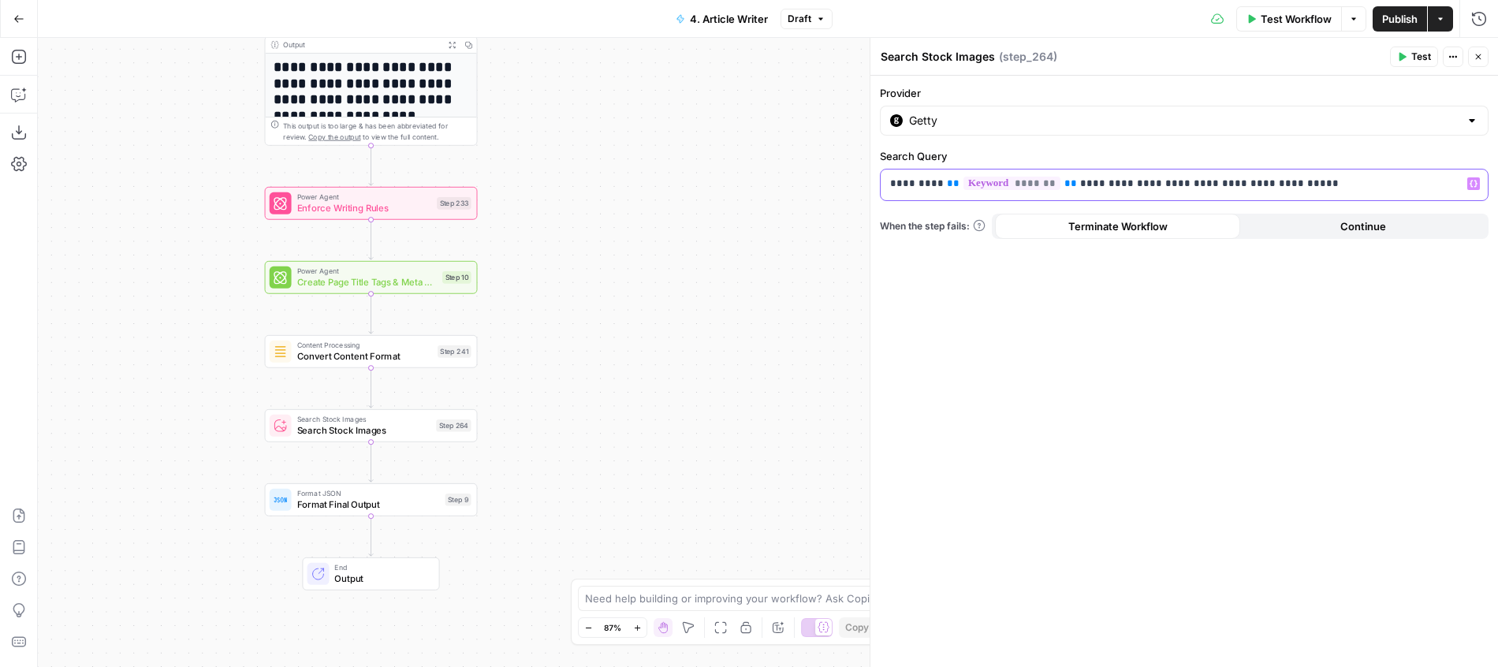
click at [1346, 190] on p "**********" at bounding box center [1171, 184] width 563 height 16
click at [721, 417] on div "**********" at bounding box center [768, 352] width 1460 height 629
click at [1074, 184] on p "**********" at bounding box center [1184, 184] width 588 height 16
click at [717, 318] on div "**********" at bounding box center [768, 352] width 1460 height 629
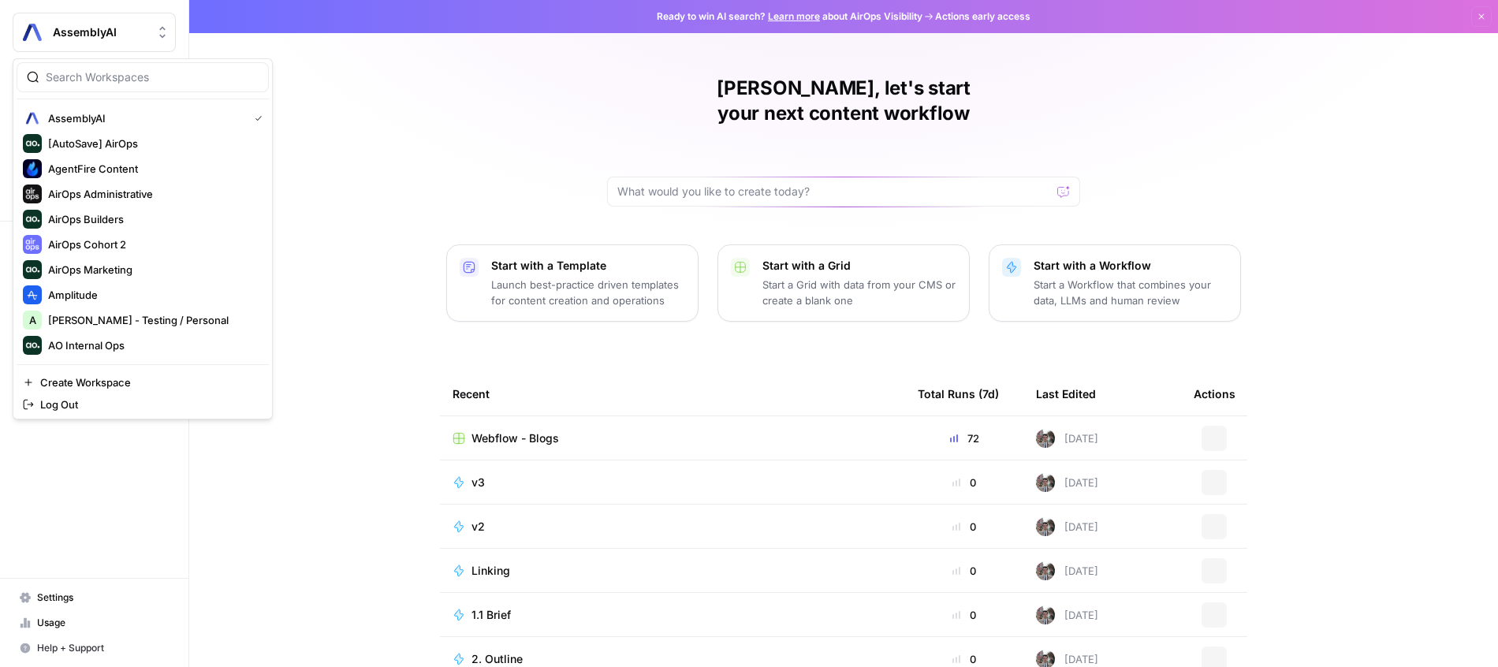
click at [137, 46] on button "AssemblyAI" at bounding box center [94, 32] width 163 height 39
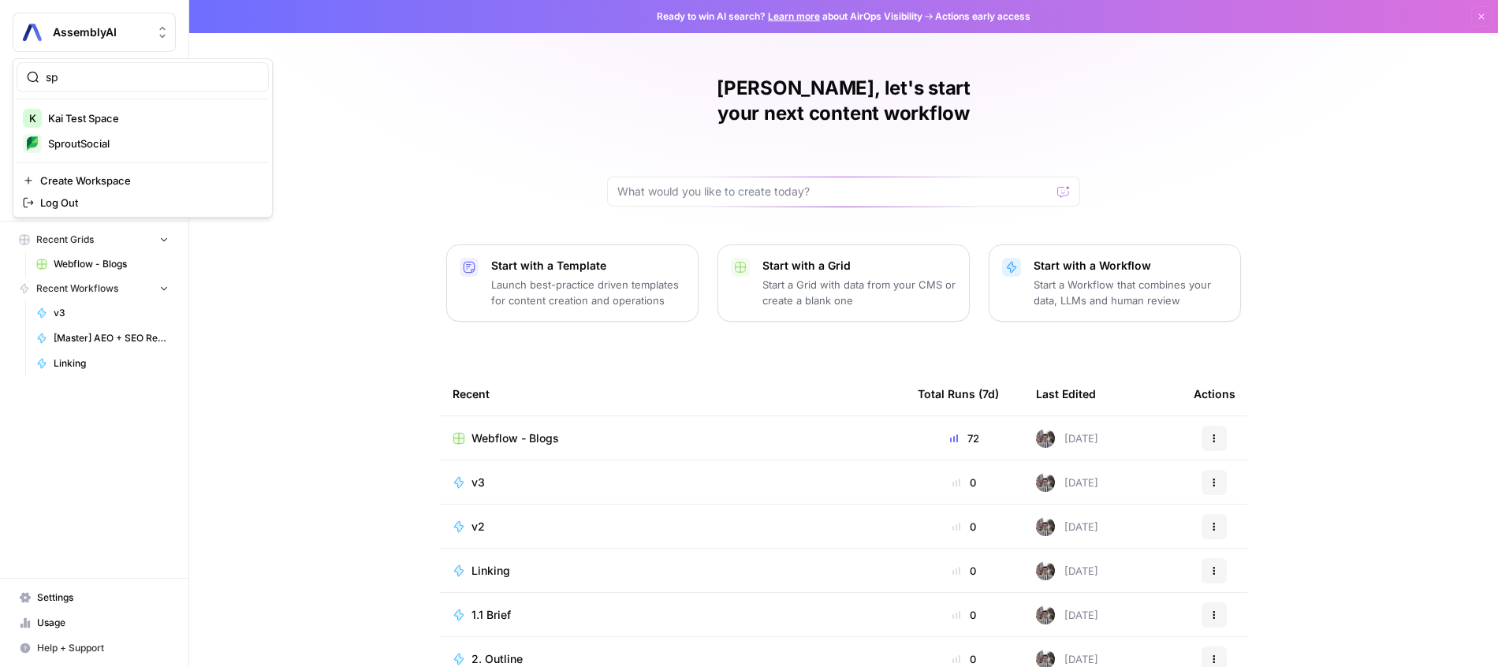
type input "sp"
click button "SproutSocial" at bounding box center [143, 143] width 252 height 25
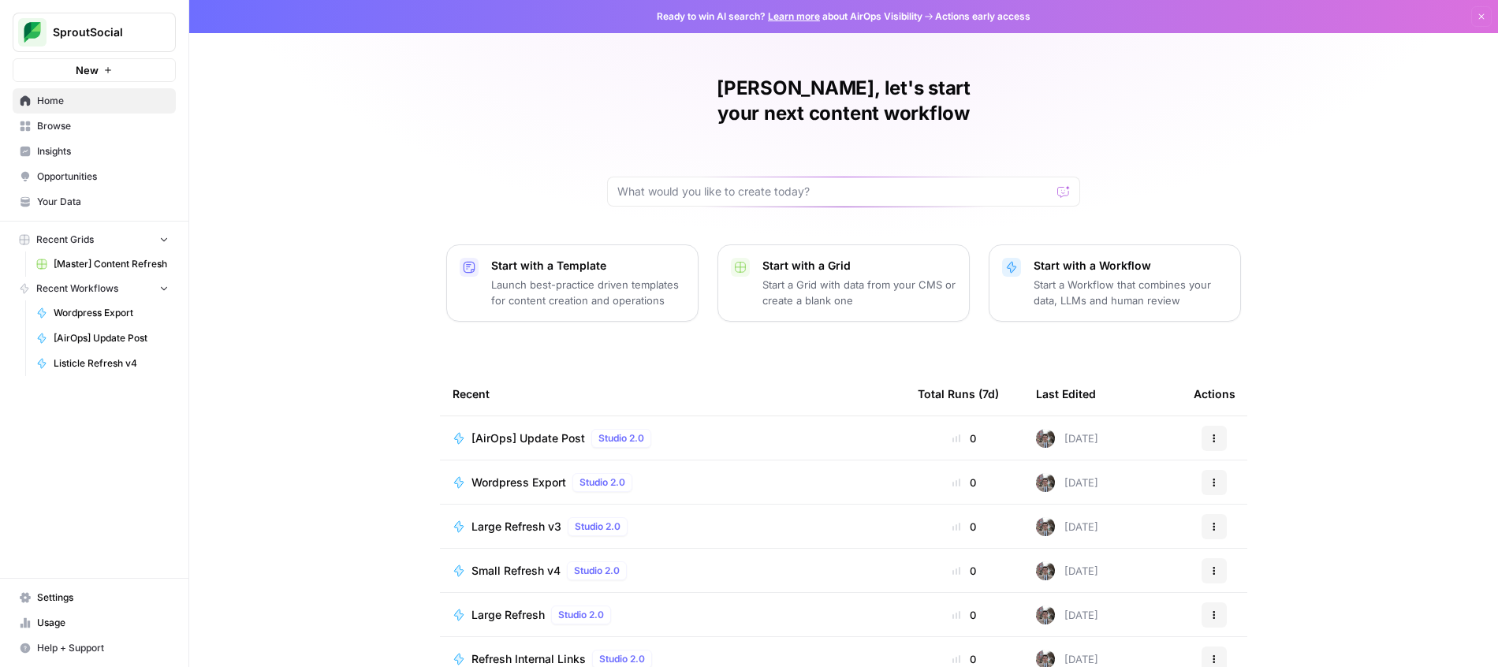
click at [77, 252] on link "[Master] Content Refresh" at bounding box center [102, 263] width 147 height 25
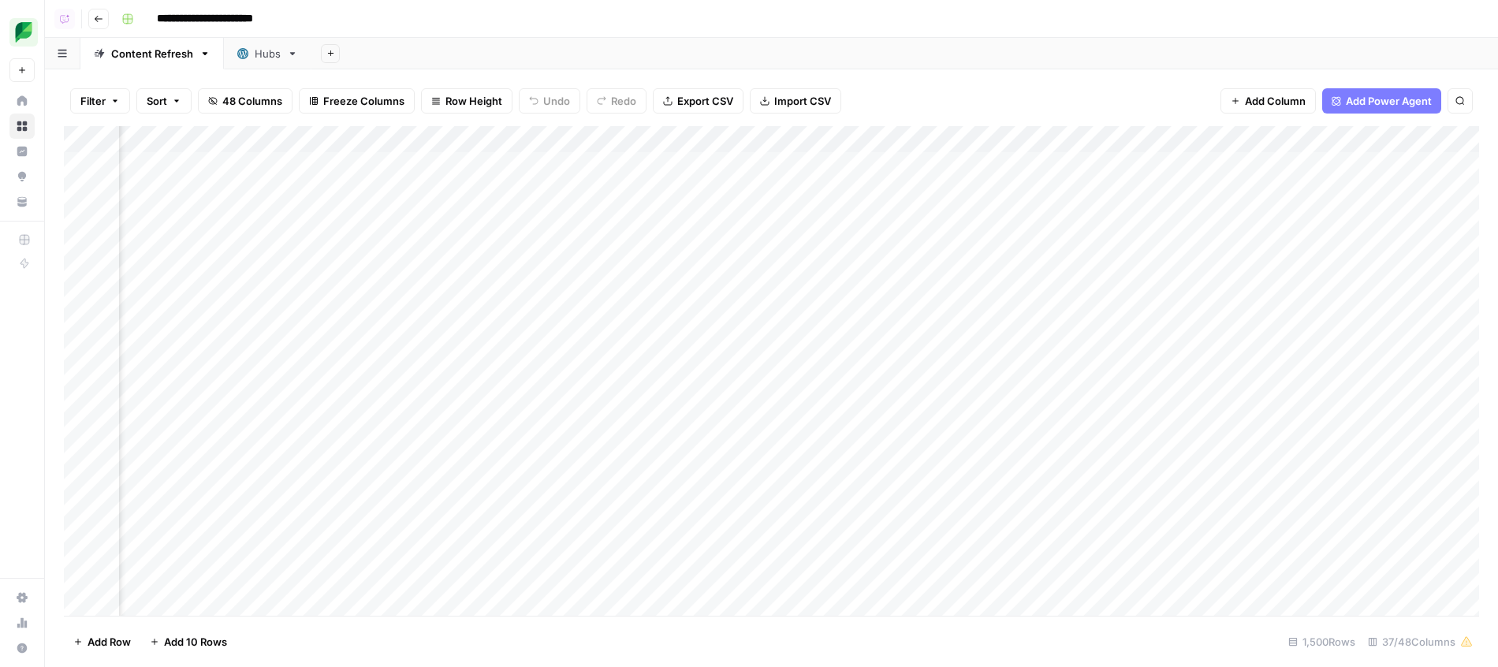
scroll to position [0, 703]
click at [420, 136] on div "Add Column" at bounding box center [771, 373] width 1415 height 494
click at [245, 302] on span "Filter" at bounding box center [271, 304] width 138 height 16
type input "Link"
click at [397, 174] on input "text" at bounding box center [431, 181] width 190 height 16
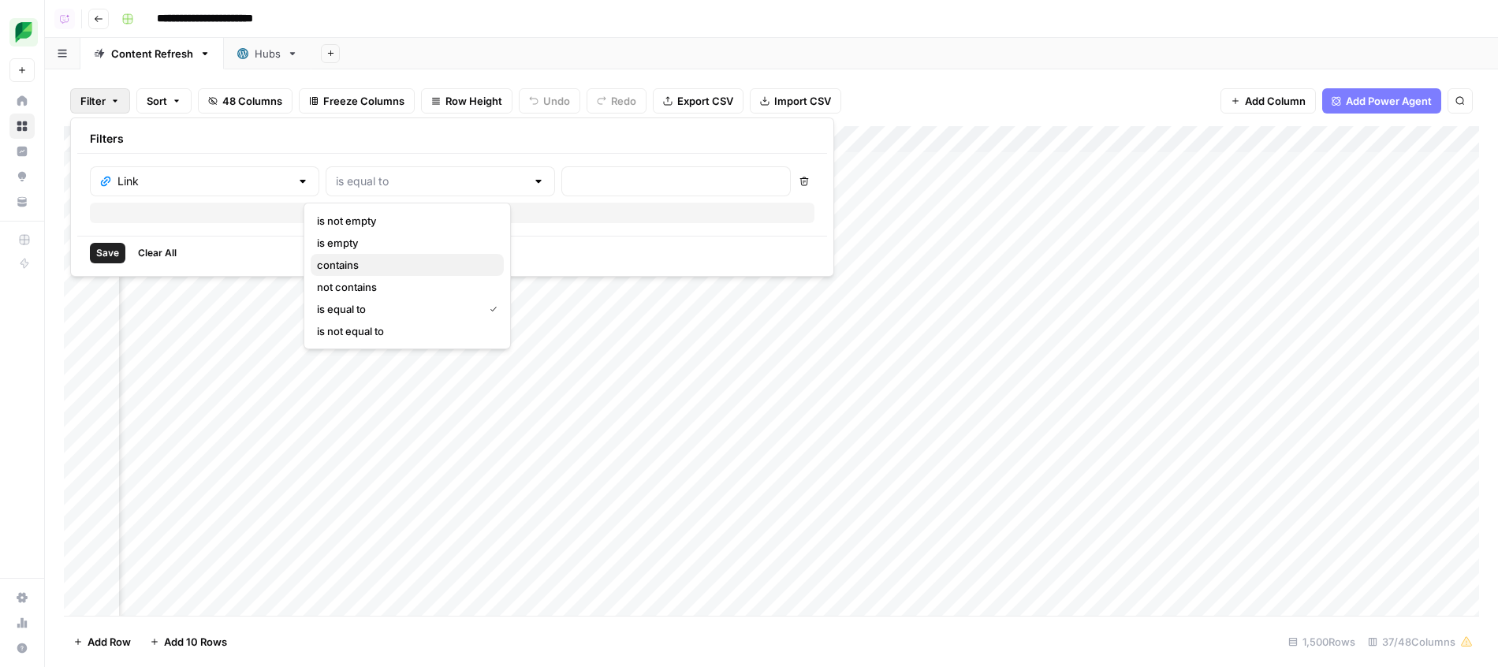
click at [379, 263] on span "contains" at bounding box center [404, 265] width 174 height 16
type input "contains"
click at [582, 184] on input "text" at bounding box center [676, 181] width 209 height 16
type input "ai-analytics"
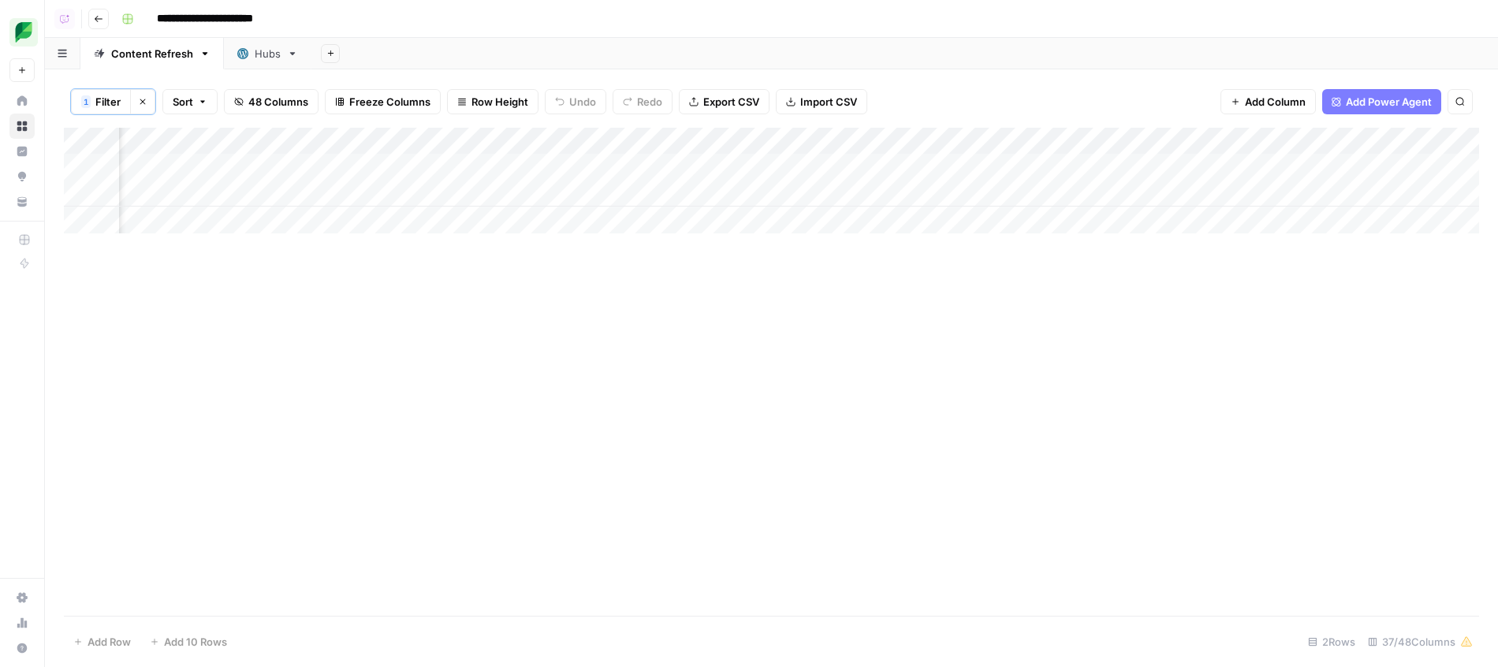
click at [704, 338] on div "Add Column" at bounding box center [771, 372] width 1415 height 488
click at [92, 99] on button "1 Filter" at bounding box center [101, 101] width 60 height 25
copy body "Press space bar to start a drag. When dragging you can use the arrow keys to mo…"
click at [687, 259] on div "Save Clear All" at bounding box center [453, 254] width 750 height 34
copy body "Press space bar to start a drag. When dragging you can use the arrow keys to mo…"
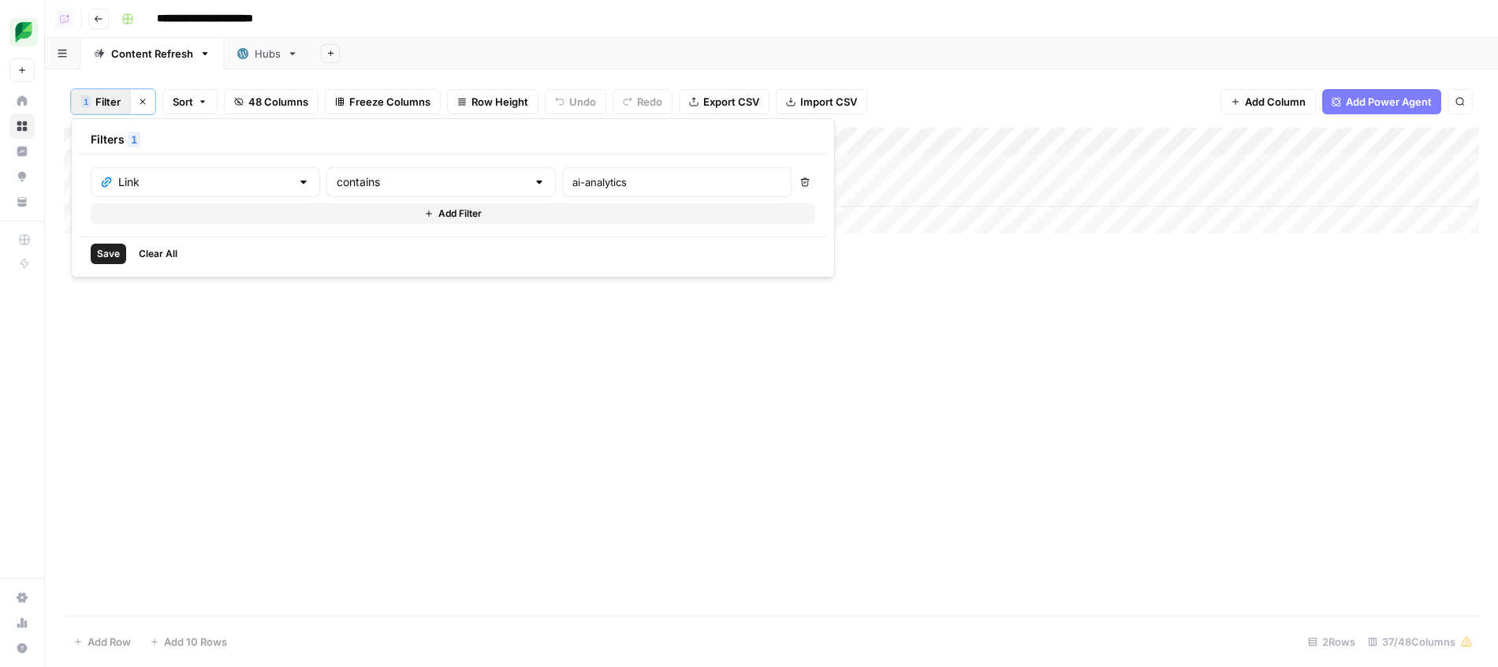
click at [759, 248] on div "Save Clear All" at bounding box center [453, 254] width 750 height 34
click at [421, 464] on div "Add Column" at bounding box center [771, 372] width 1415 height 488
click at [131, 98] on button "Clear filters" at bounding box center [142, 101] width 25 height 25
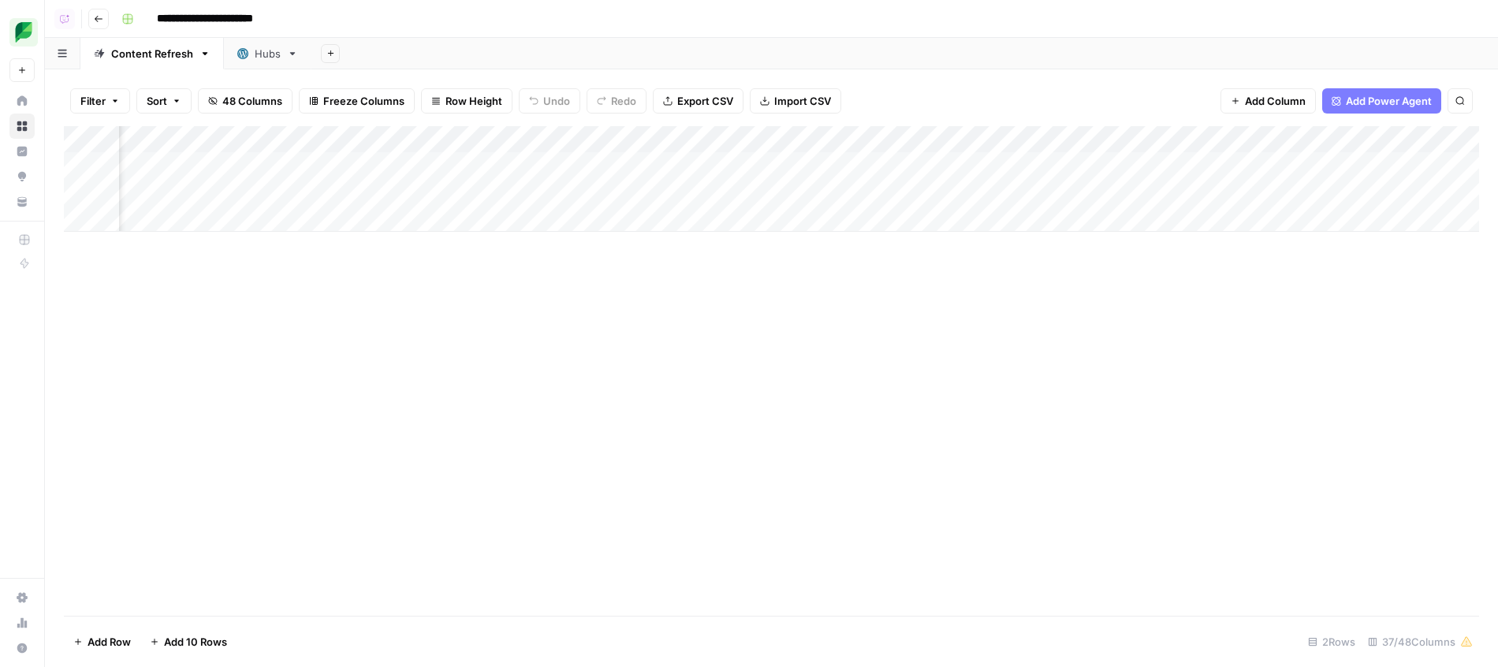
click at [106, 101] on button "Filter" at bounding box center [100, 100] width 60 height 25
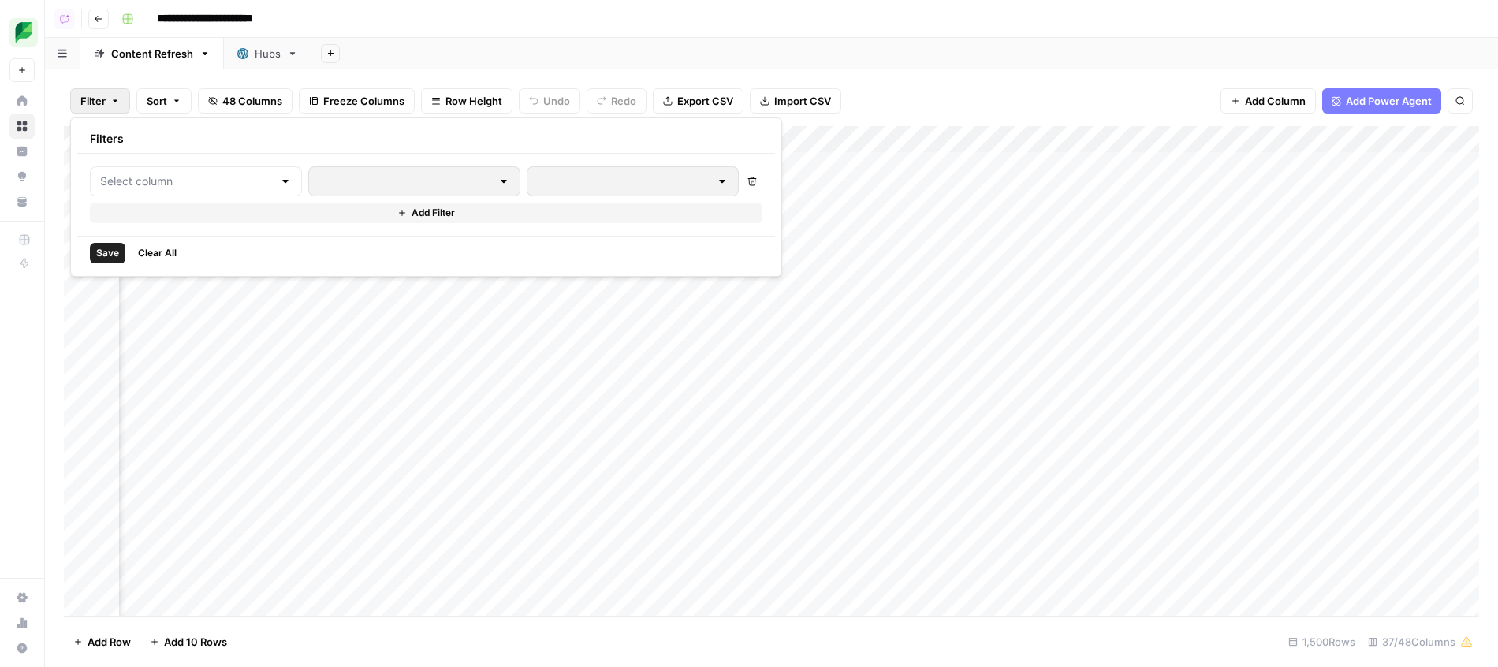
click at [530, 26] on div "**********" at bounding box center [798, 18] width 1367 height 25
click at [358, 130] on div "Add Column" at bounding box center [771, 373] width 1415 height 494
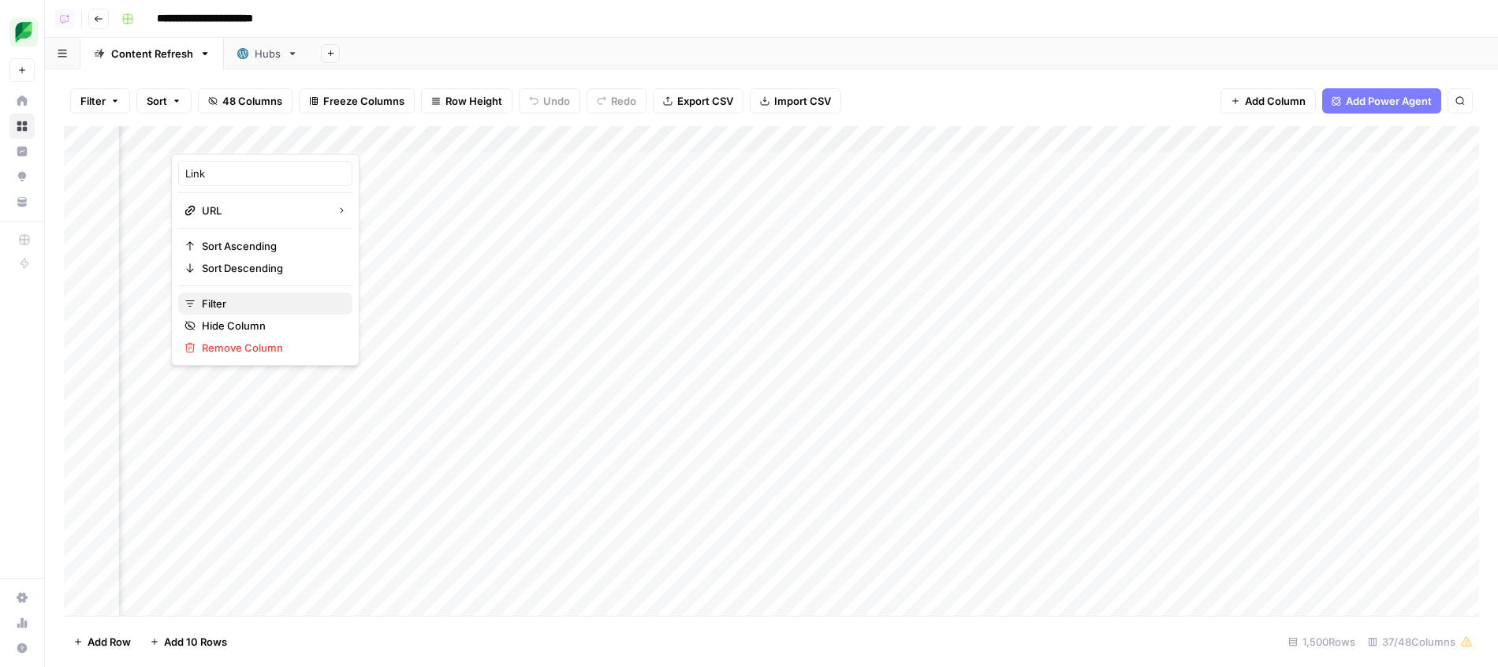
click at [248, 296] on span "Filter" at bounding box center [271, 304] width 138 height 16
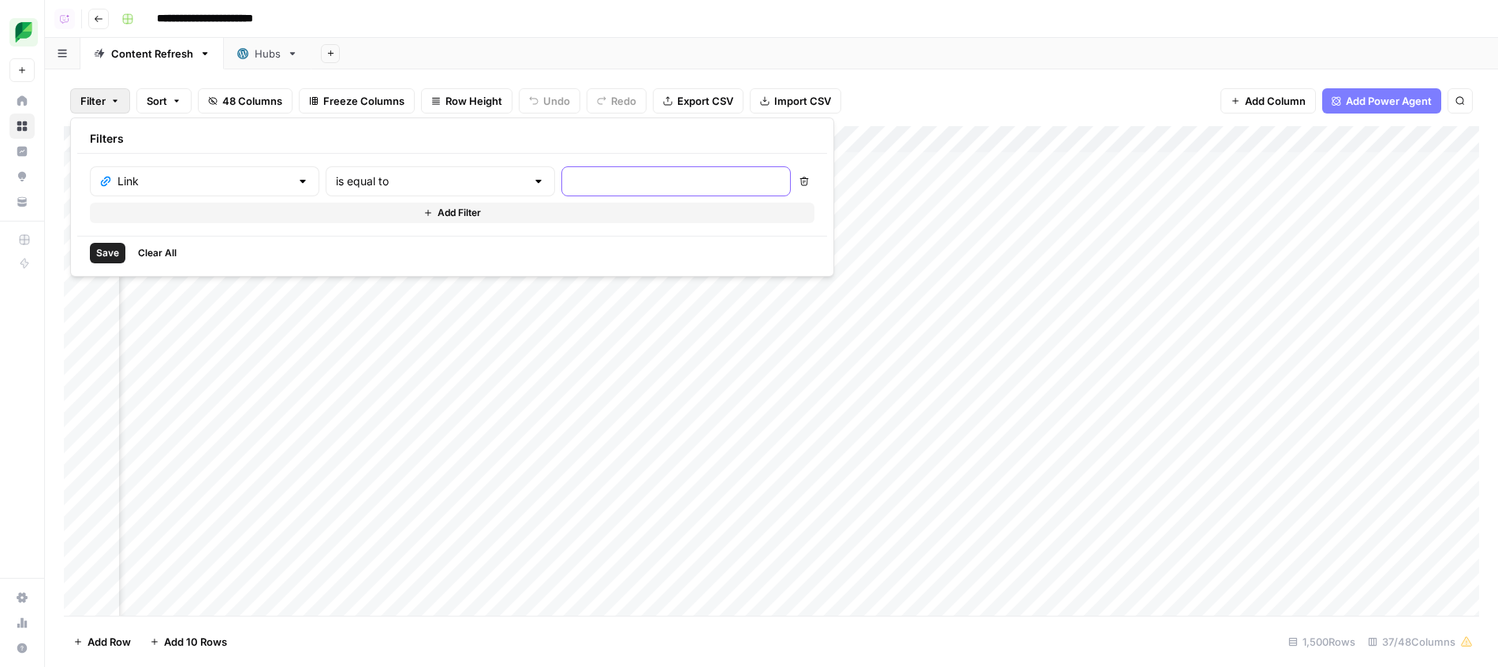
click at [572, 173] on input "text" at bounding box center [676, 181] width 209 height 16
paste input "insights/linkedin-automation-tools"
type input "insights/linkedin-automation-tools"
click at [439, 177] on input "text" at bounding box center [431, 181] width 190 height 16
click at [374, 266] on span "contains" at bounding box center [404, 265] width 174 height 16
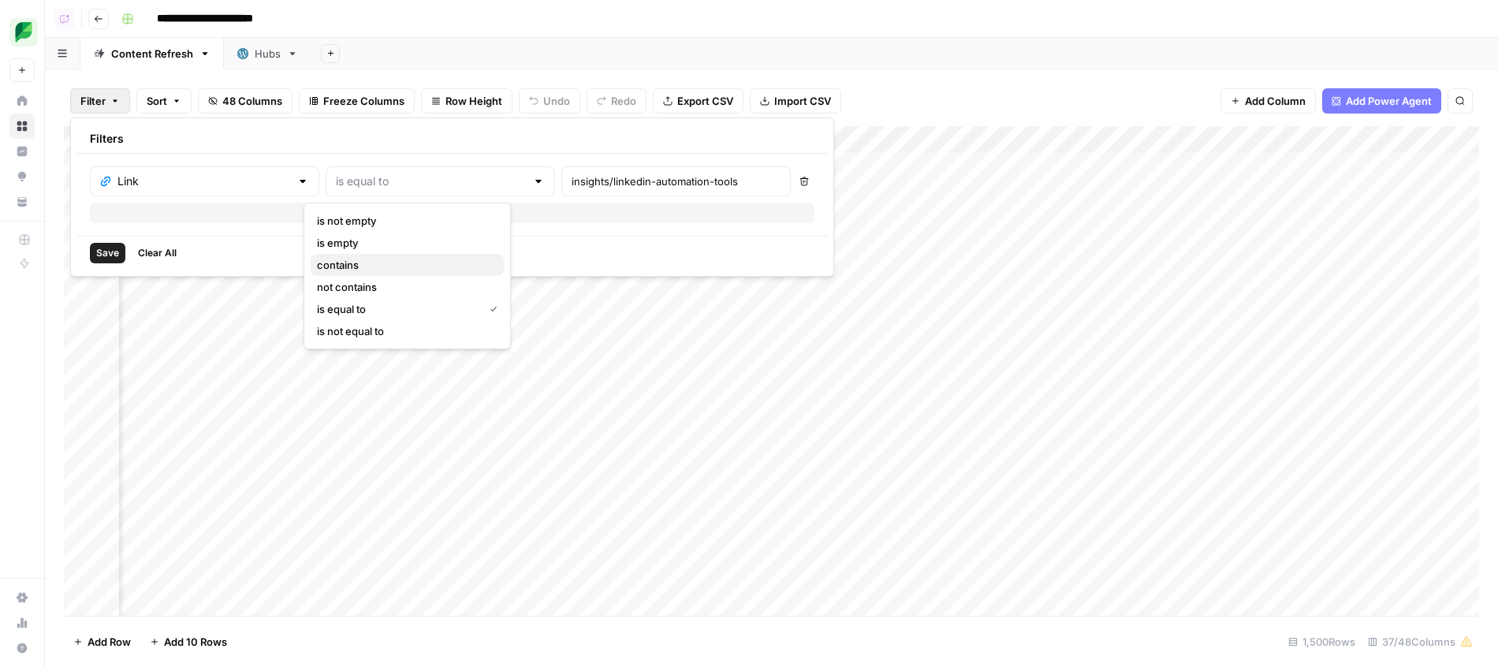
type input "contains"
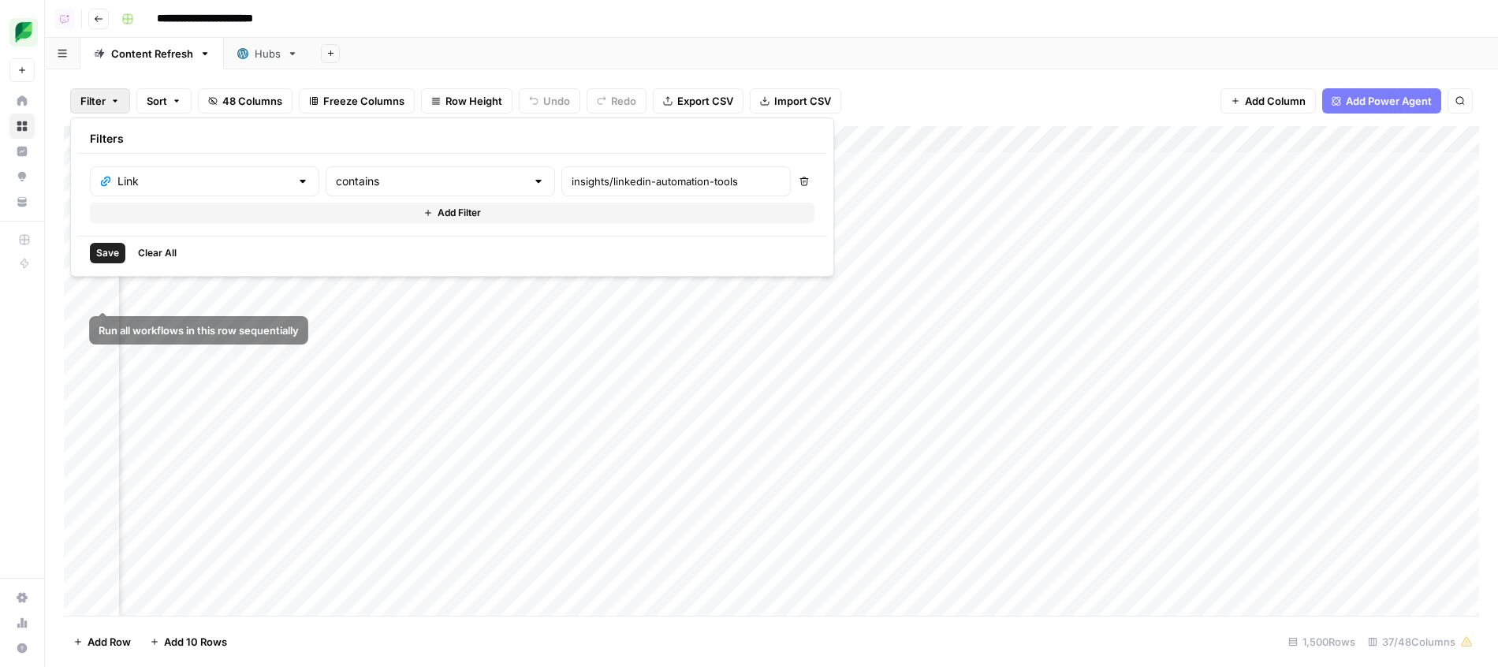
click at [99, 238] on div "Save Clear All" at bounding box center [452, 253] width 750 height 34
click at [99, 245] on button "Save" at bounding box center [107, 253] width 35 height 20
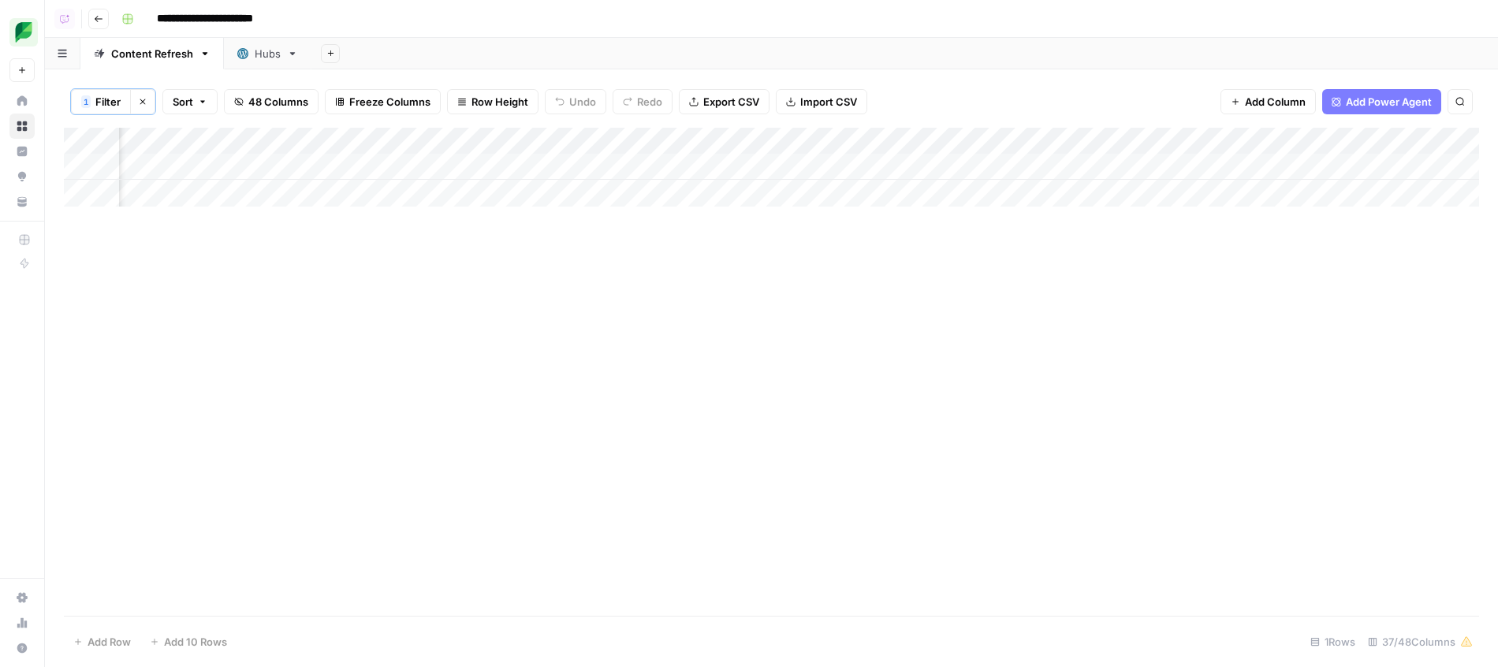
scroll to position [0, 1965]
click at [628, 162] on div "Add Column" at bounding box center [771, 167] width 1415 height 79
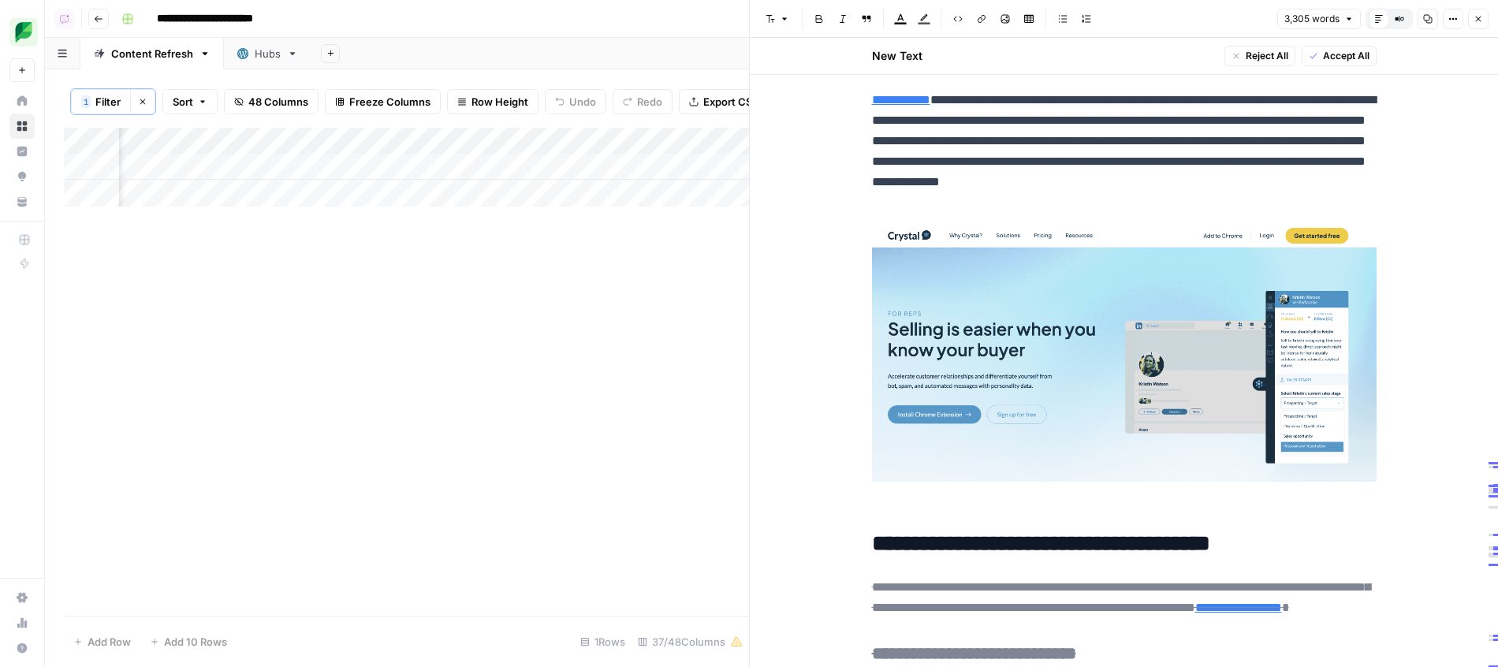
scroll to position [0, 2048]
click at [292, 165] on div "Add Column" at bounding box center [406, 167] width 685 height 79
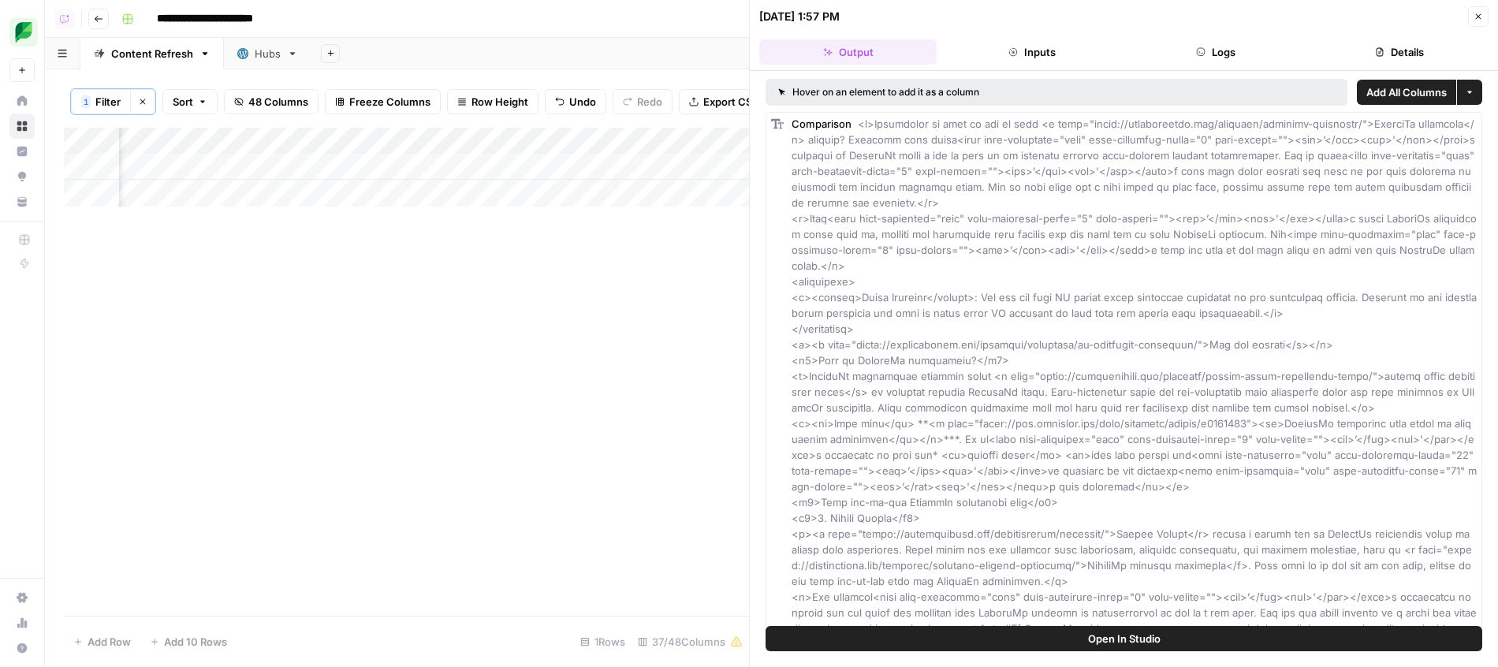
click at [1188, 37] on header "09/08/25 at 1:57 PM Close Output Inputs Logs Details" at bounding box center [1124, 35] width 748 height 71
click at [1195, 48] on button "Logs" at bounding box center [1215, 51] width 177 height 25
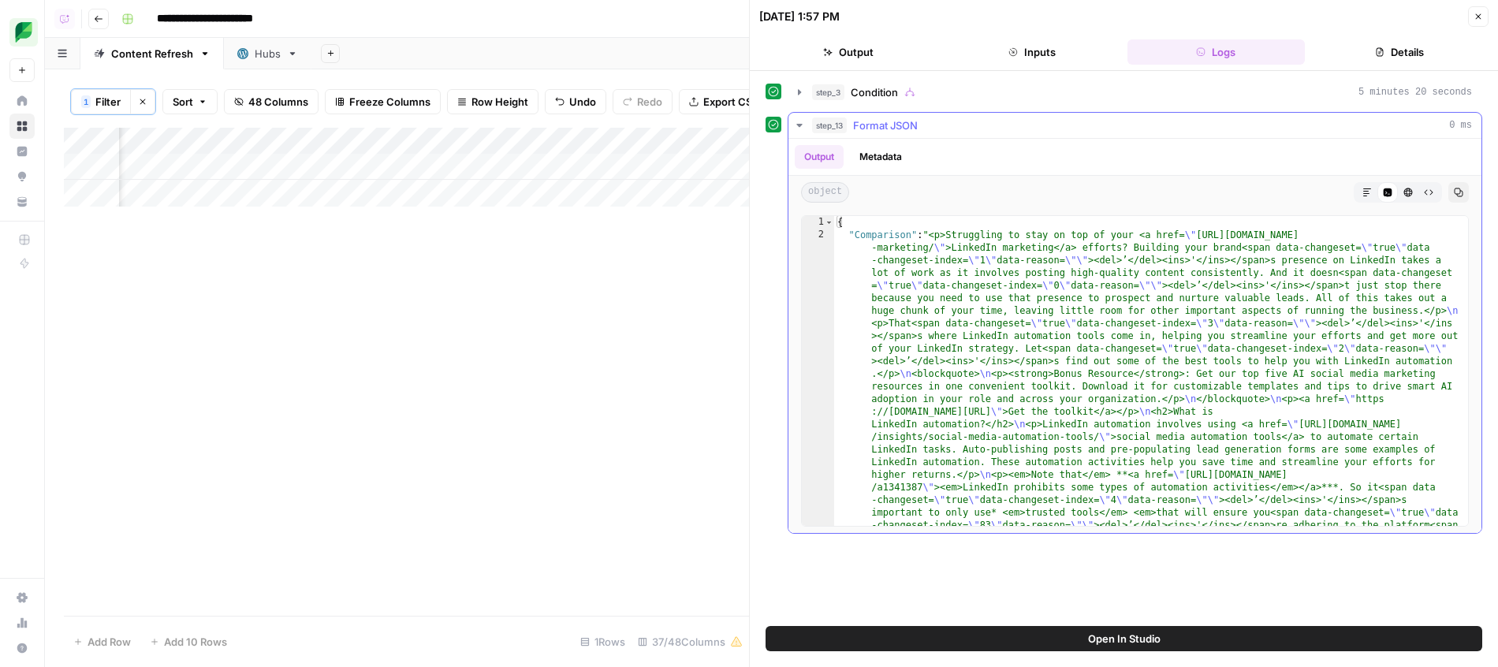
click at [978, 84] on button "step_3 Condition 5 minutes 20 seconds" at bounding box center [1134, 92] width 693 height 25
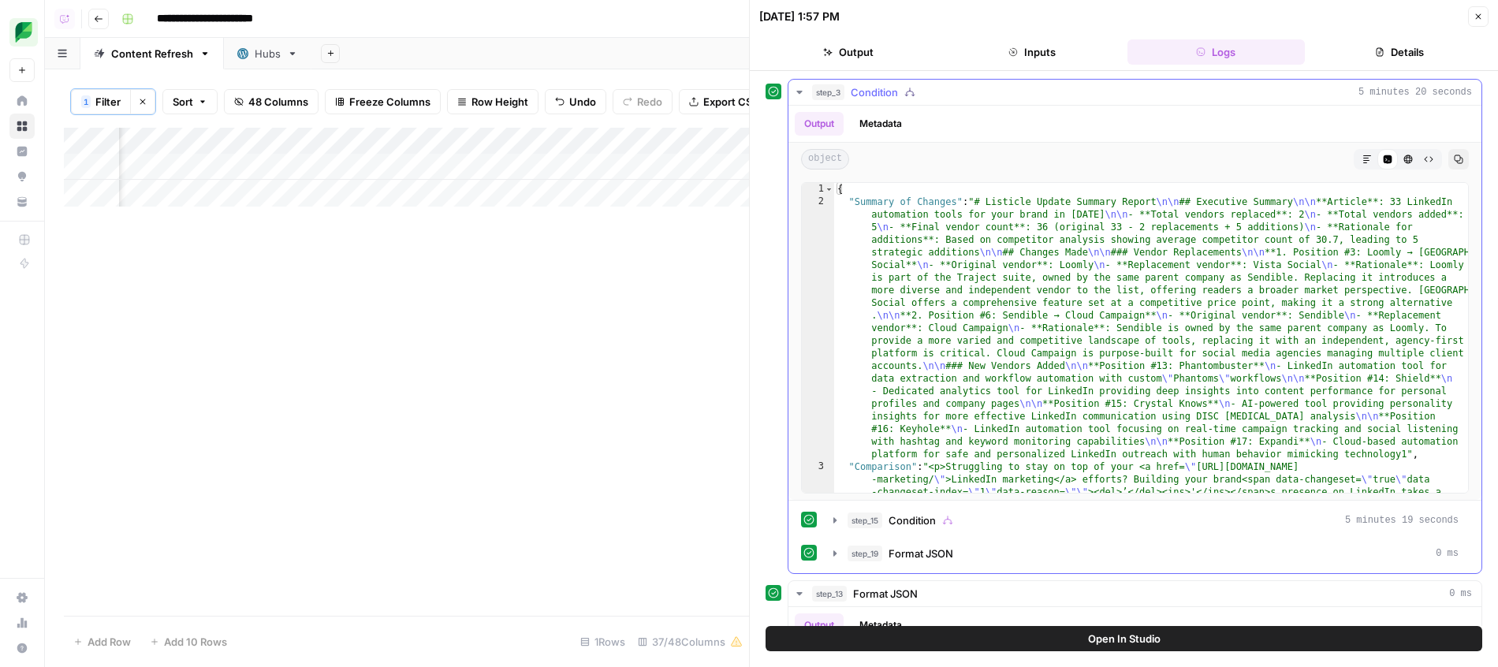
click at [987, 559] on div "step_19 Format JSON 0 ms" at bounding box center [1153, 554] width 611 height 16
click at [988, 529] on button "step_15 Condition 5 minutes 19 seconds" at bounding box center [1146, 520] width 644 height 25
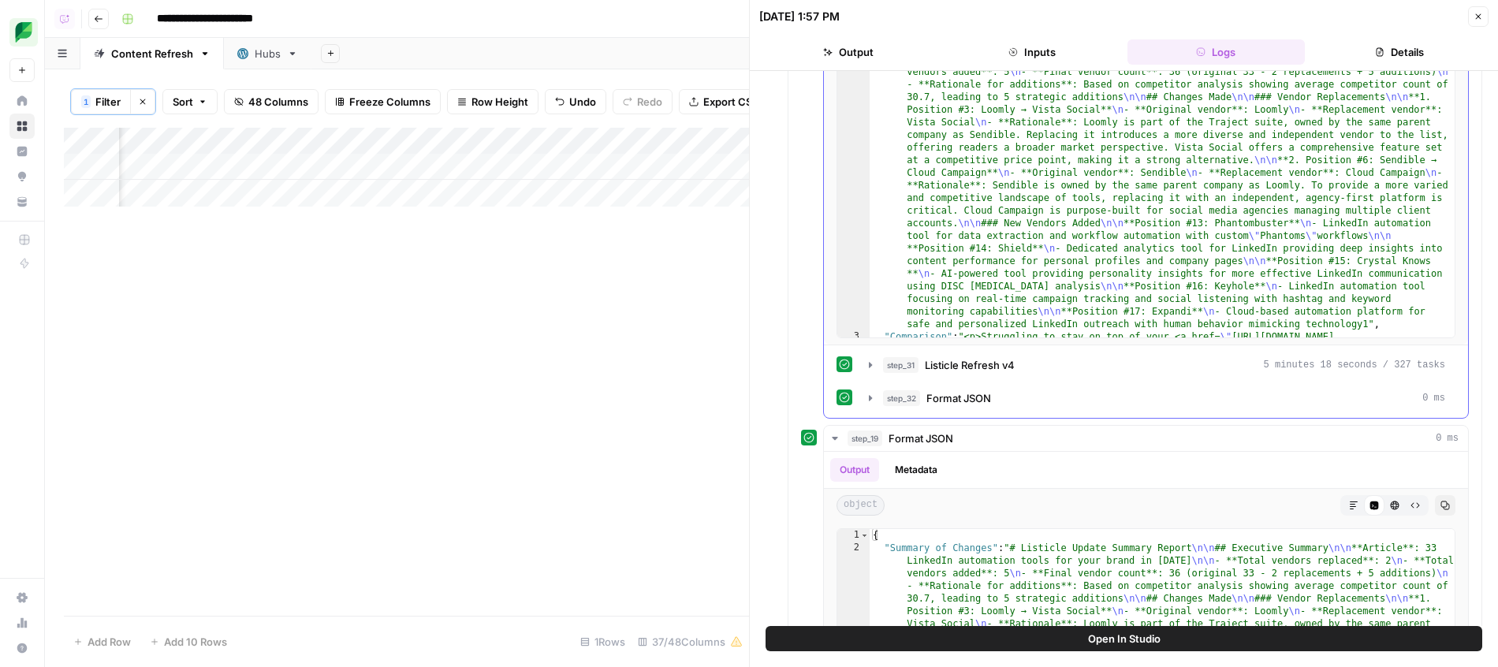
click at [1016, 370] on div "step_31 Listicle Refresh v4 5 minutes 18 seconds / 327 tasks" at bounding box center [1164, 365] width 562 height 16
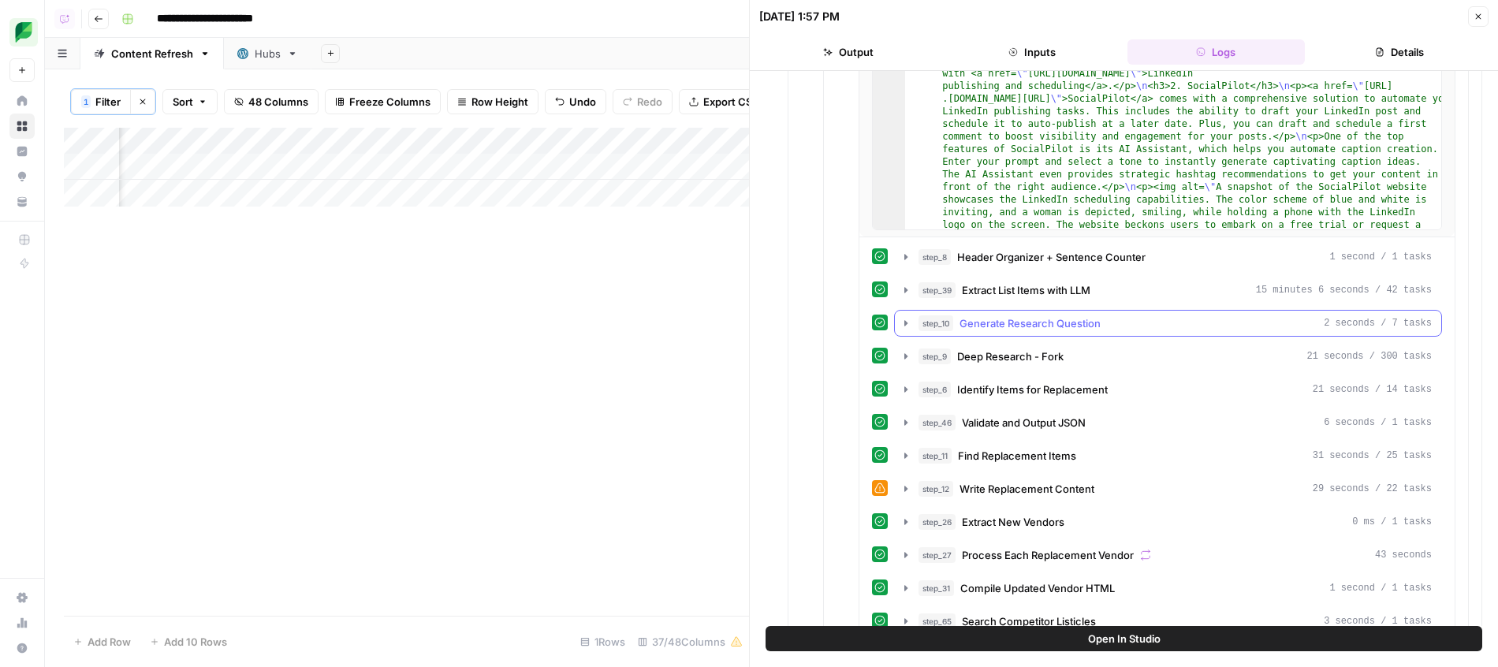
scroll to position [1172, 0]
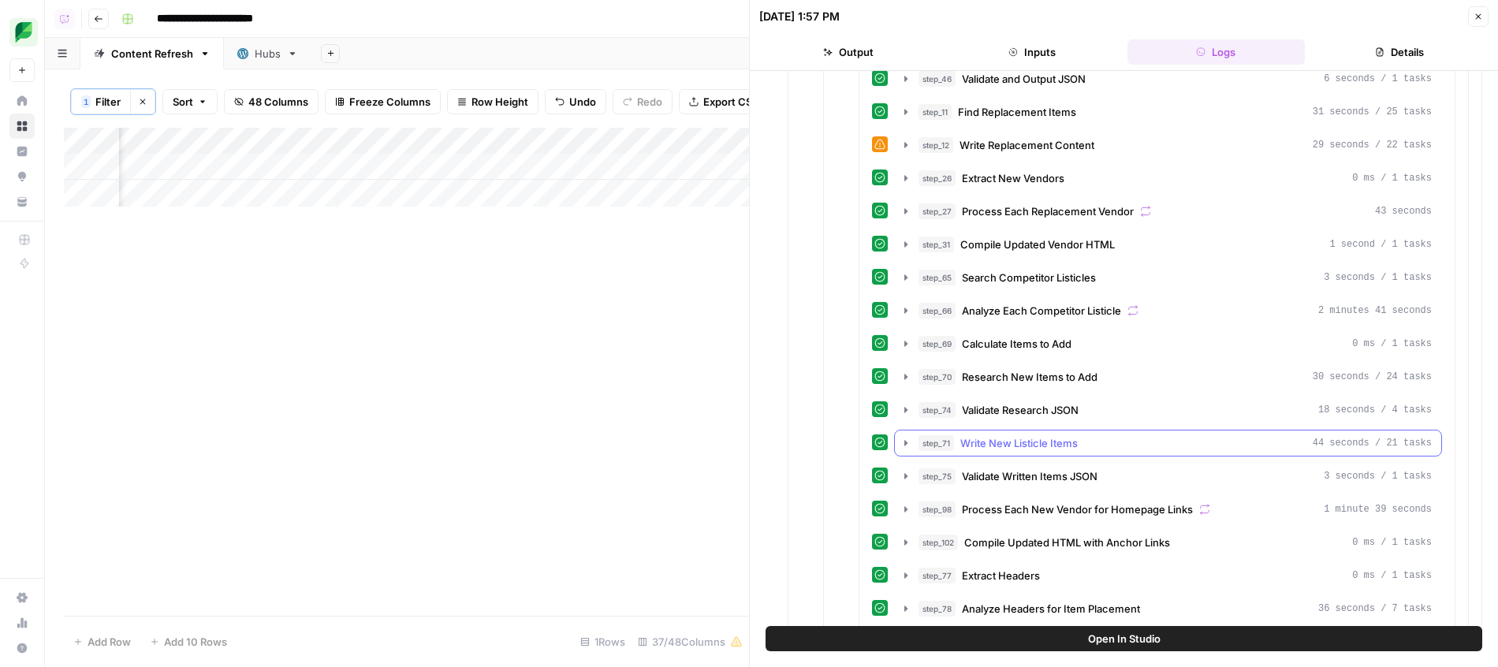
click at [1085, 441] on div "step_71 Write New Listicle Items 44 seconds / 21 tasks" at bounding box center [1174, 443] width 513 height 16
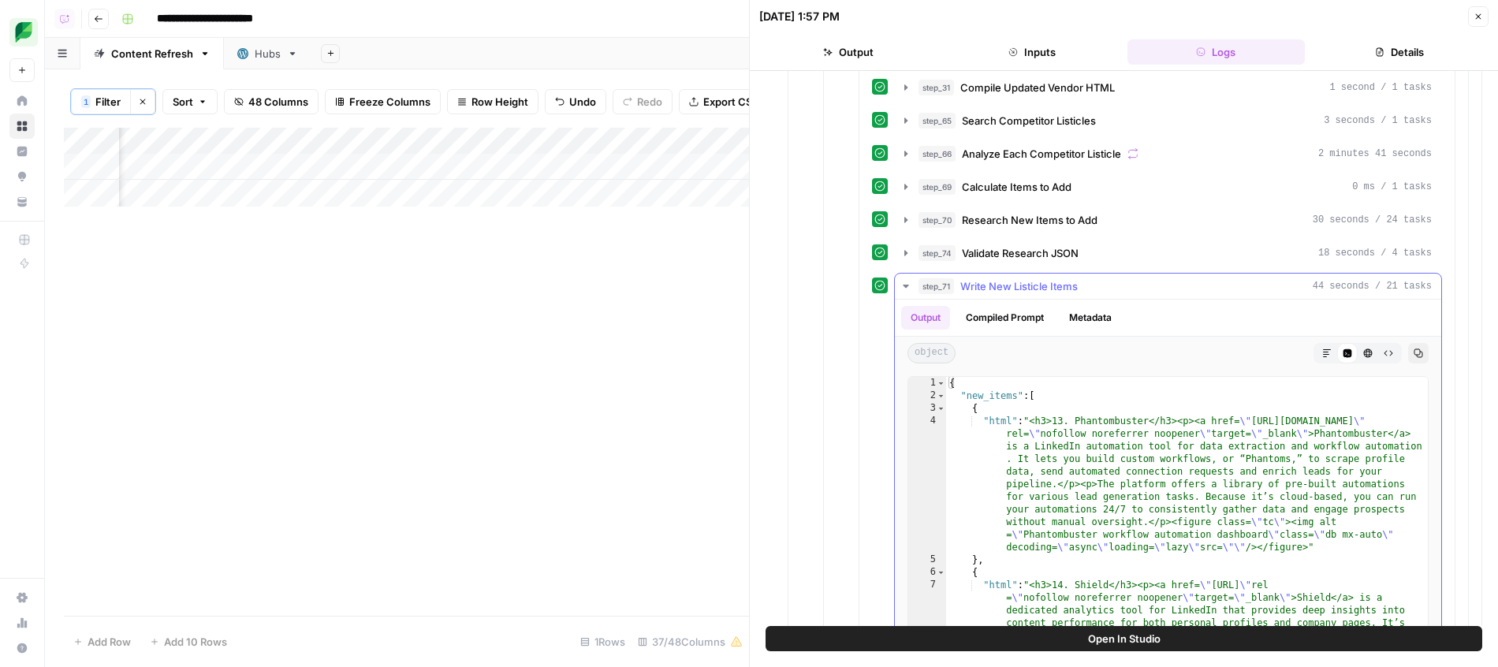
scroll to position [1693, 0]
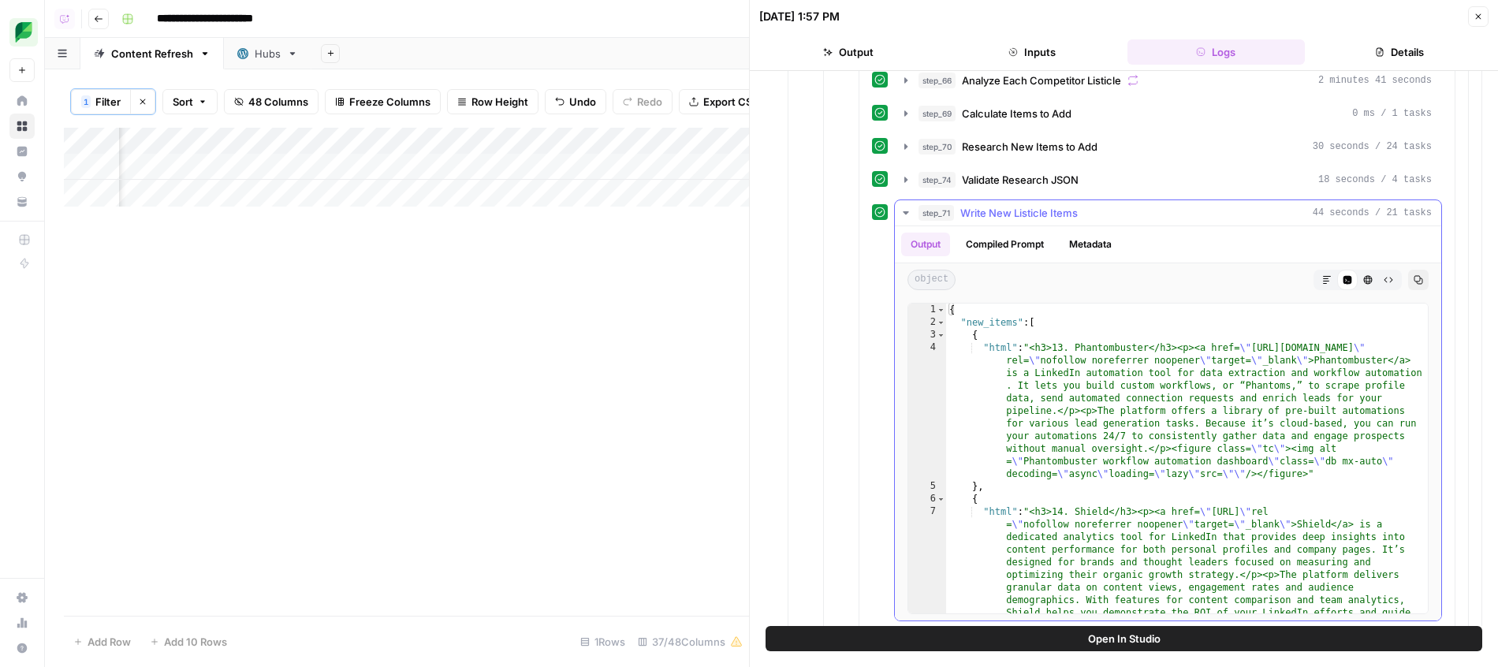
click at [1333, 283] on button "Markdown" at bounding box center [1327, 280] width 20 height 20
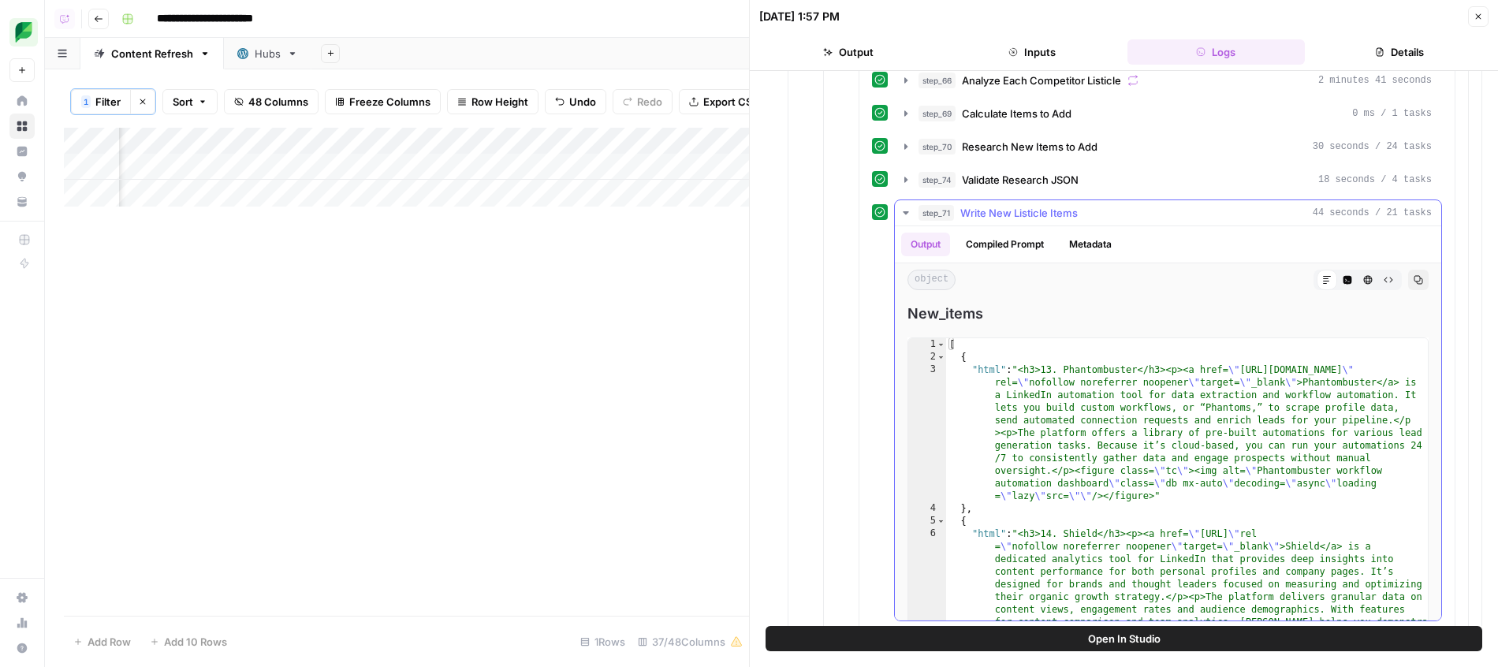
click at [1175, 197] on div "step_8 Header Organizer + Sentence Counter 1 second / 1 tasks step_39 Extract L…" at bounding box center [1157, 377] width 570 height 1415
click at [1173, 207] on div "step_71 Write New Listicle Items 44 seconds / 21 tasks" at bounding box center [1174, 213] width 513 height 16
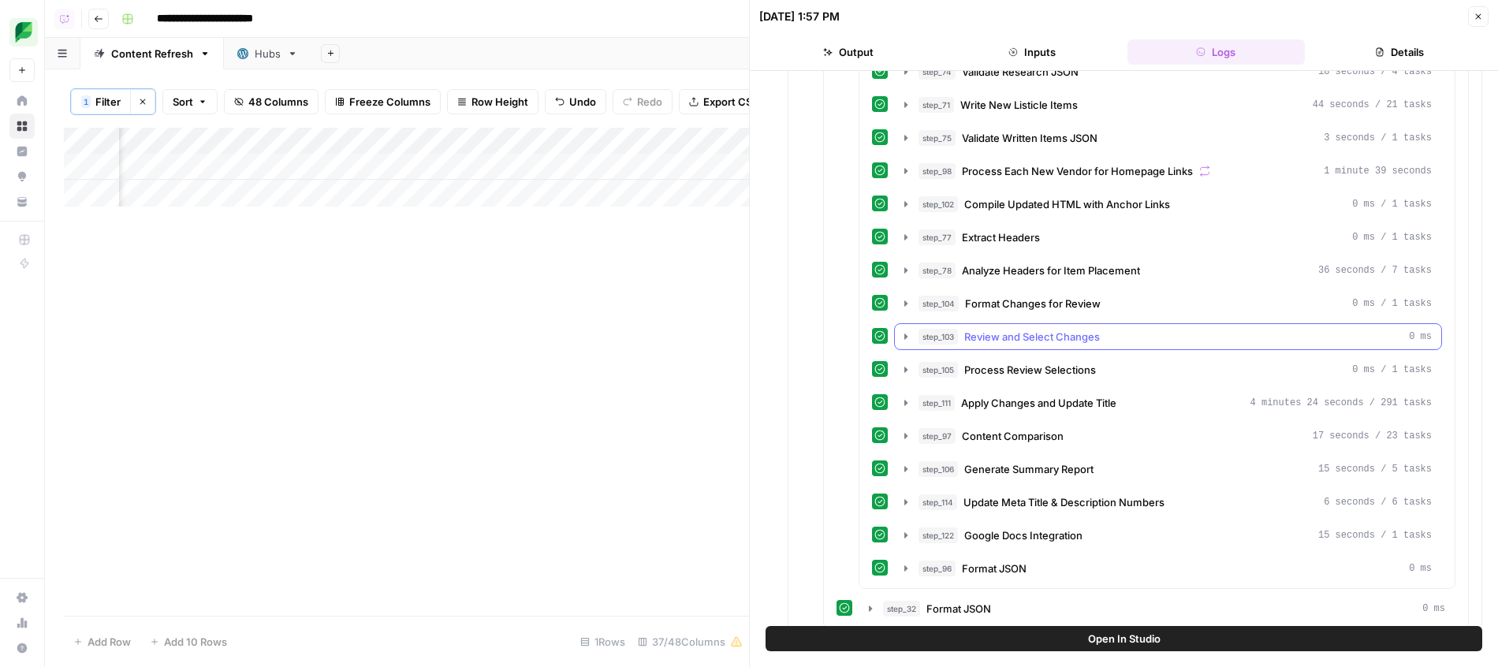
scroll to position [1805, 0]
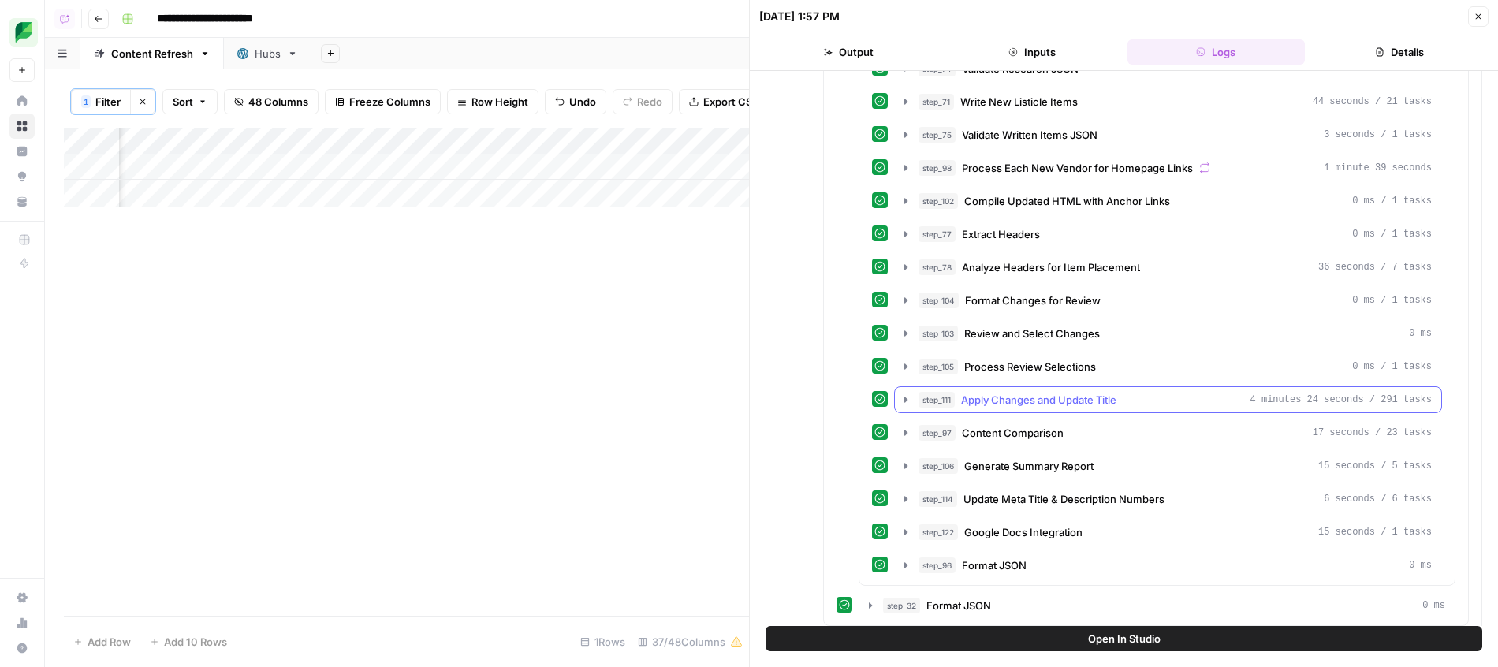
click at [1124, 407] on div "step_111 Apply Changes and Update Title 4 minutes 24 seconds / 291 tasks" at bounding box center [1174, 400] width 513 height 16
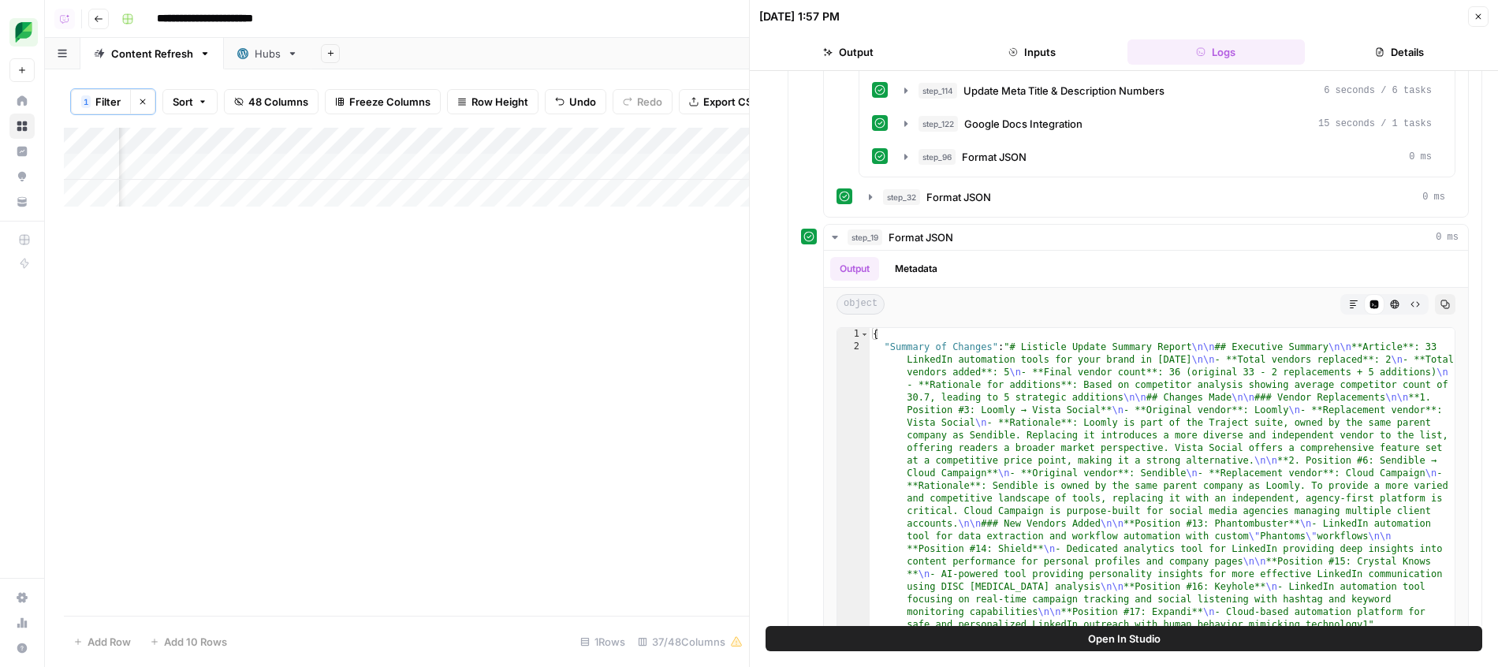
scroll to position [0, 1413]
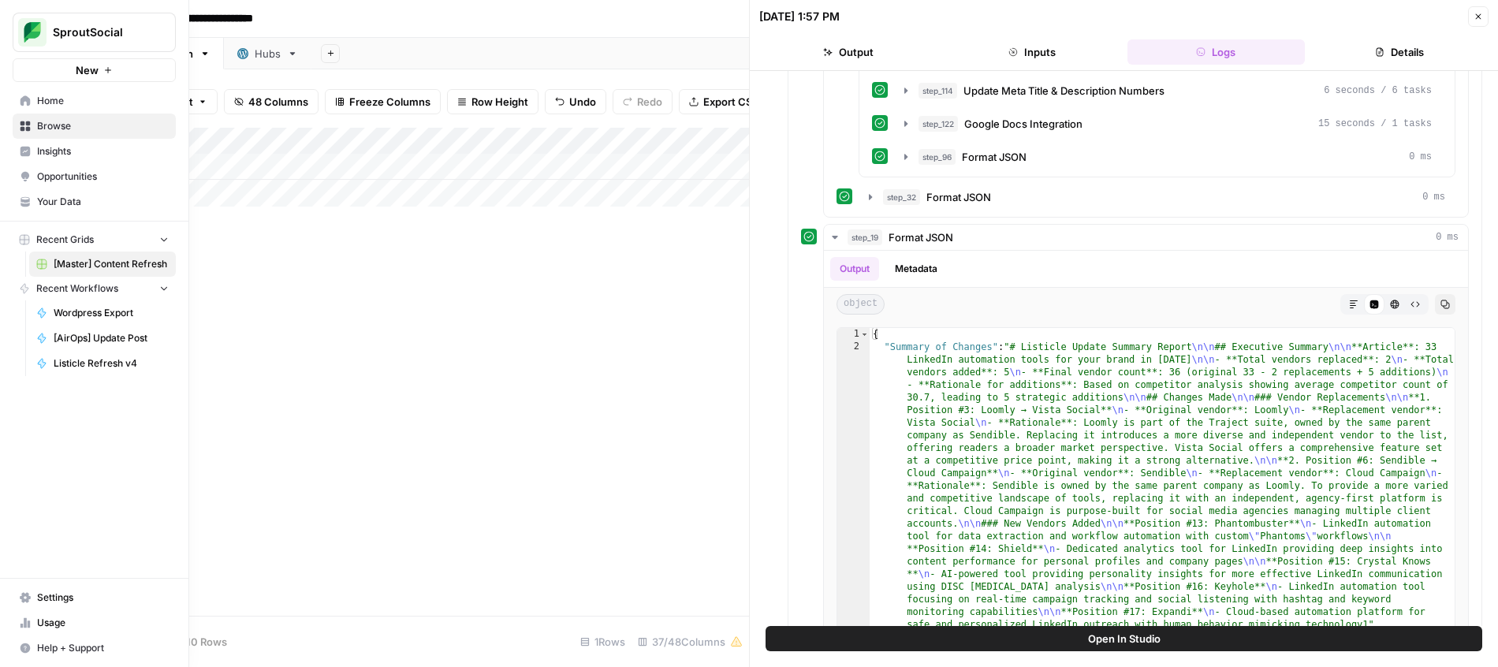
click at [70, 122] on span "Browse" at bounding box center [103, 126] width 132 height 14
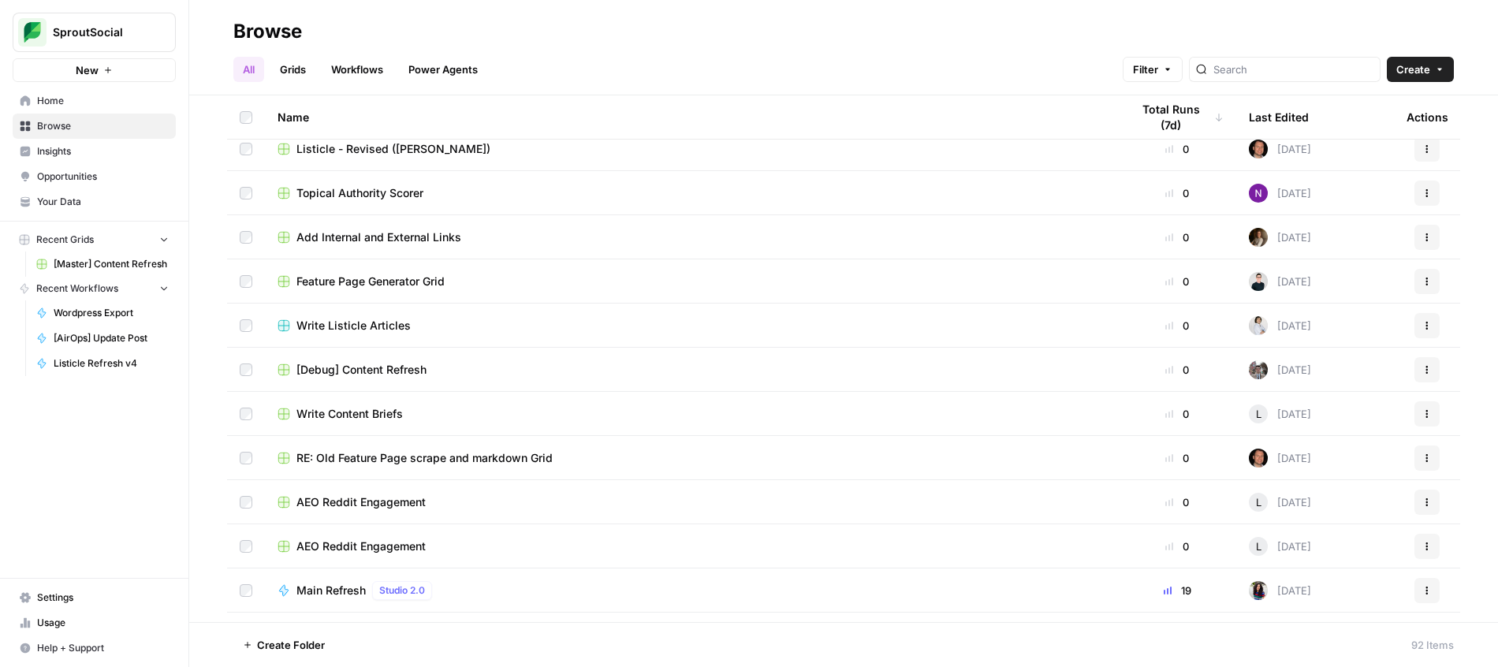
scroll to position [778, 0]
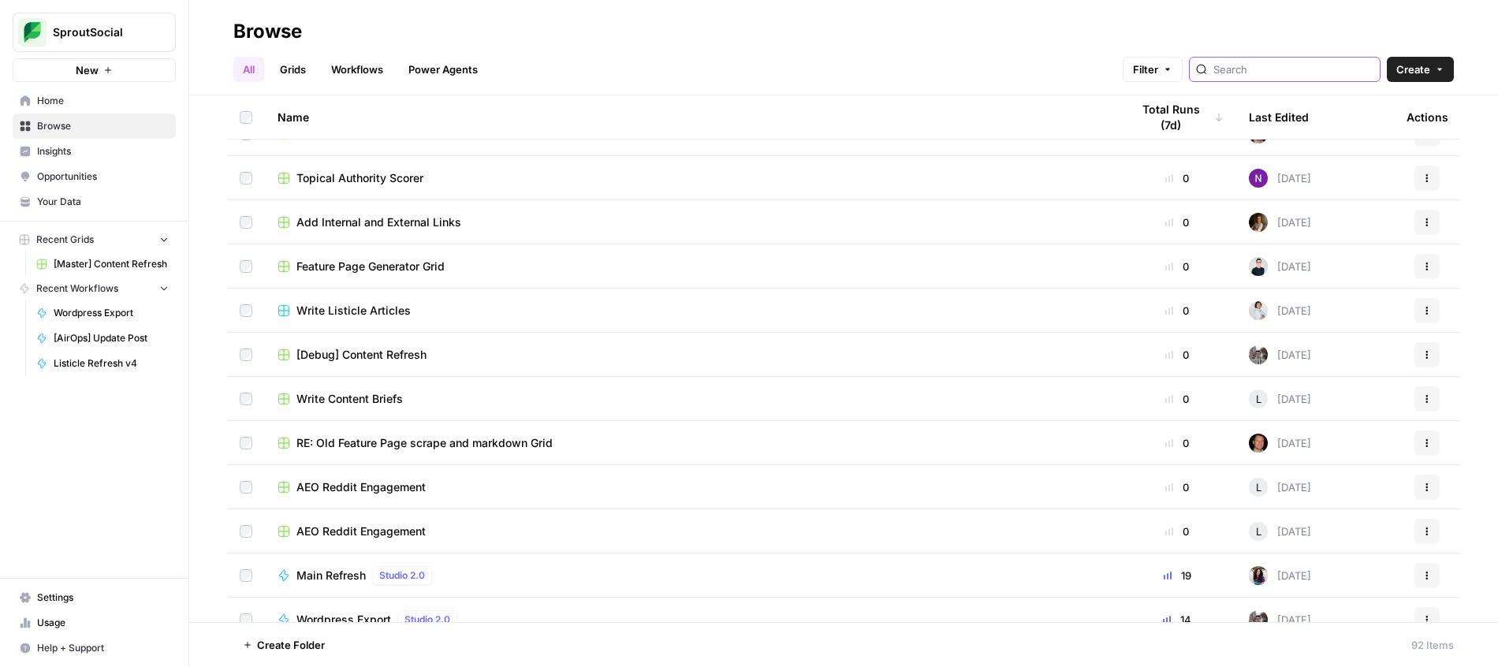
click at [1274, 62] on input "search" at bounding box center [1293, 69] width 160 height 16
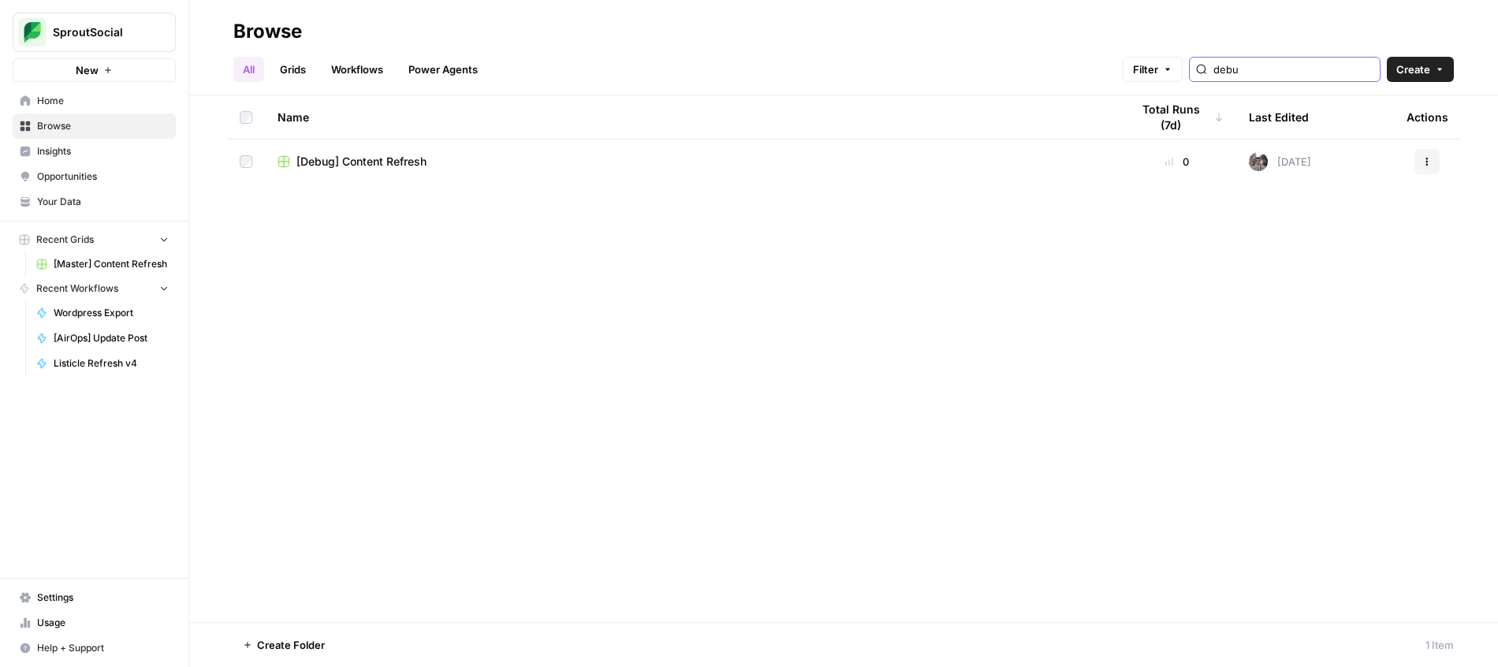
type input "debu"
click at [365, 153] on td "[Debug] Content Refresh" at bounding box center [691, 162] width 853 height 44
click at [367, 162] on span "[Debug] Content Refresh" at bounding box center [361, 162] width 130 height 16
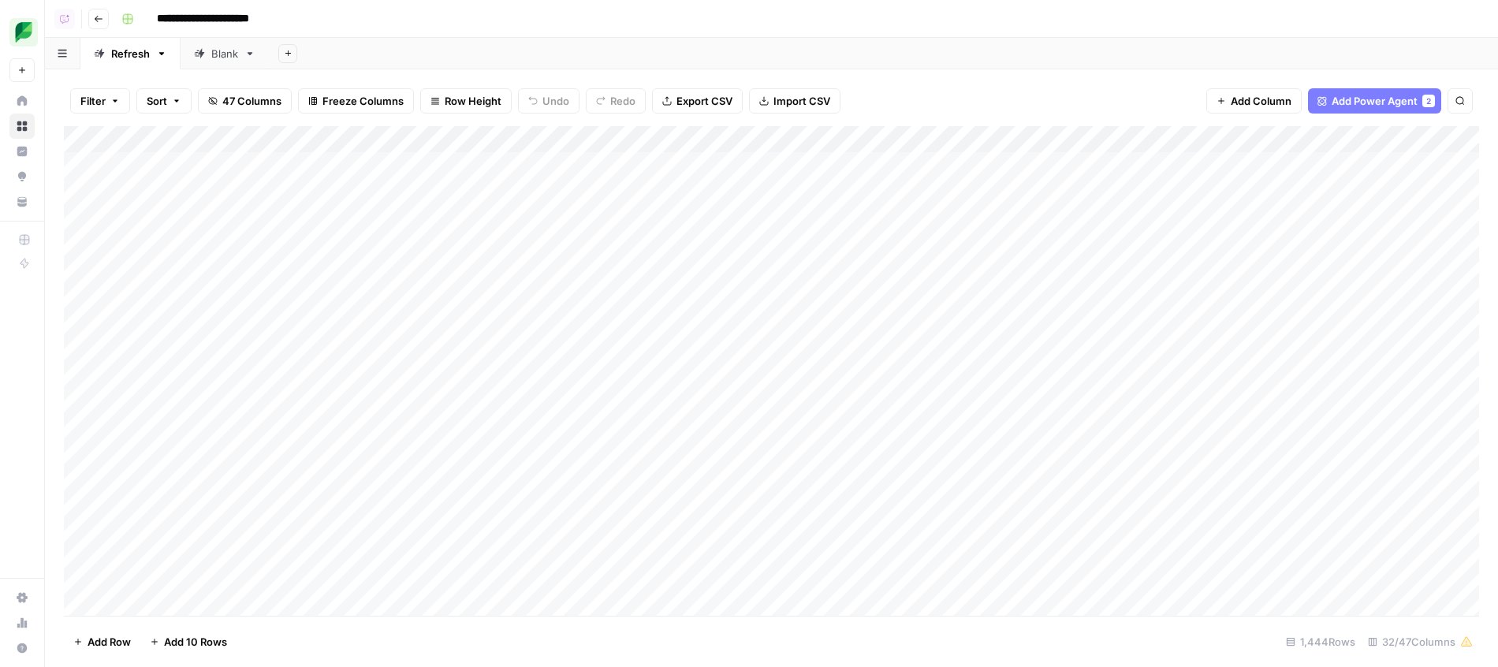
scroll to position [0, 52]
click at [841, 131] on div "Add Column" at bounding box center [771, 373] width 1415 height 494
click at [841, 299] on span "Filter" at bounding box center [875, 304] width 138 height 16
type input "Link"
click at [357, 175] on input "text" at bounding box center [431, 181] width 190 height 16
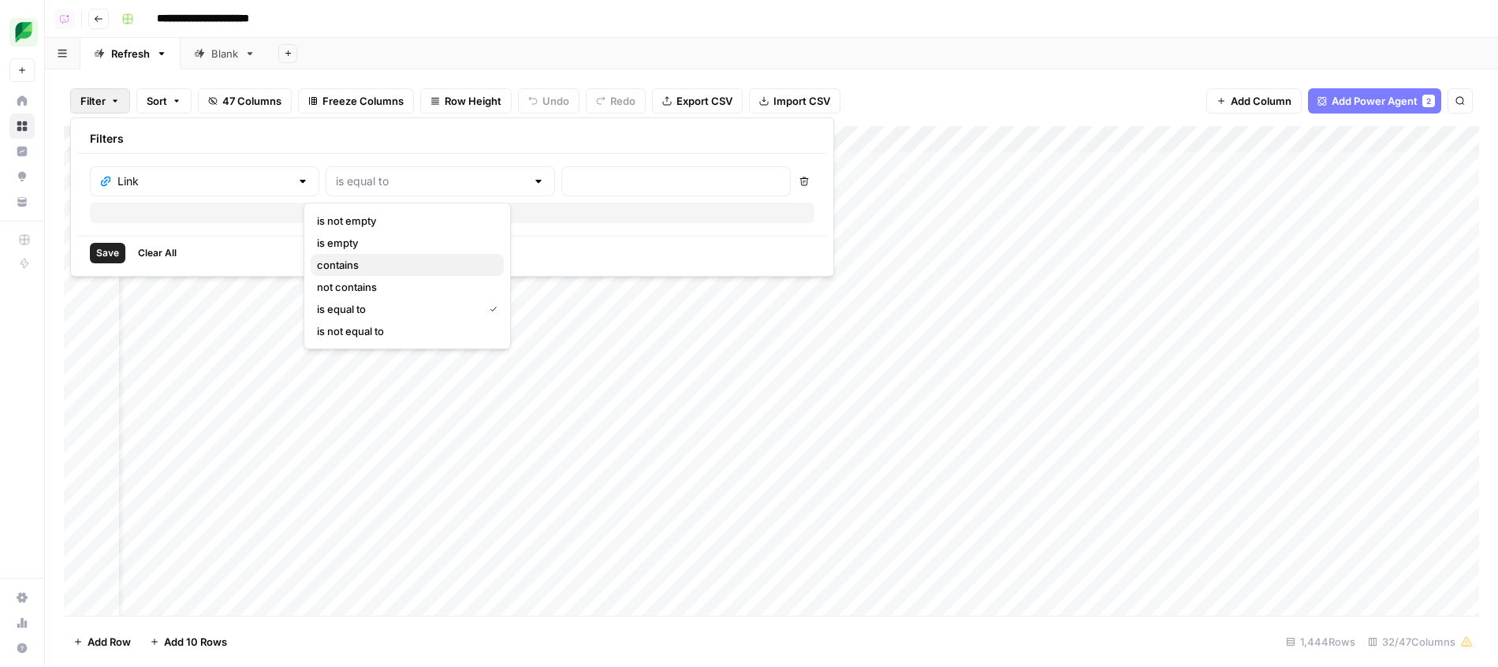
click at [355, 264] on span "contains" at bounding box center [404, 265] width 174 height 16
type input "contains"
click at [593, 170] on div at bounding box center [675, 181] width 229 height 30
paste input "insights/linkedin-automation-tools"
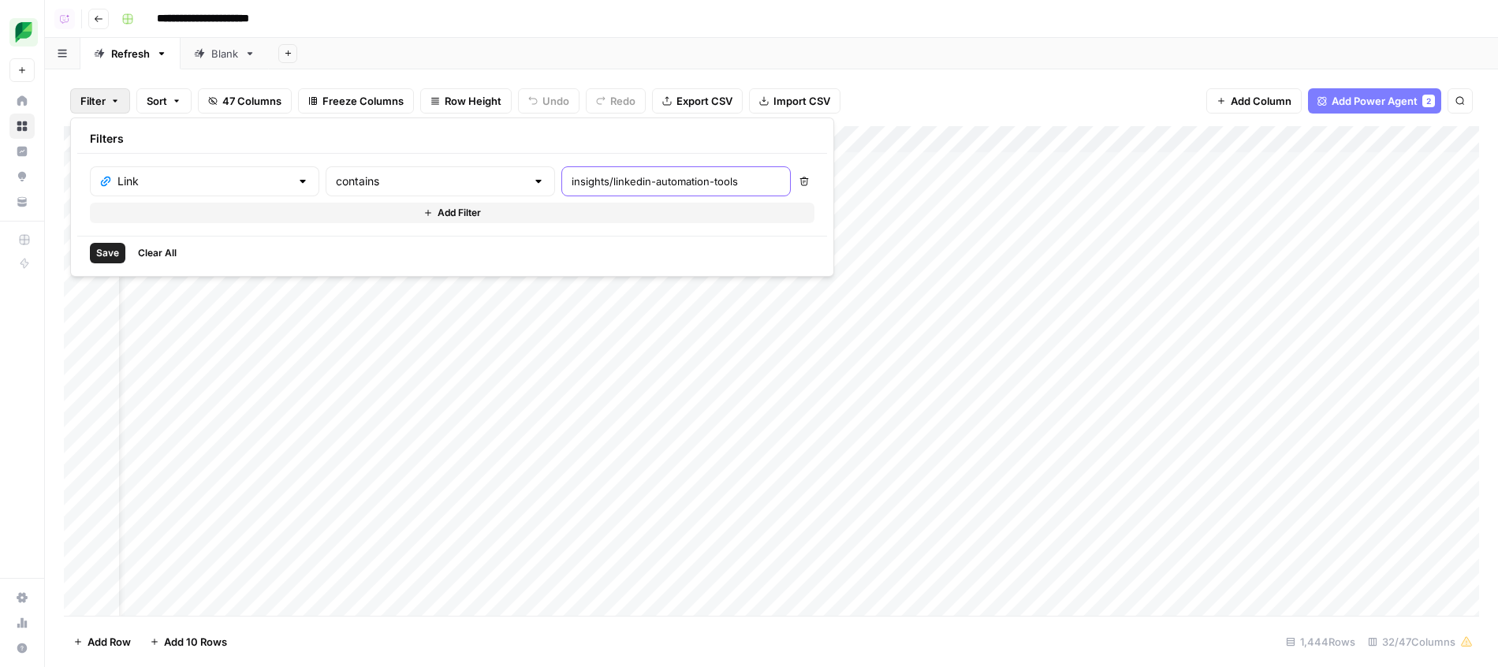
type input "insights/linkedin-automation-tools"
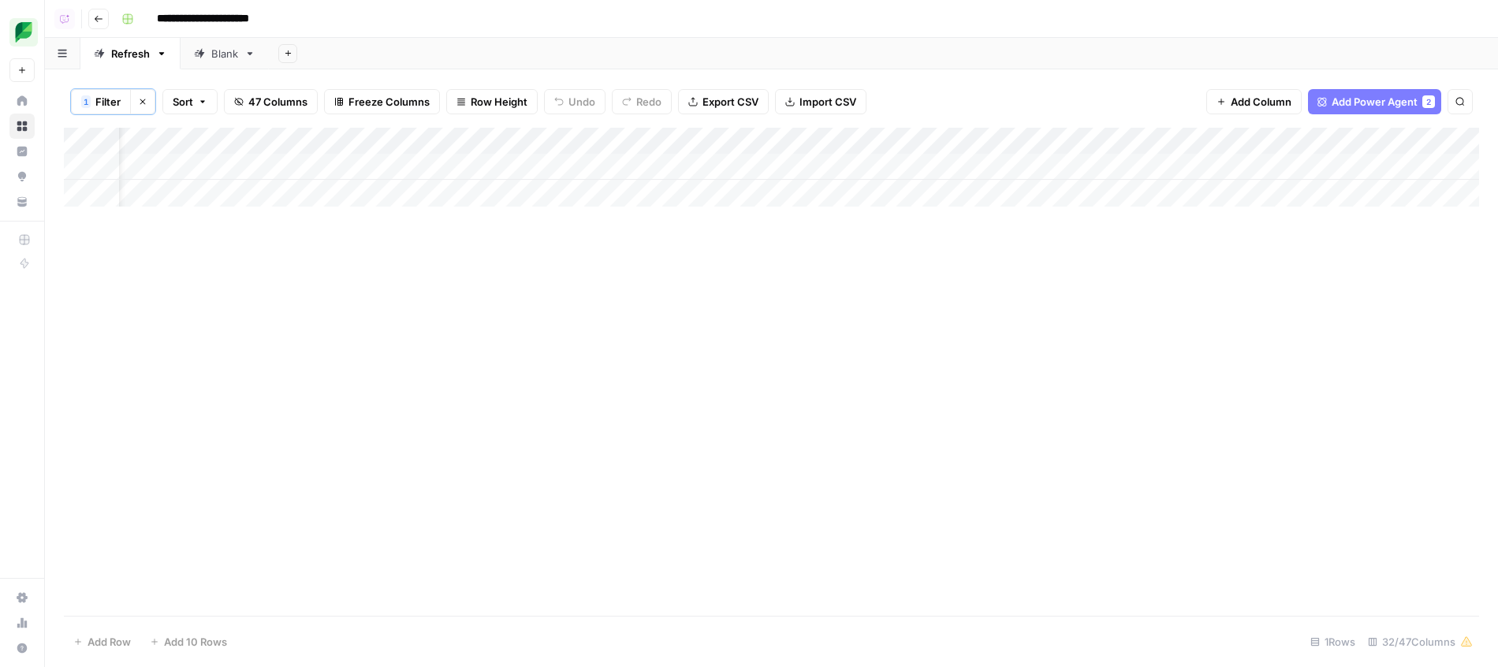
click at [854, 49] on div "Add Sheet" at bounding box center [883, 54] width 1229 height 32
click at [984, 159] on div "Add Column" at bounding box center [771, 167] width 1415 height 79
click at [729, 136] on div "Add Column" at bounding box center [771, 167] width 1415 height 79
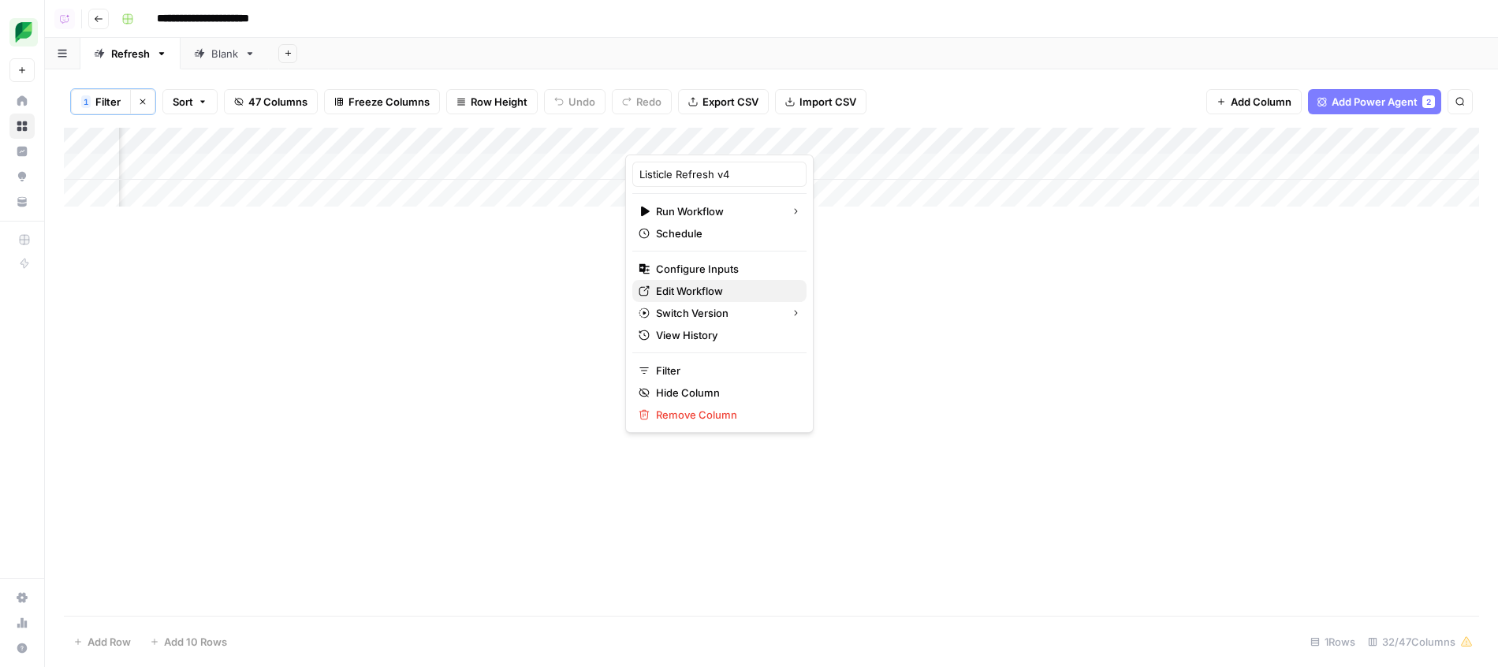
click at [670, 293] on span "Edit Workflow" at bounding box center [725, 291] width 138 height 16
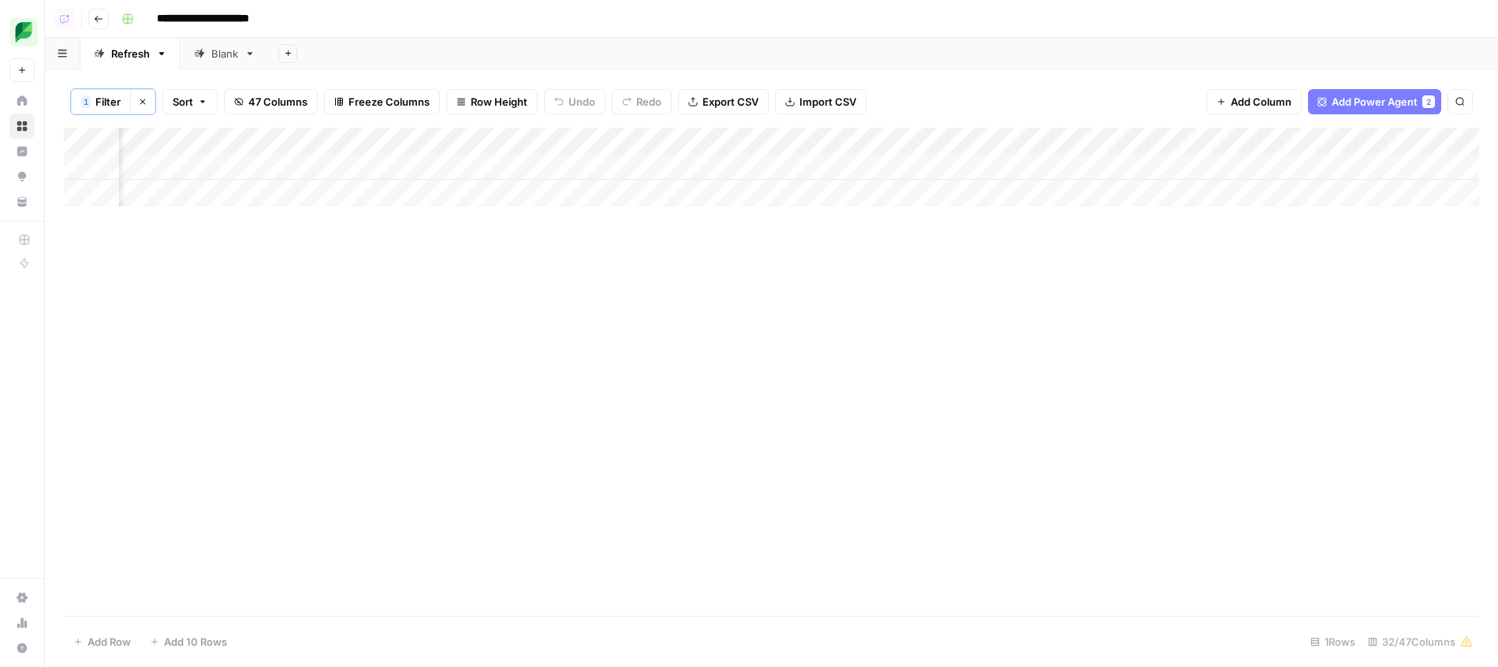
scroll to position [0, 1830]
click at [1000, 164] on div "Add Column" at bounding box center [771, 167] width 1415 height 79
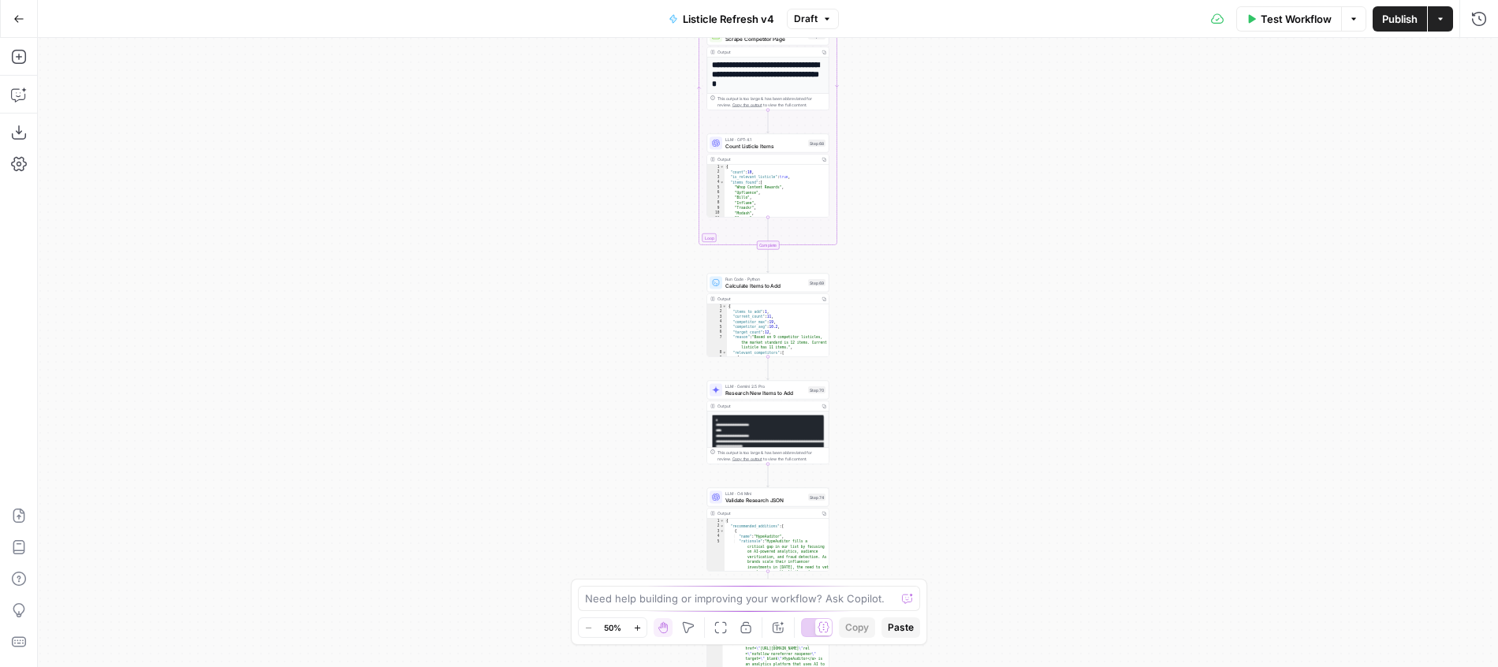
click at [916, 415] on div "Workflow Set Inputs Inputs Run Code · Python Header Organizer + Sentence Counte…" at bounding box center [768, 352] width 1460 height 629
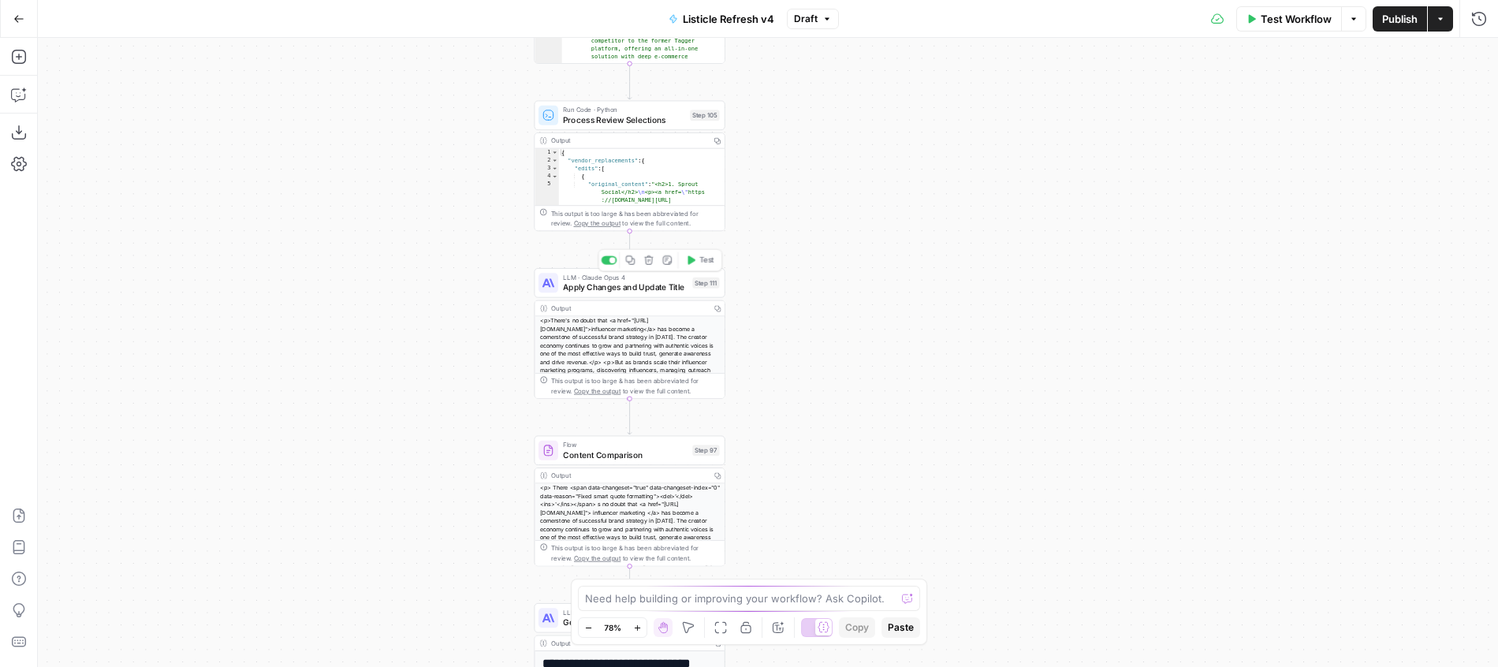
click at [684, 291] on span "Apply Changes and Update Title" at bounding box center [625, 287] width 125 height 13
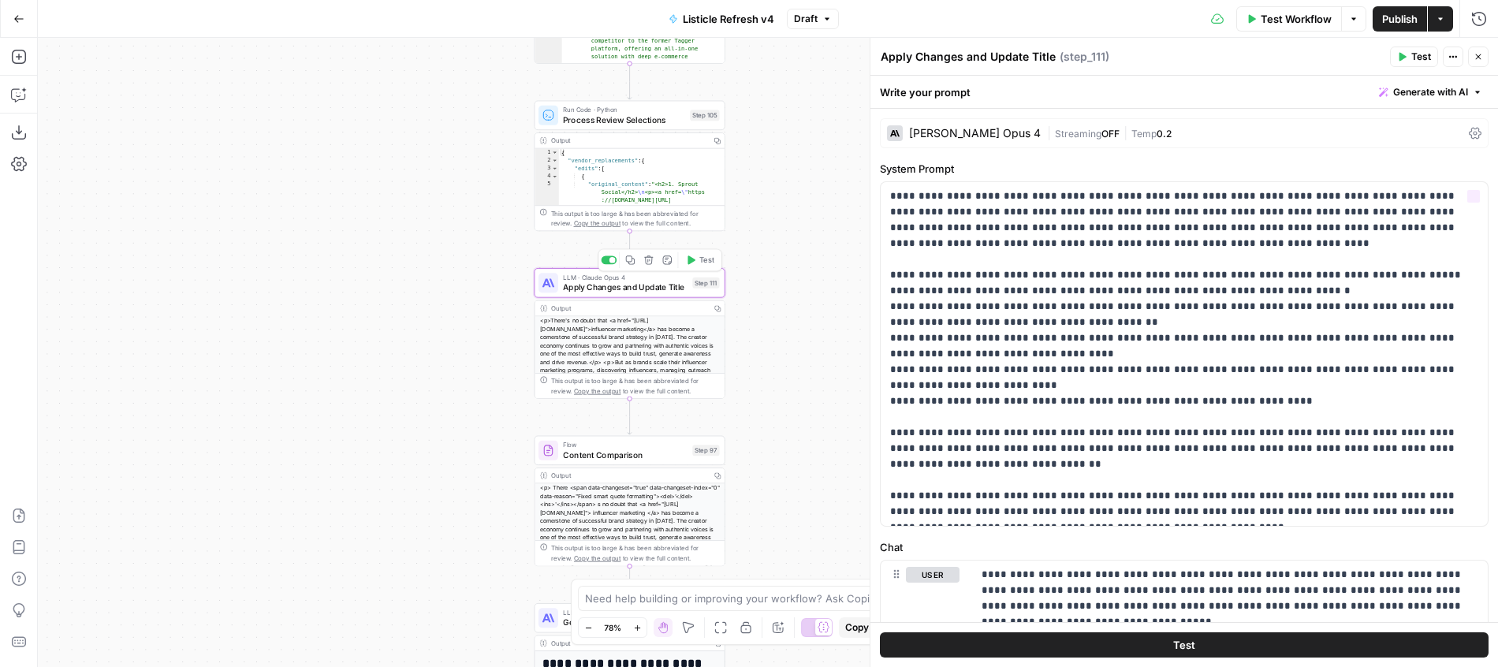
click at [1063, 120] on div "[PERSON_NAME] 4 | Streaming OFF | Temp 0.2" at bounding box center [1184, 133] width 609 height 30
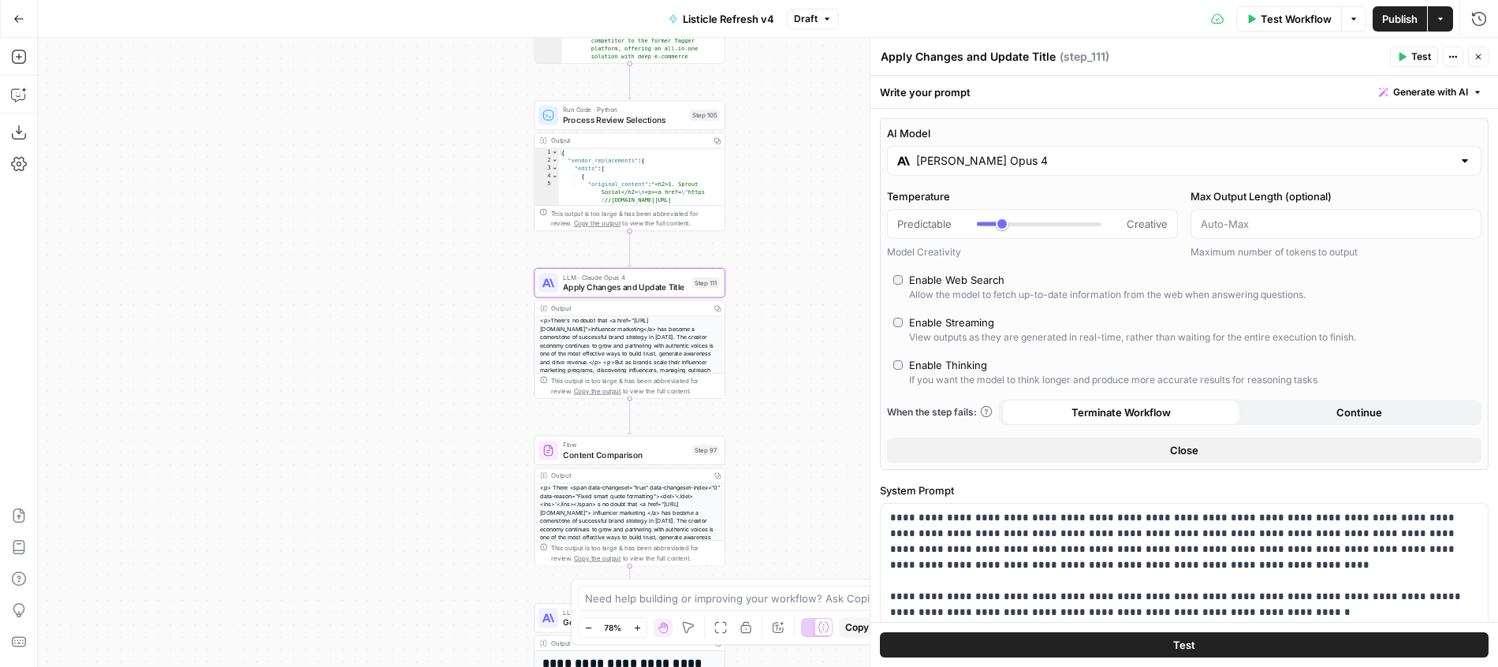
click at [981, 364] on div "Enable Thinking" at bounding box center [948, 365] width 78 height 16
type input "*"
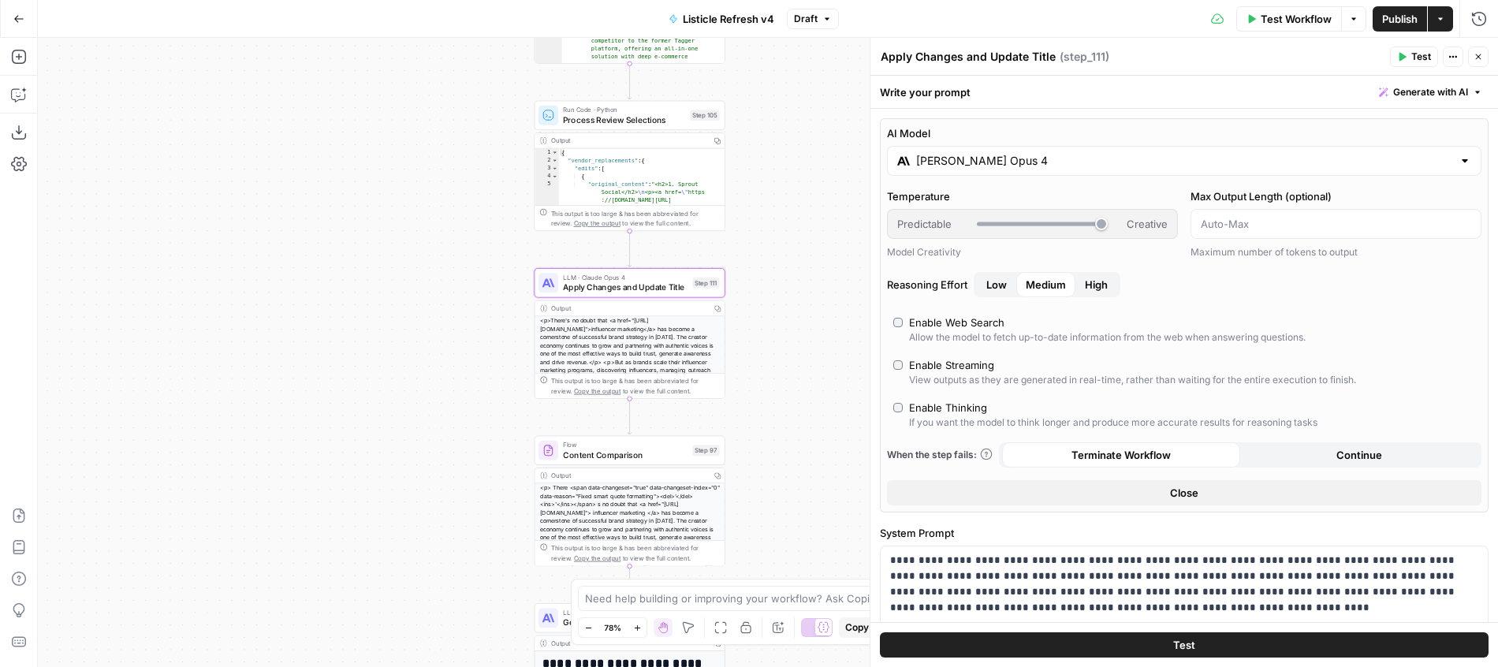
click at [859, 324] on div "Workflow Set Inputs Inputs Run Code · Python Header Organizer + Sentence Counte…" at bounding box center [768, 352] width 1460 height 629
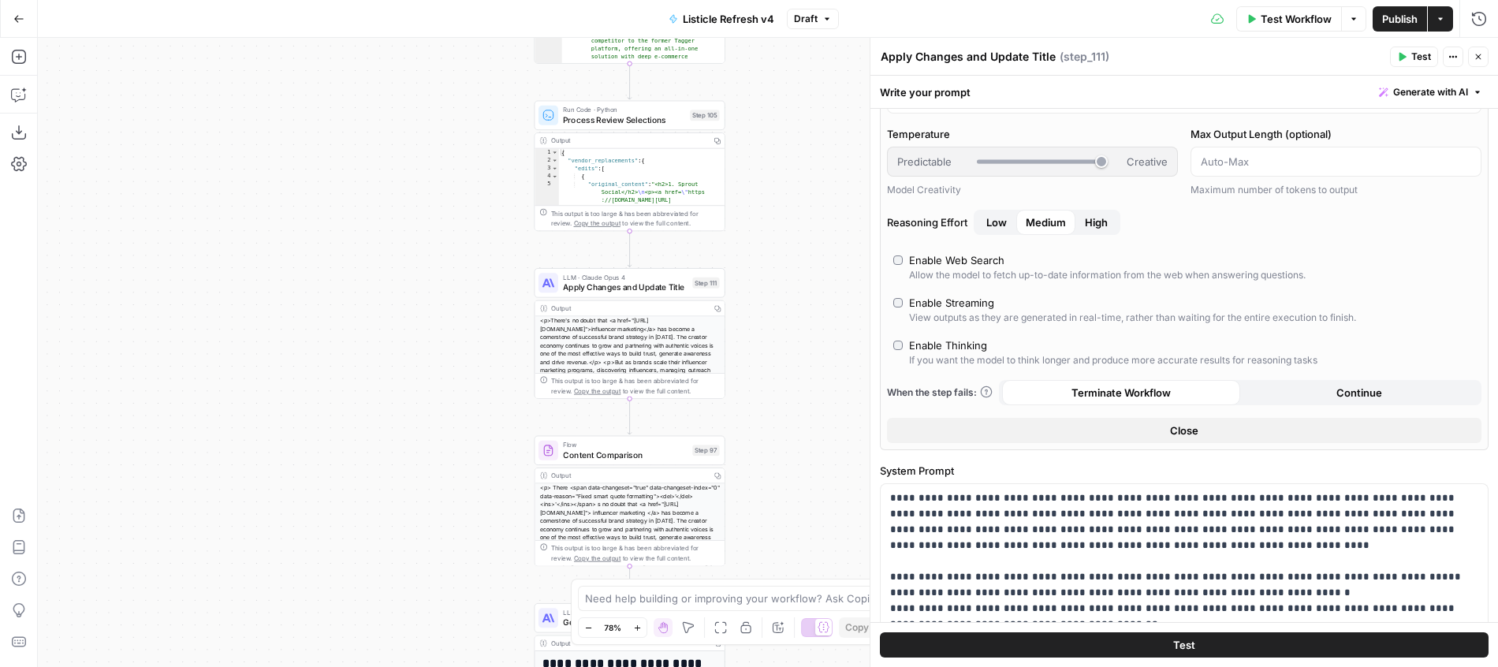
scroll to position [72, 0]
